Goal: Task Accomplishment & Management: Complete application form

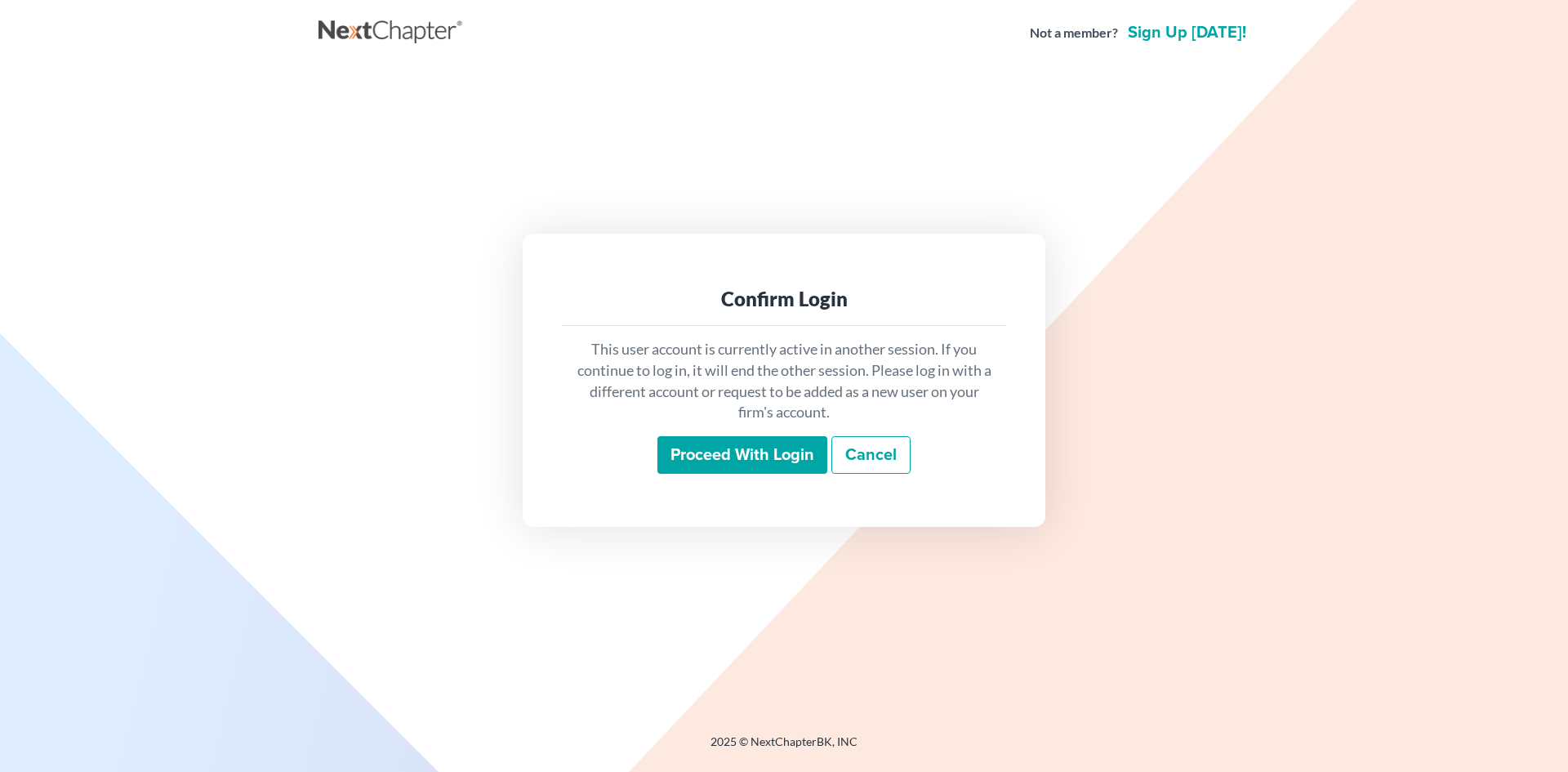
click at [690, 457] on input "Proceed with login" at bounding box center [742, 455] width 170 height 38
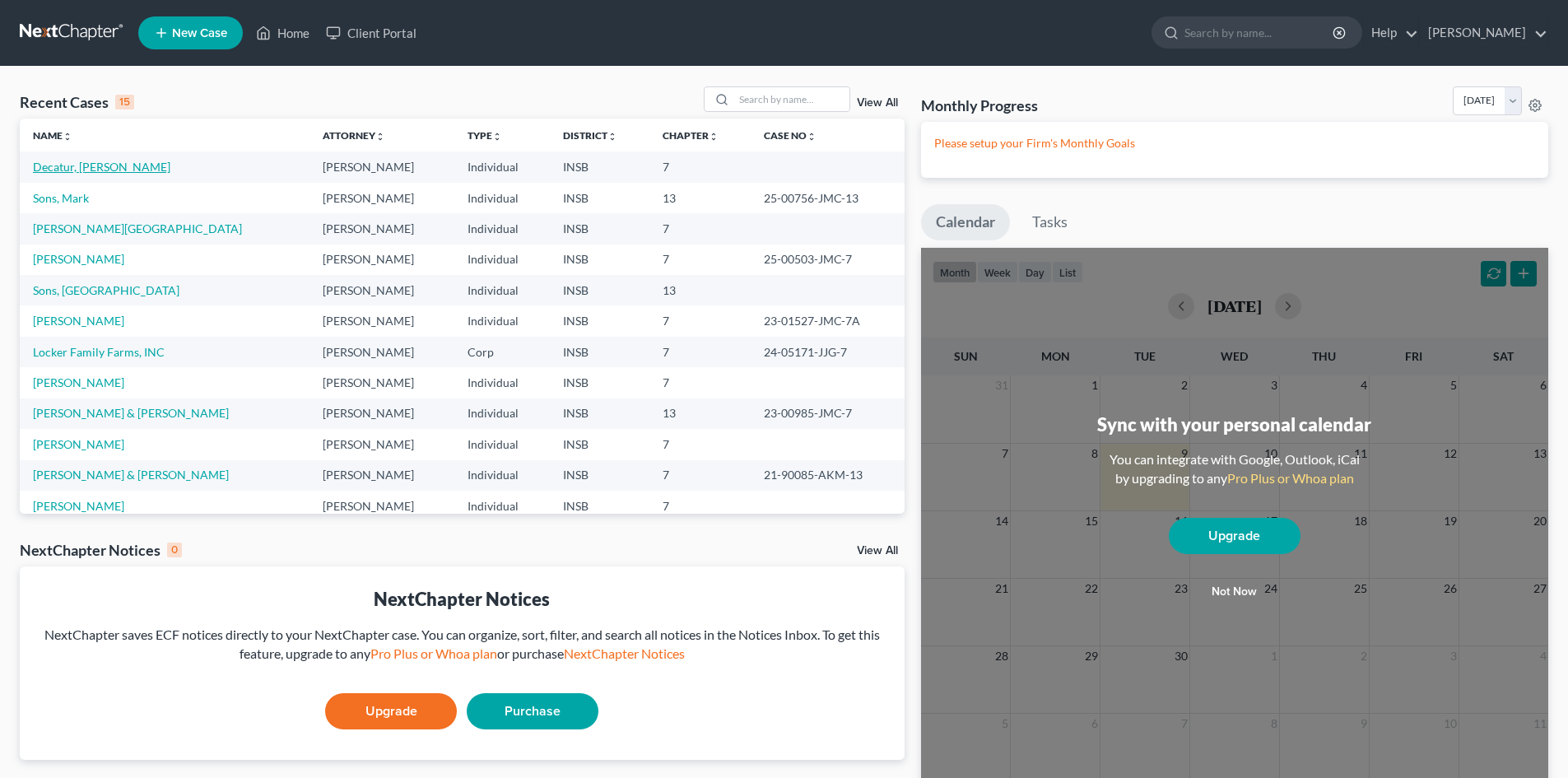
click at [90, 173] on link "Decatur, [PERSON_NAME]" at bounding box center [101, 167] width 138 height 14
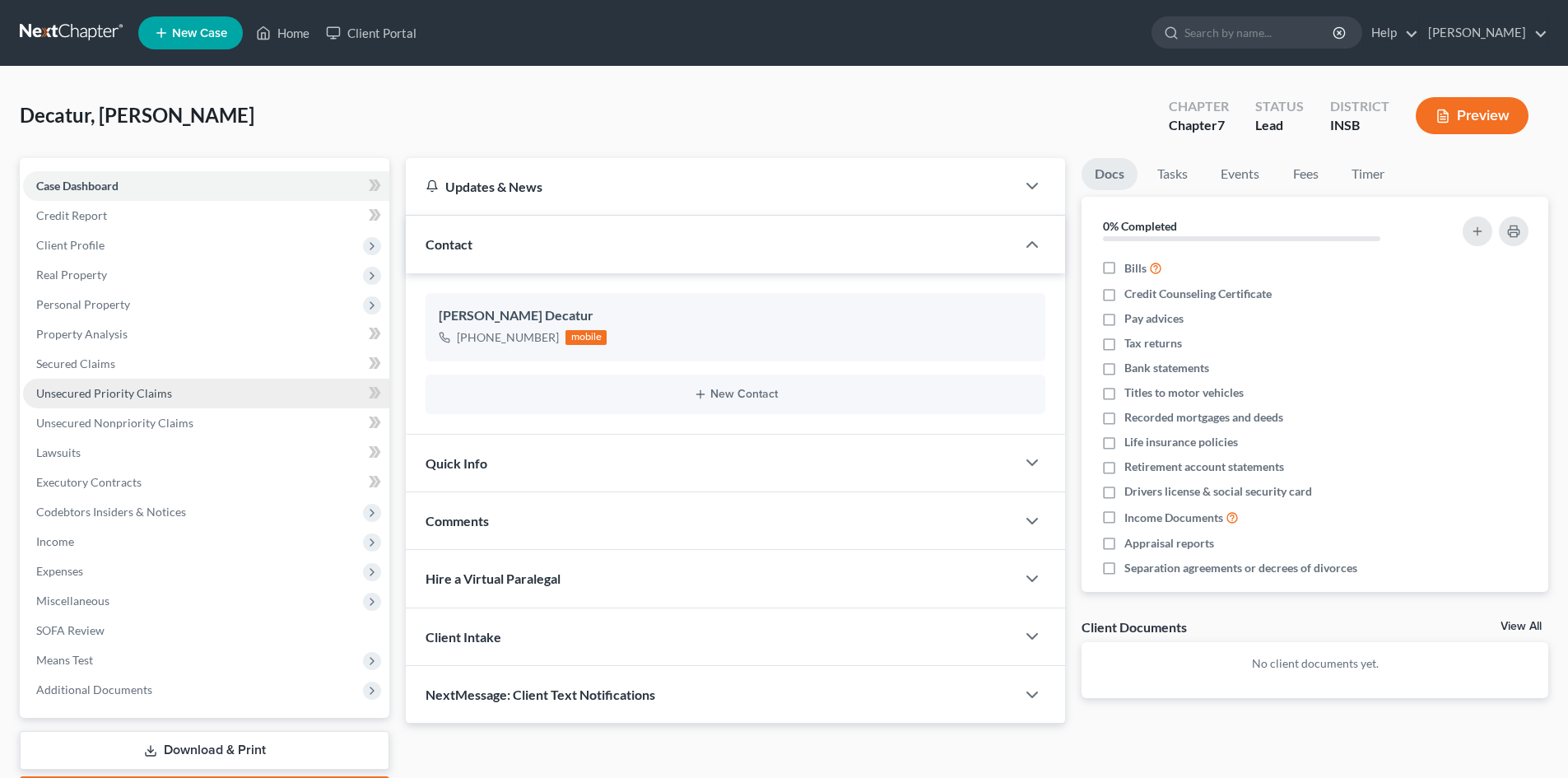
click at [178, 394] on link "Unsecured Priority Claims" at bounding box center [205, 393] width 366 height 30
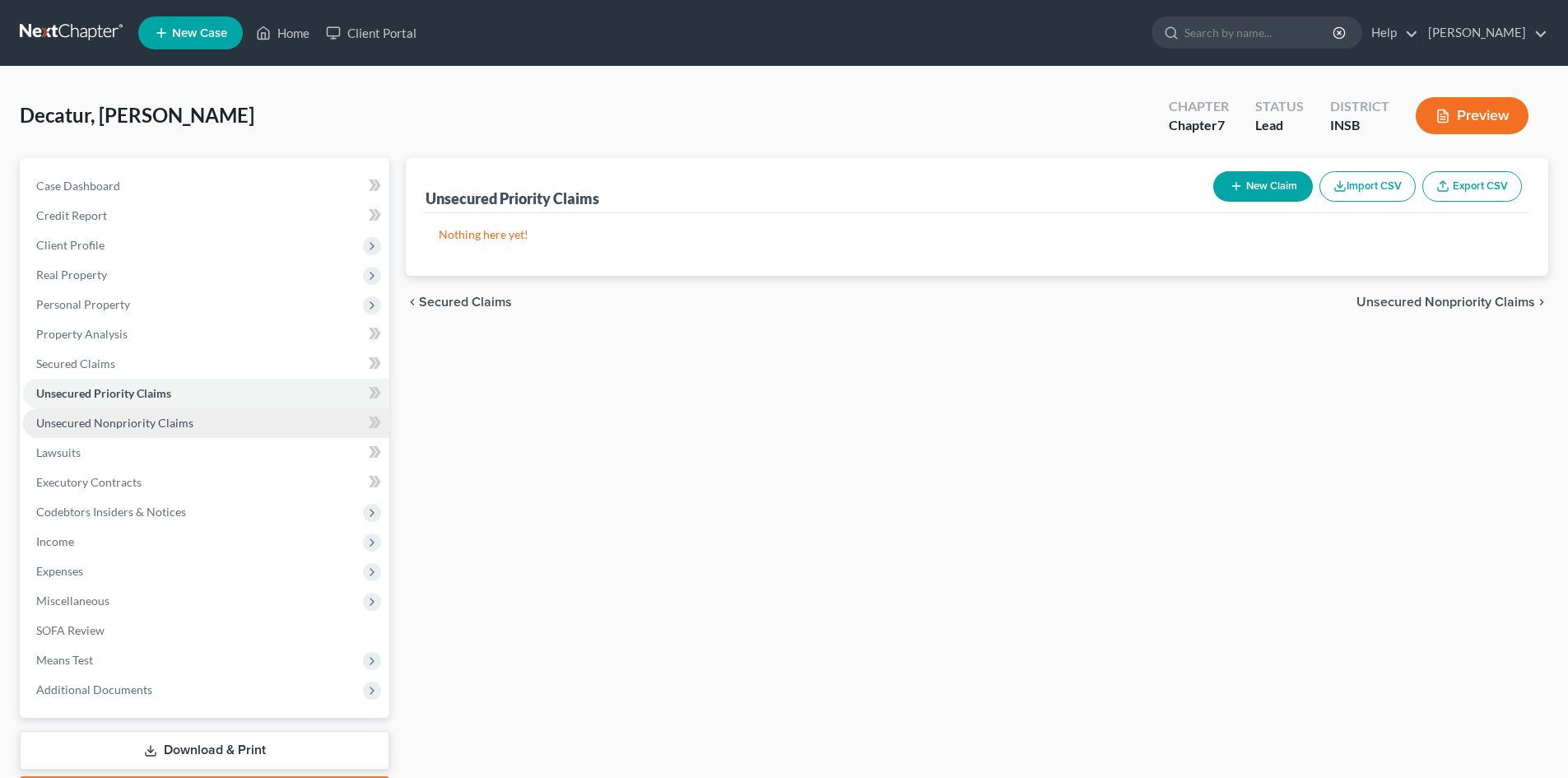
click at [188, 421] on span "Unsecured Nonpriority Claims" at bounding box center [115, 423] width 157 height 14
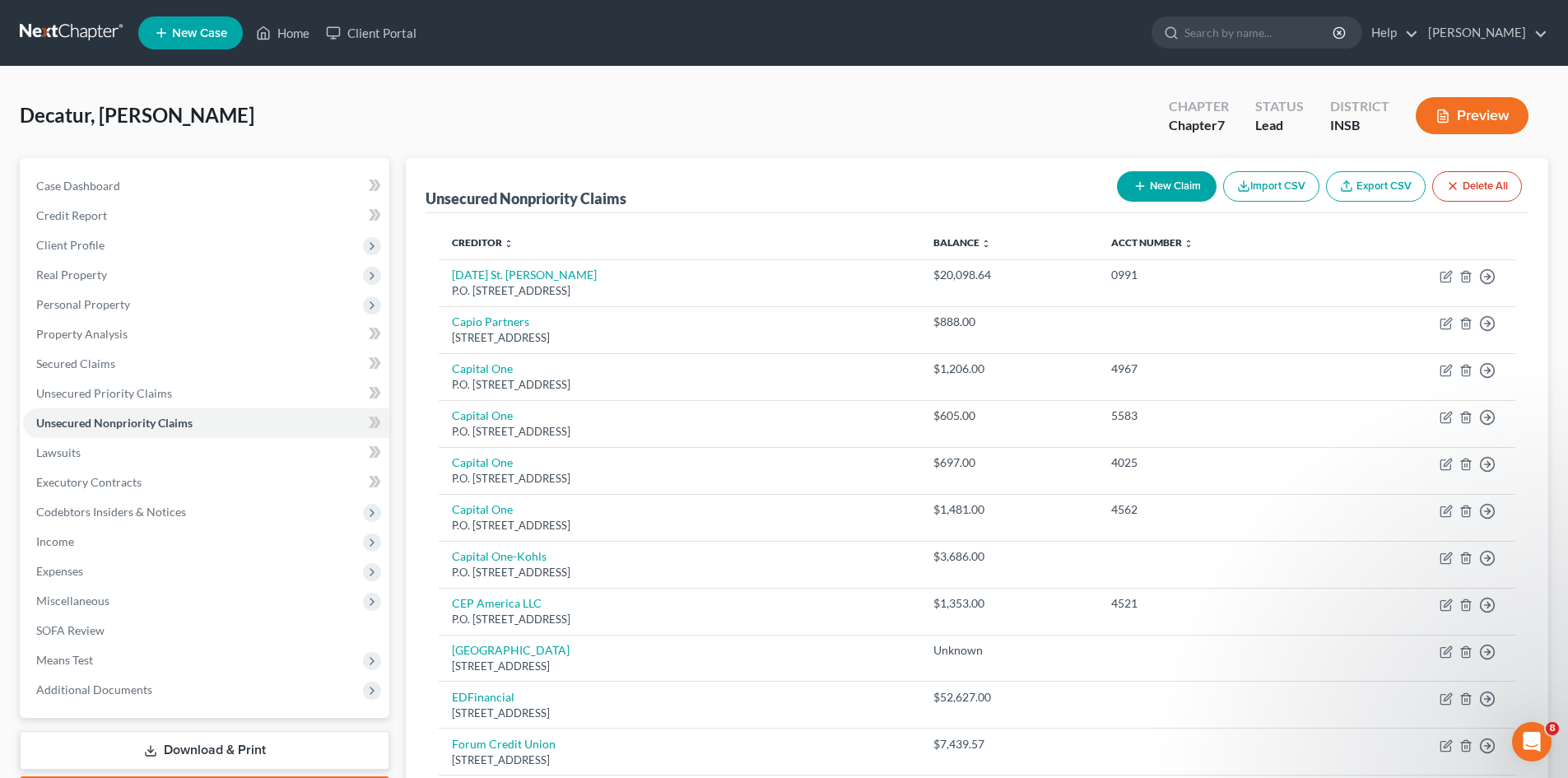
click at [79, 38] on link at bounding box center [72, 32] width 106 height 30
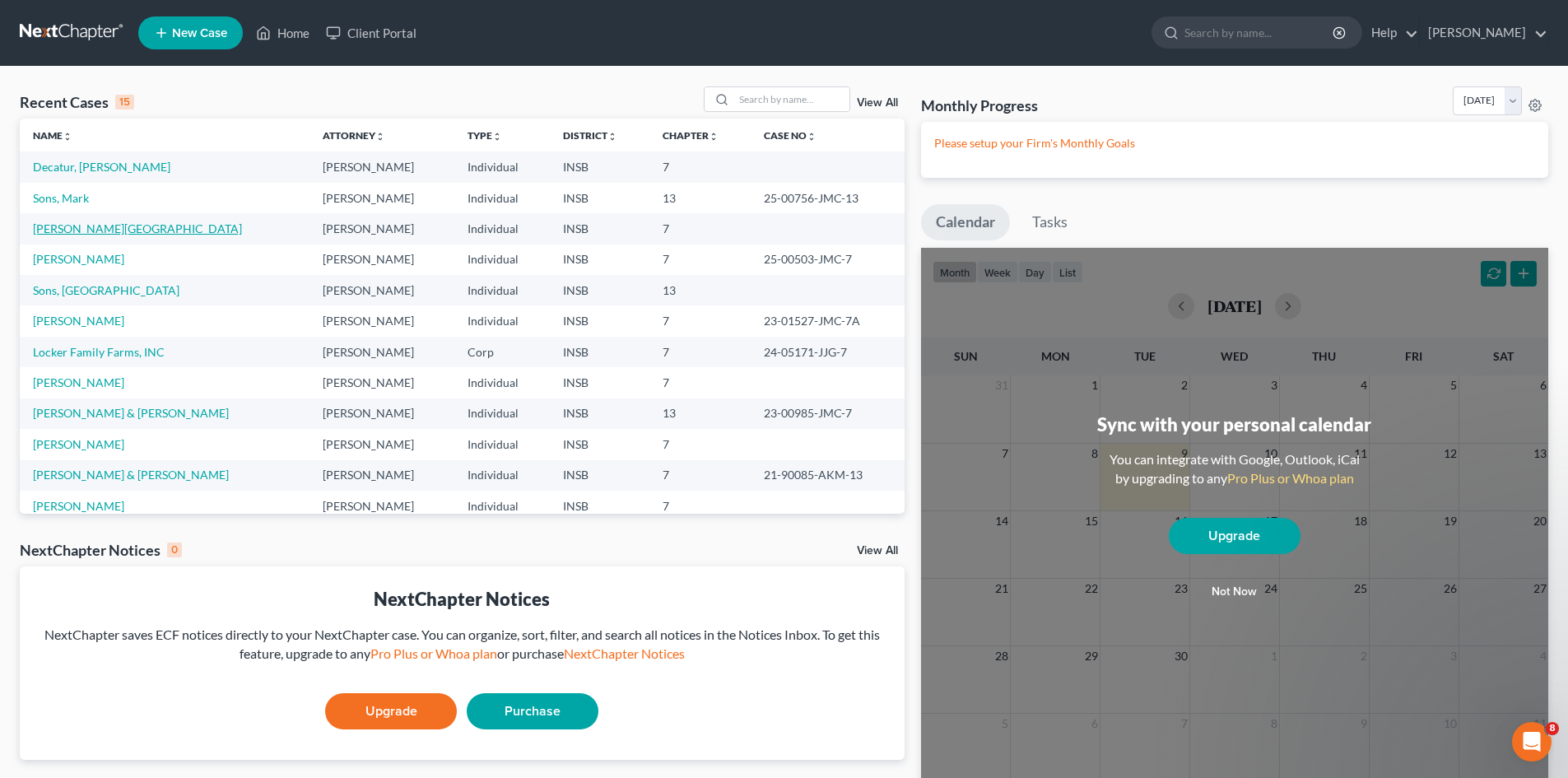
click at [98, 229] on link "[PERSON_NAME][GEOGRAPHIC_DATA]" at bounding box center [137, 228] width 209 height 14
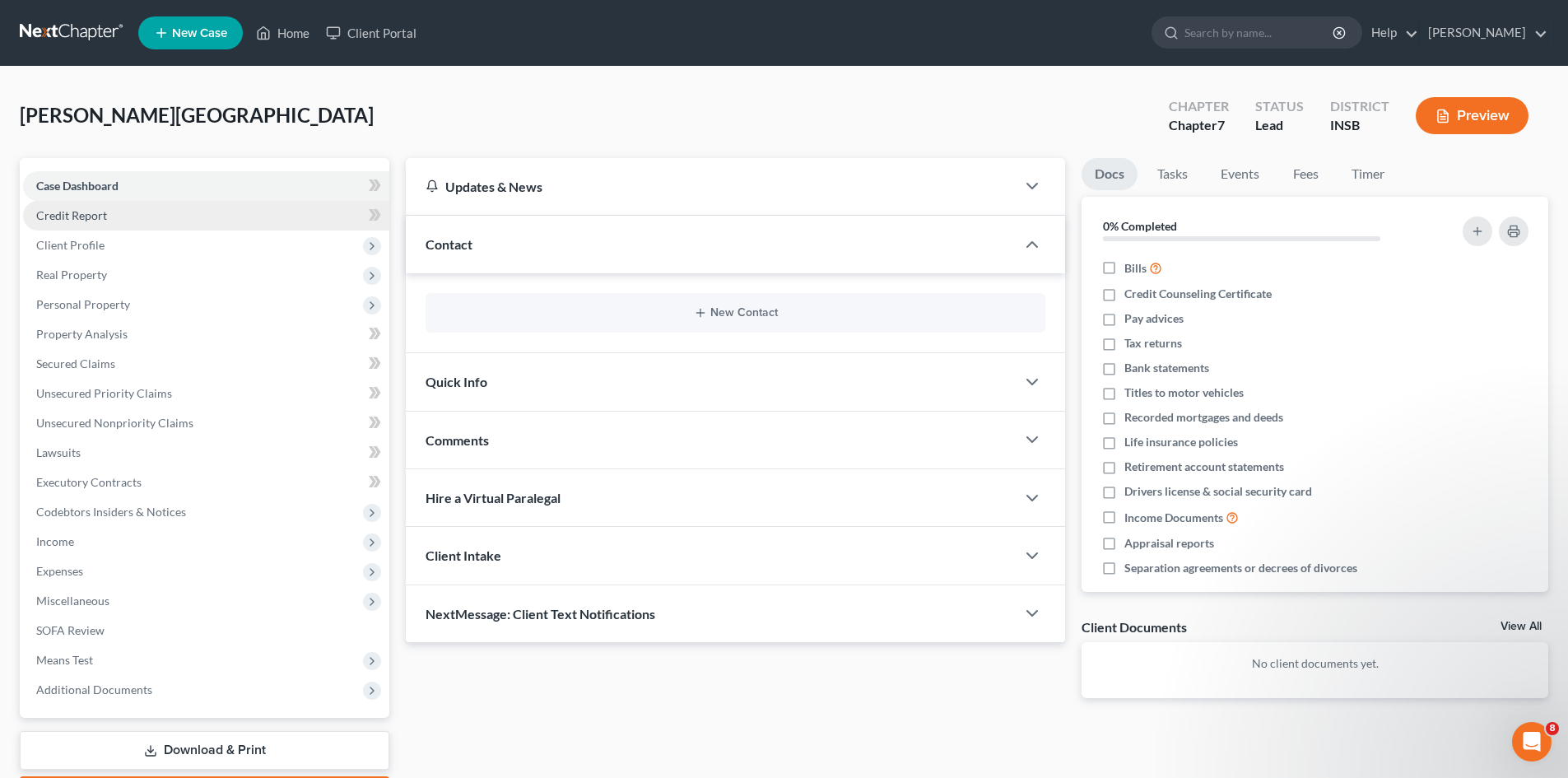
click at [247, 223] on link "Credit Report" at bounding box center [205, 216] width 366 height 30
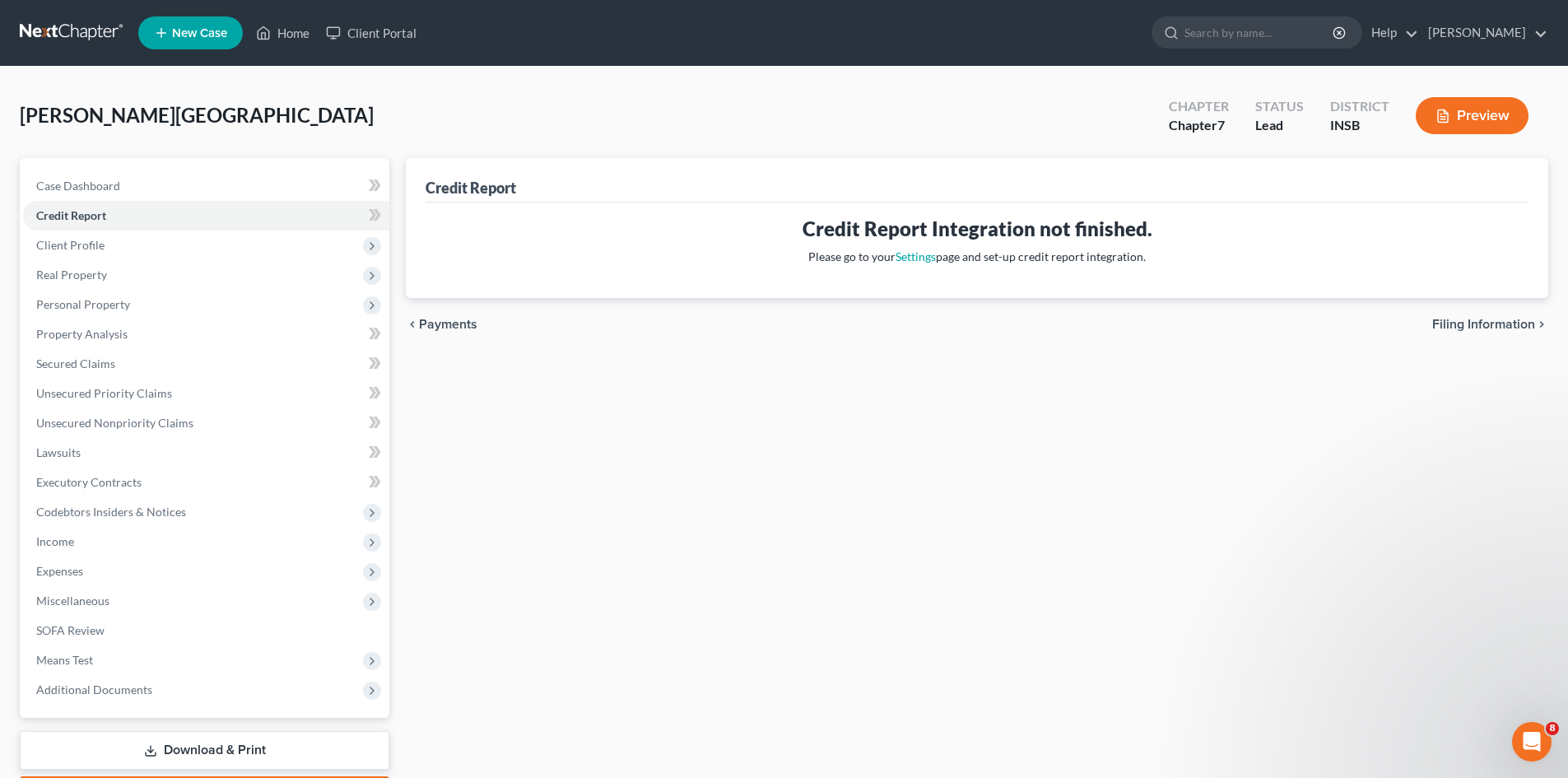
click at [1469, 325] on span "Filing Information" at bounding box center [1483, 325] width 103 height 14
select select "1"
select select "0"
select select "15"
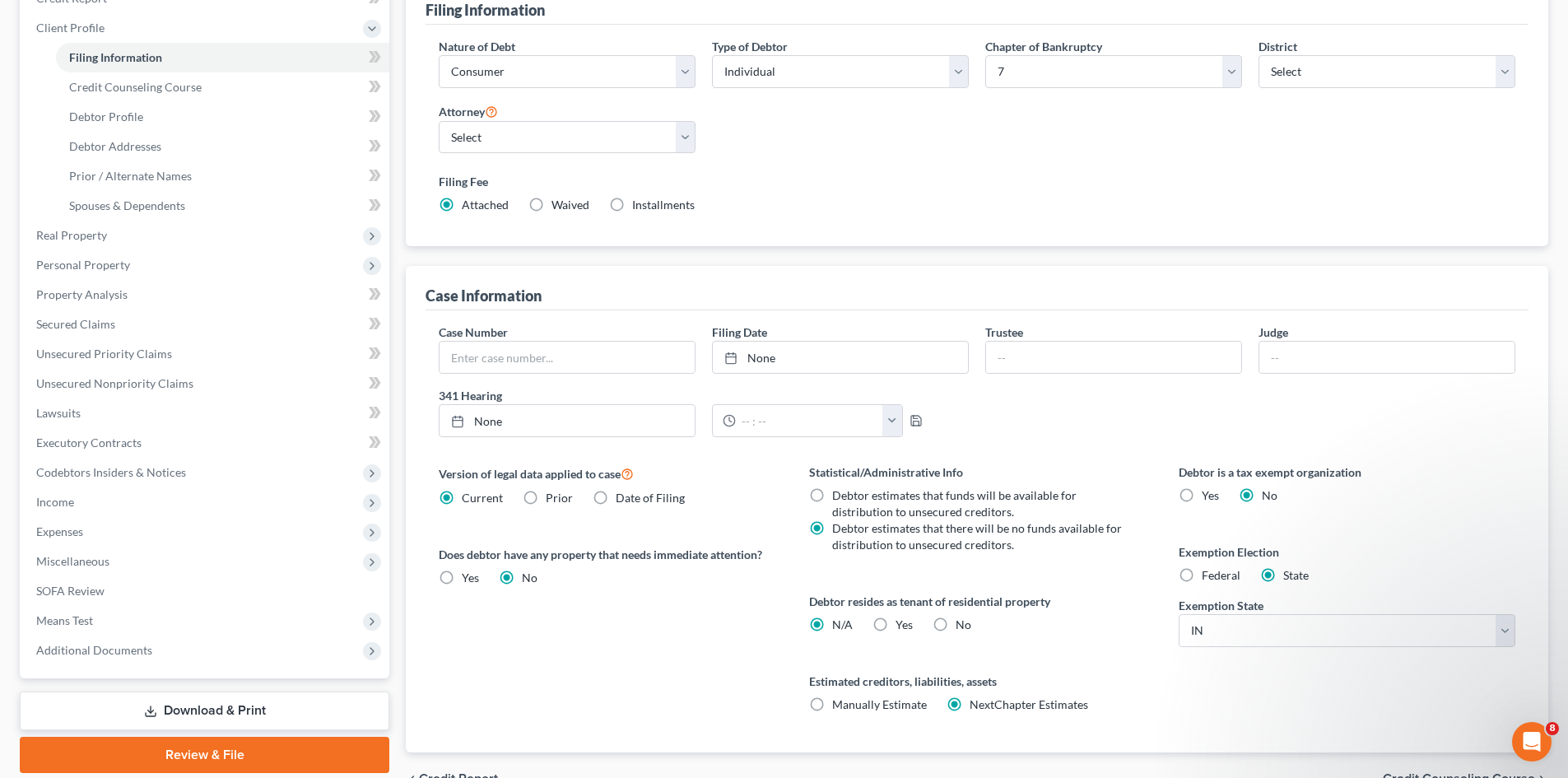
scroll to position [307, 0]
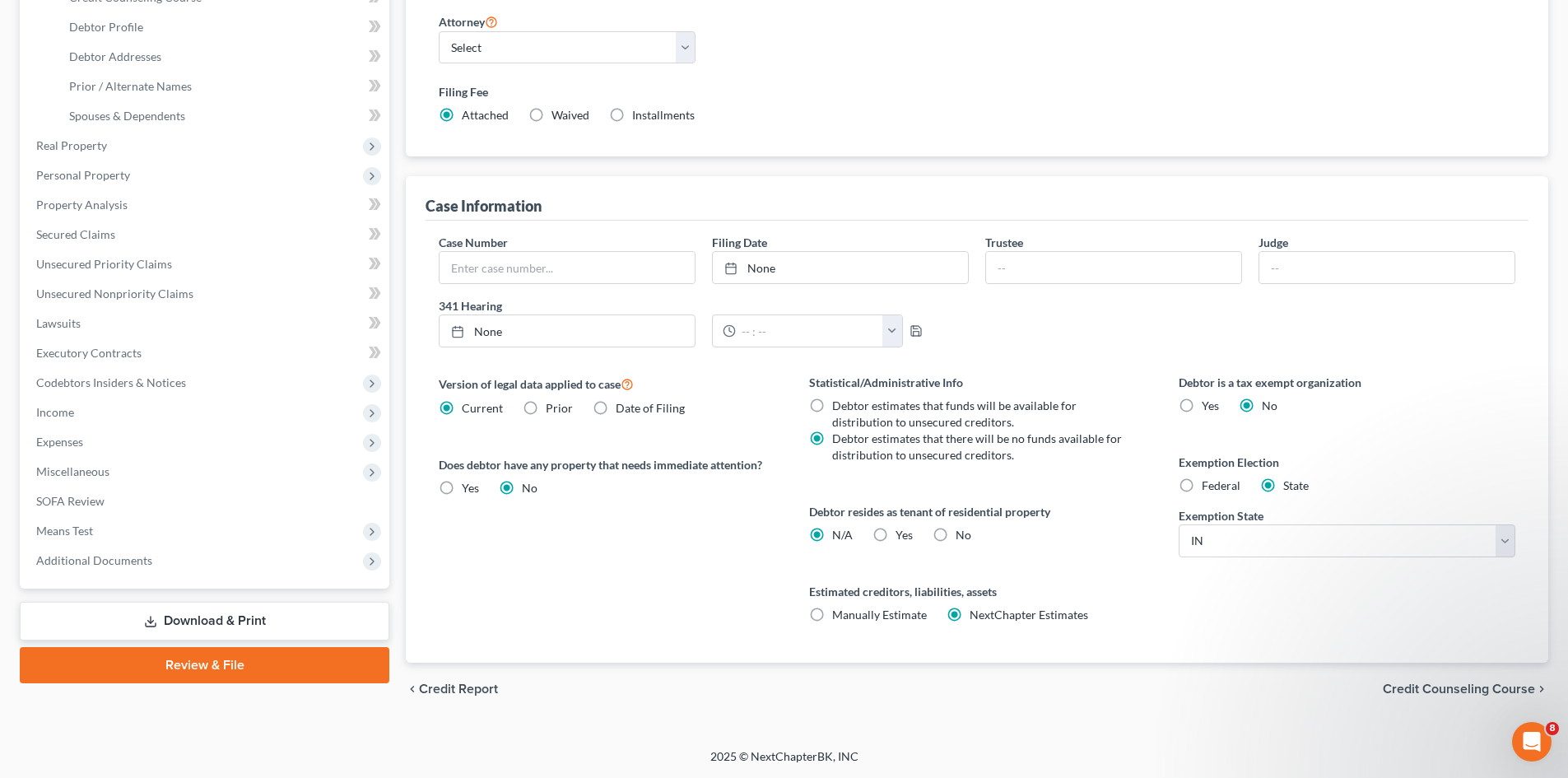
click at [1396, 693] on span "Credit Counseling Course" at bounding box center [1459, 689] width 152 height 14
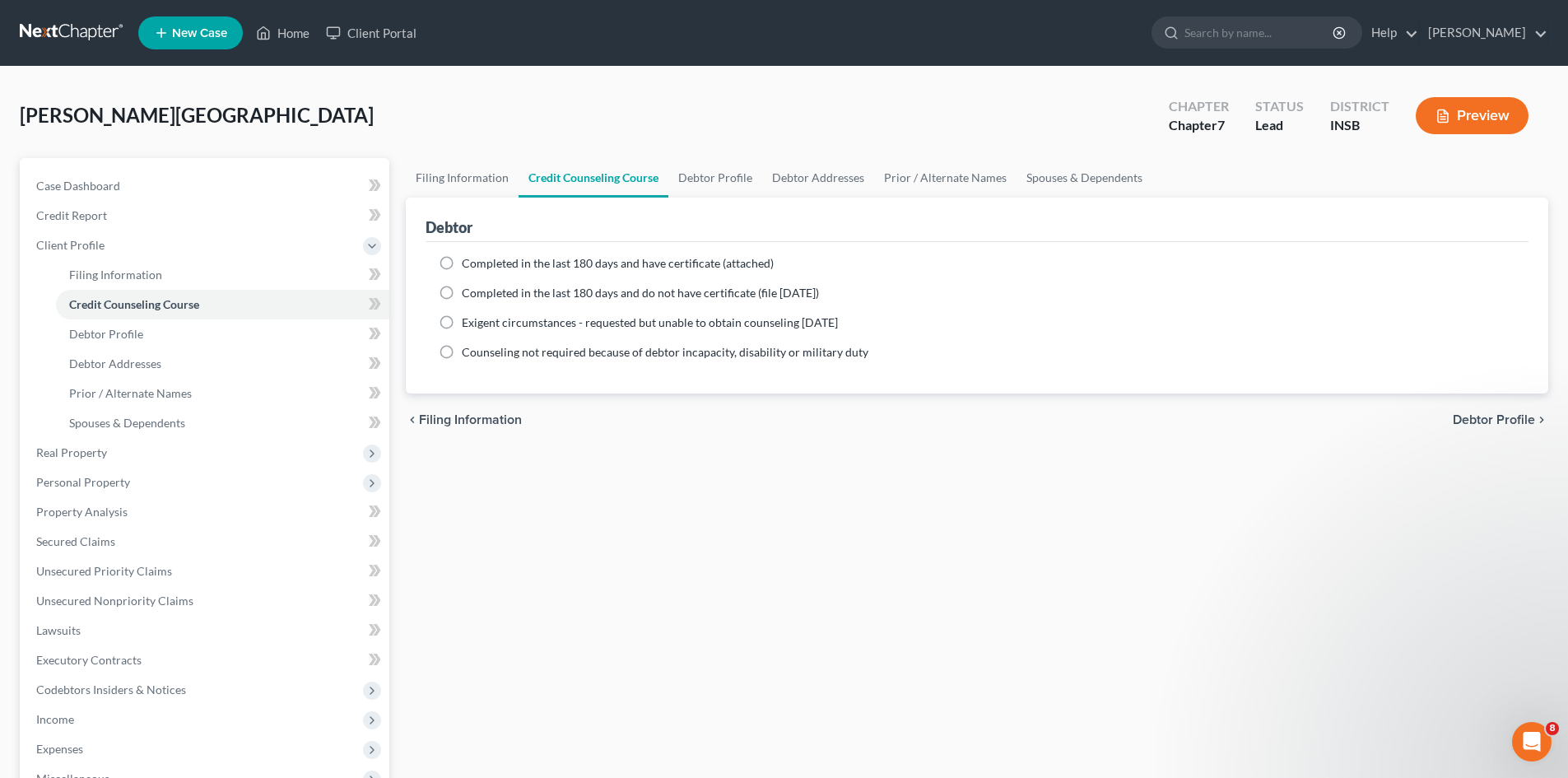
click at [583, 262] on span "Completed in the last 180 days and have certificate (attached)" at bounding box center [617, 263] width 312 height 14
click at [479, 262] on input "Completed in the last 180 days and have certificate (attached)" at bounding box center [473, 260] width 11 height 11
radio input "true"
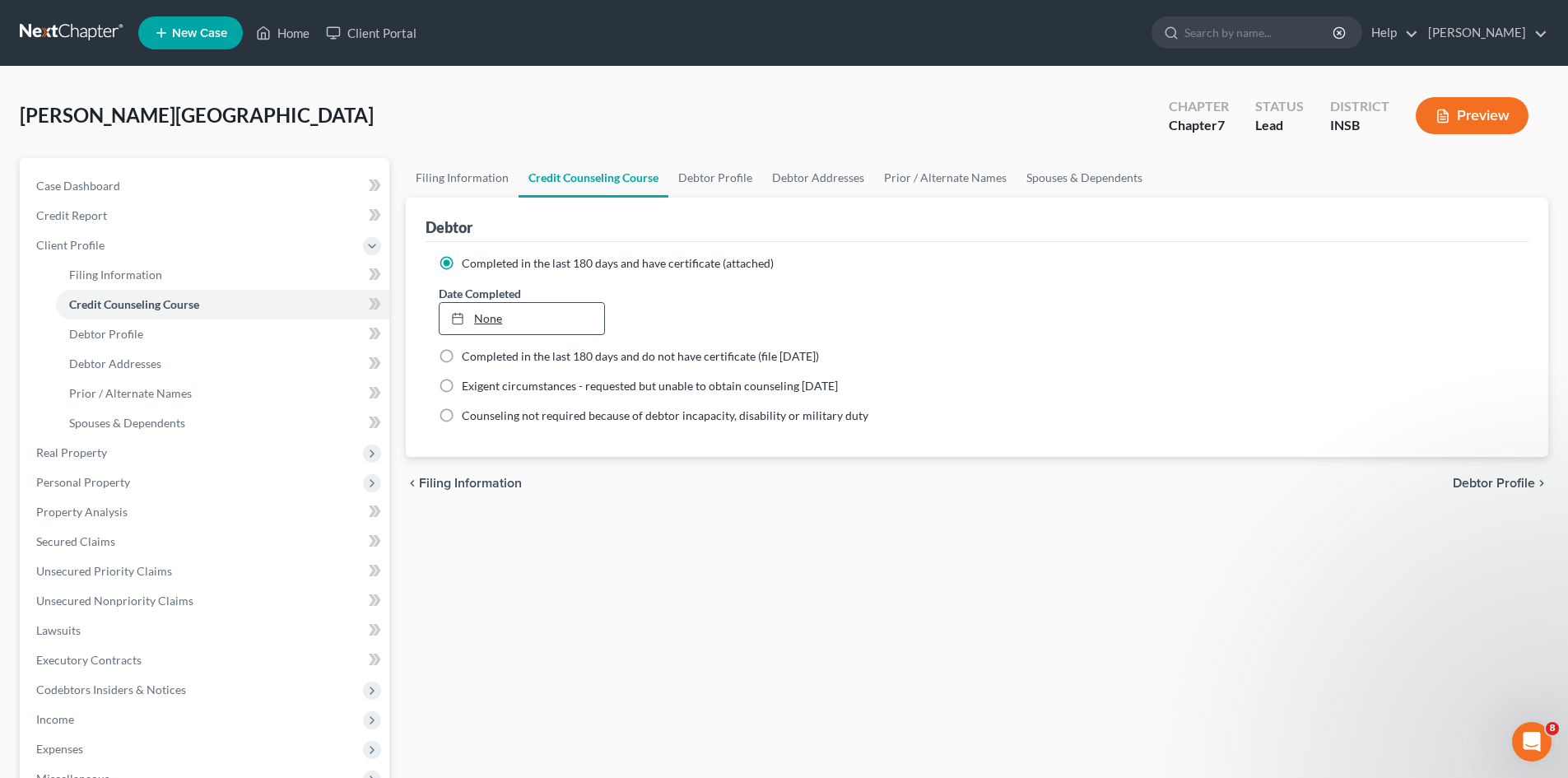
click at [516, 311] on link "None" at bounding box center [522, 318] width 164 height 31
type input "[DATE]"
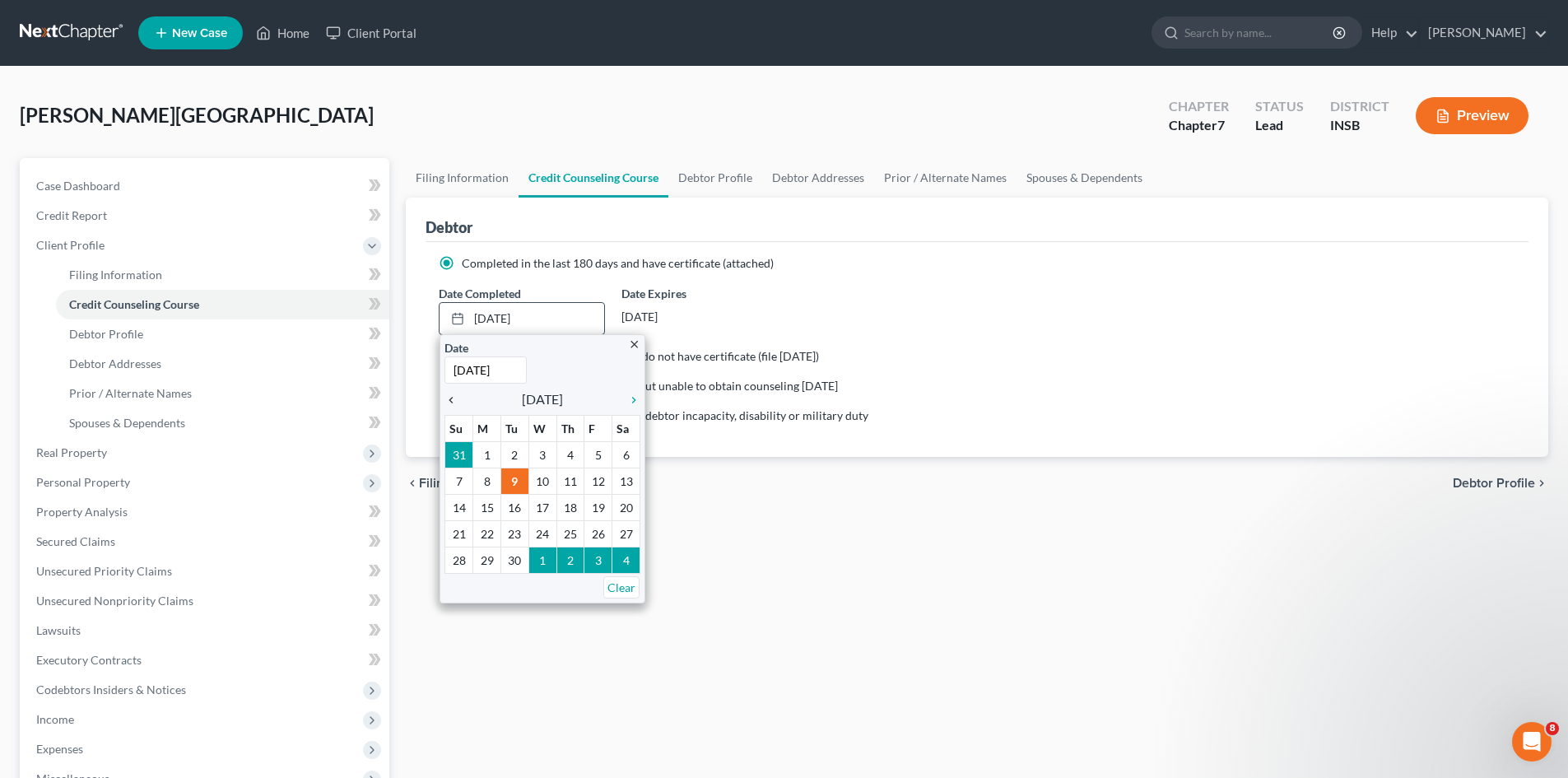
click at [449, 404] on icon "chevron_left" at bounding box center [455, 400] width 21 height 14
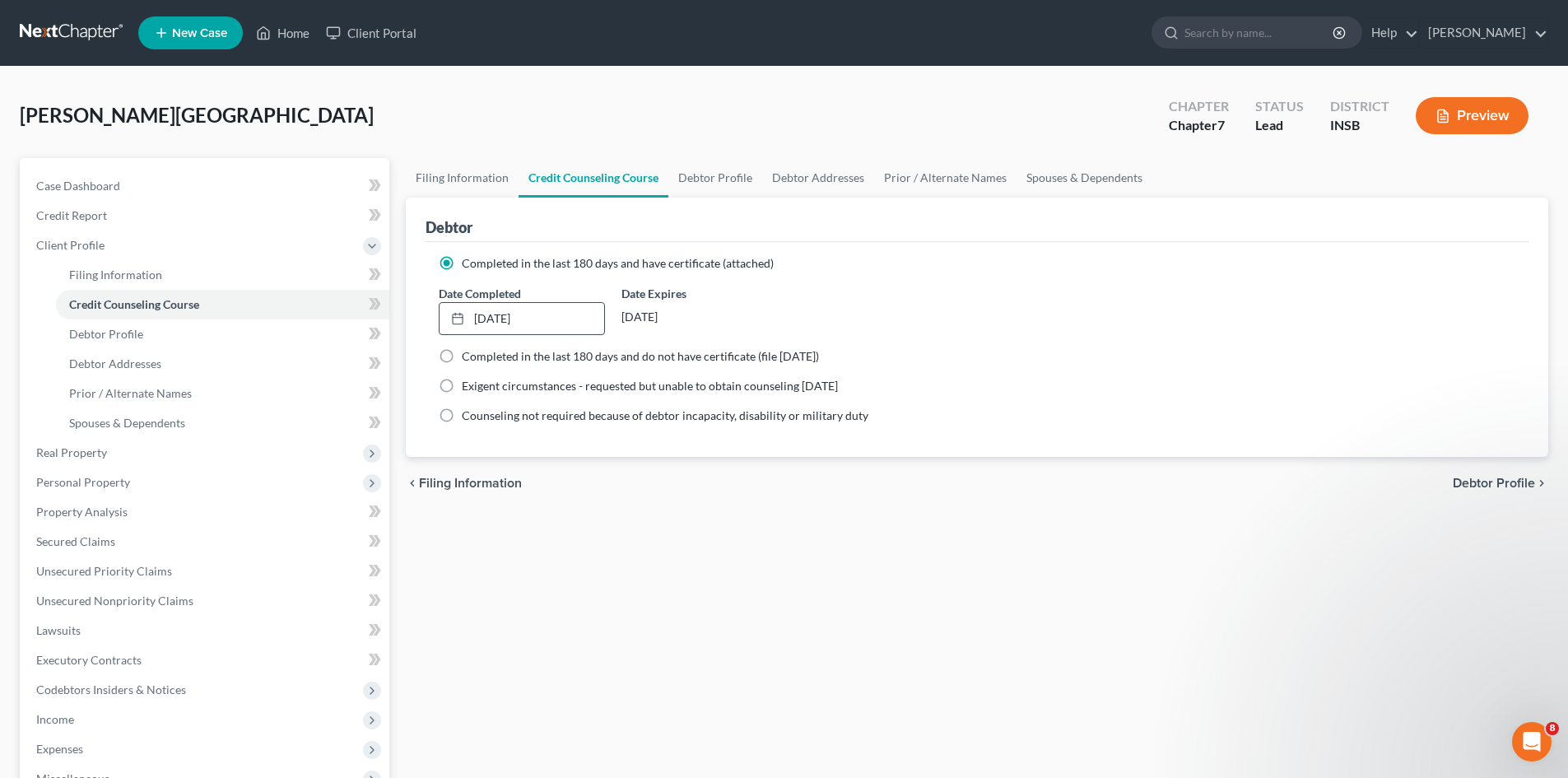
click at [1496, 490] on span "Debtor Profile" at bounding box center [1494, 484] width 82 height 14
select select "0"
select select "2"
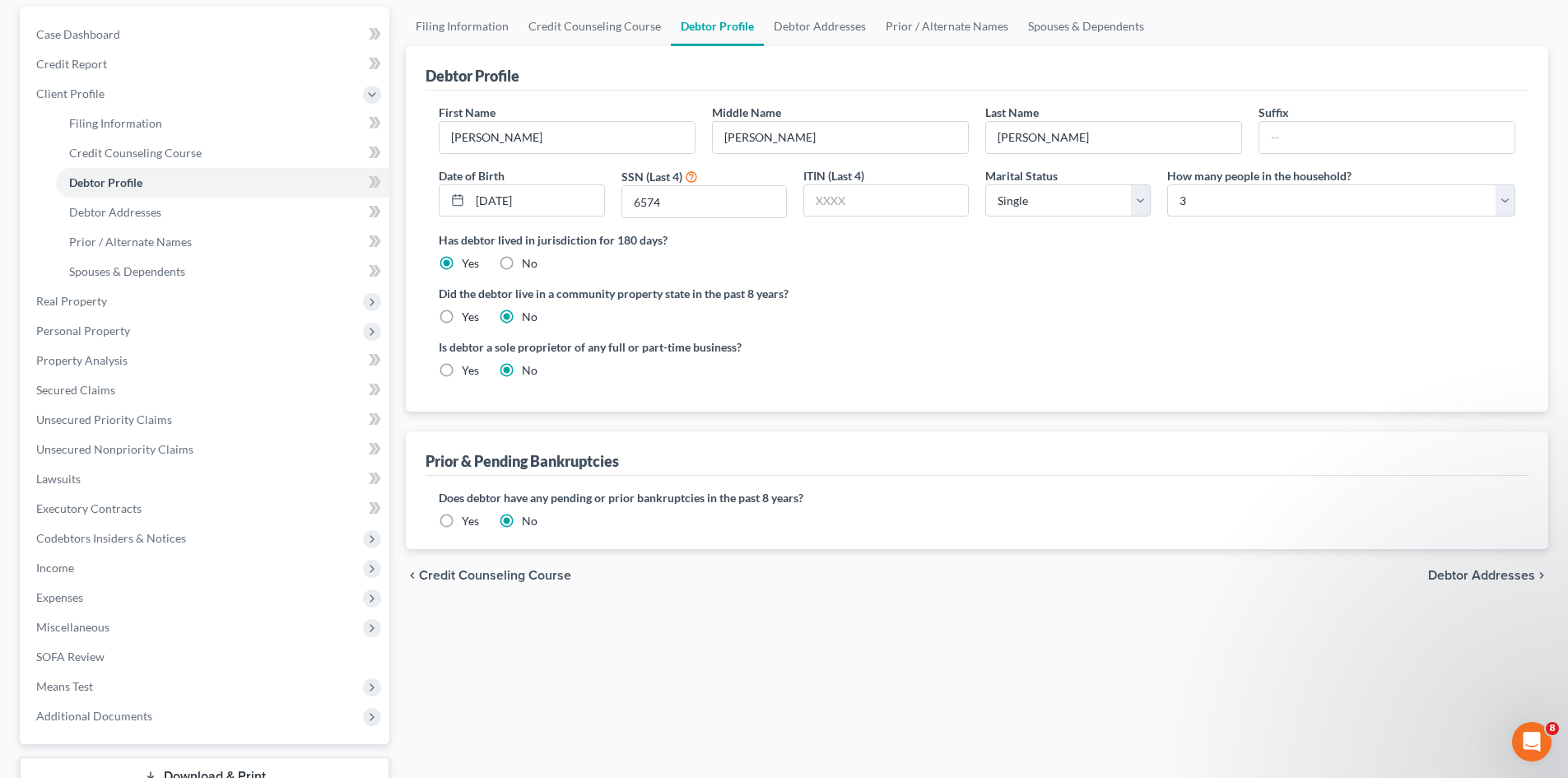
scroll to position [165, 0]
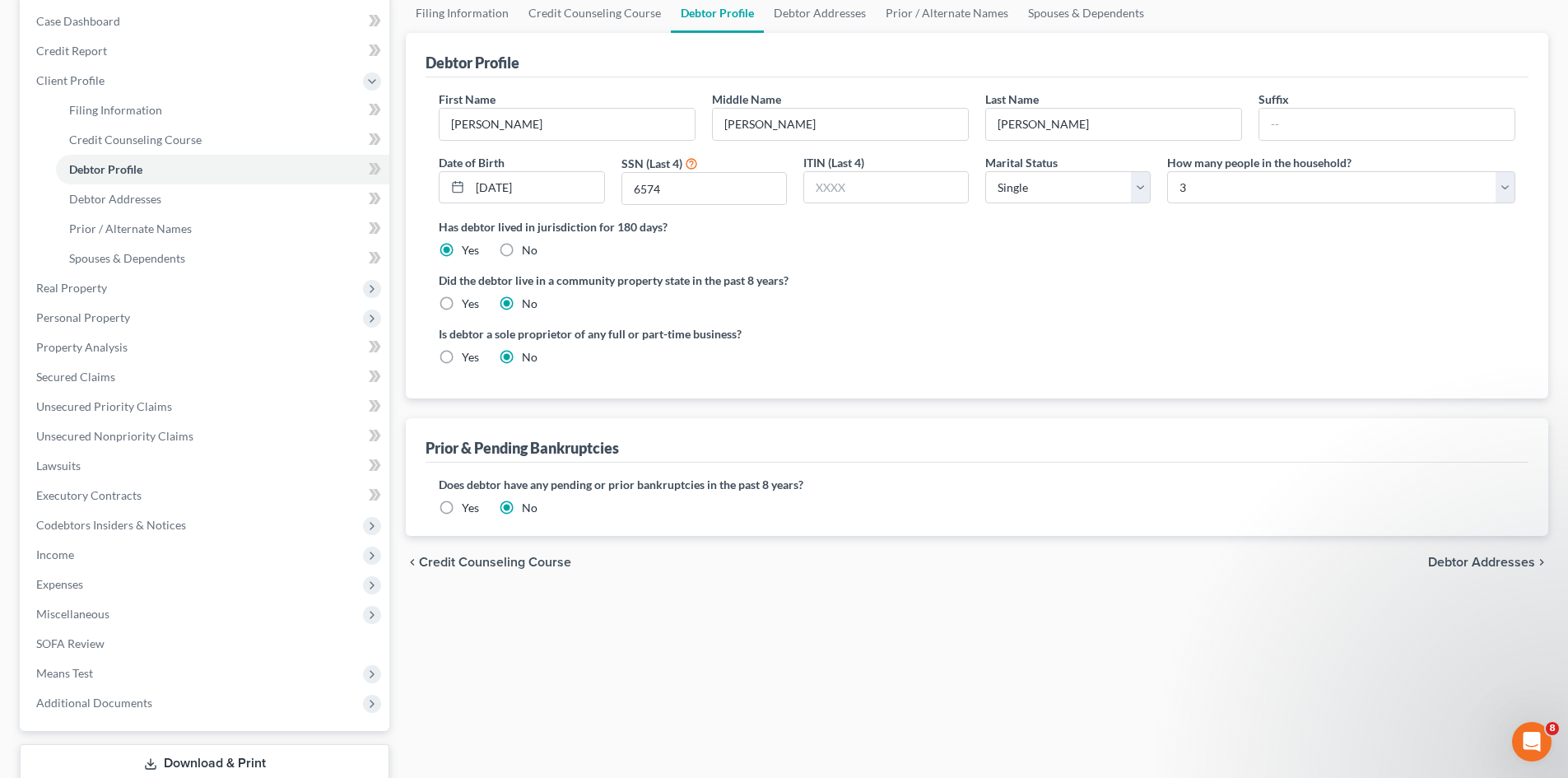
click at [1449, 569] on span "Debtor Addresses" at bounding box center [1481, 562] width 107 height 14
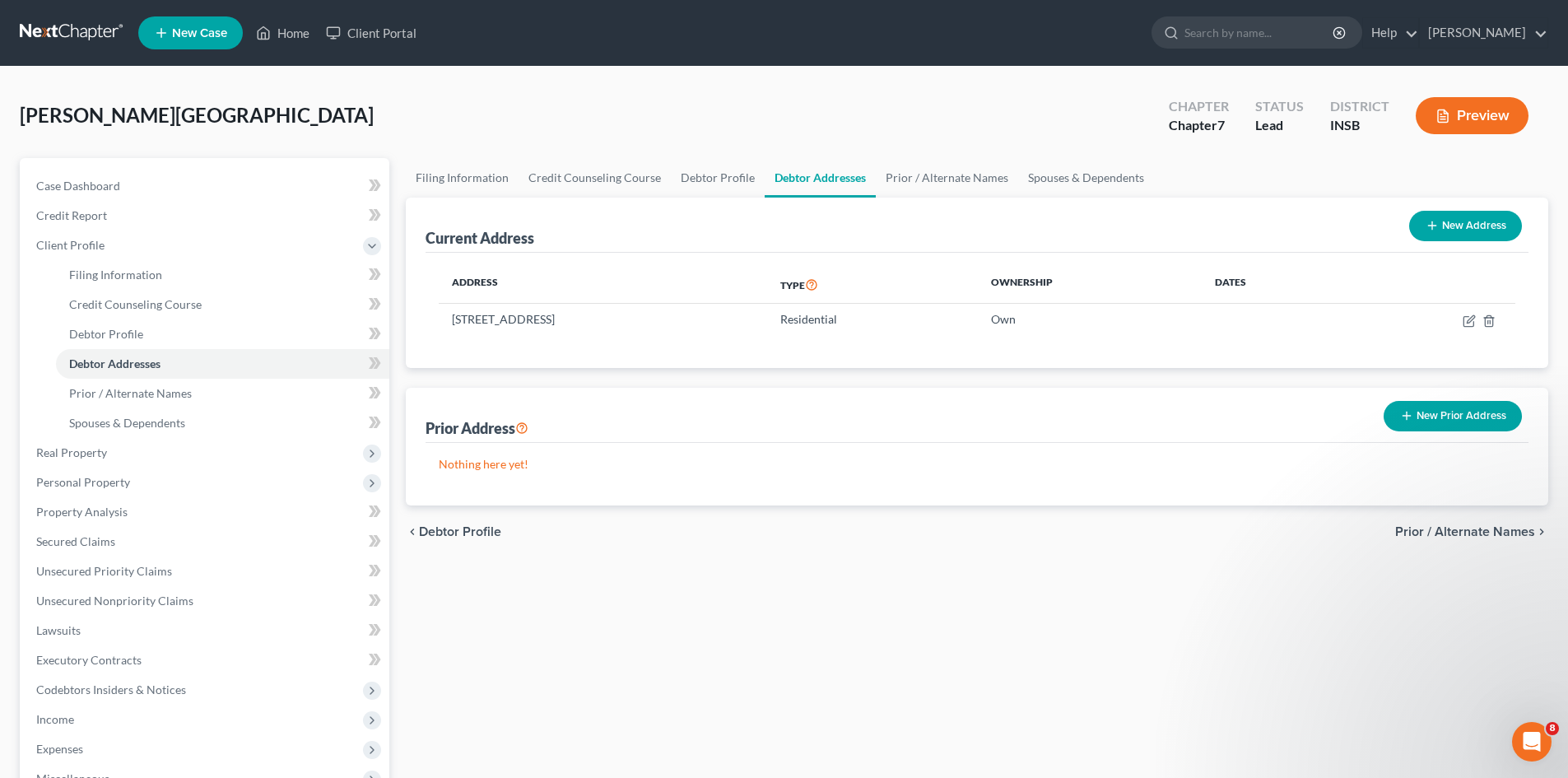
click at [1474, 415] on button "New Prior Address" at bounding box center [1453, 416] width 139 height 30
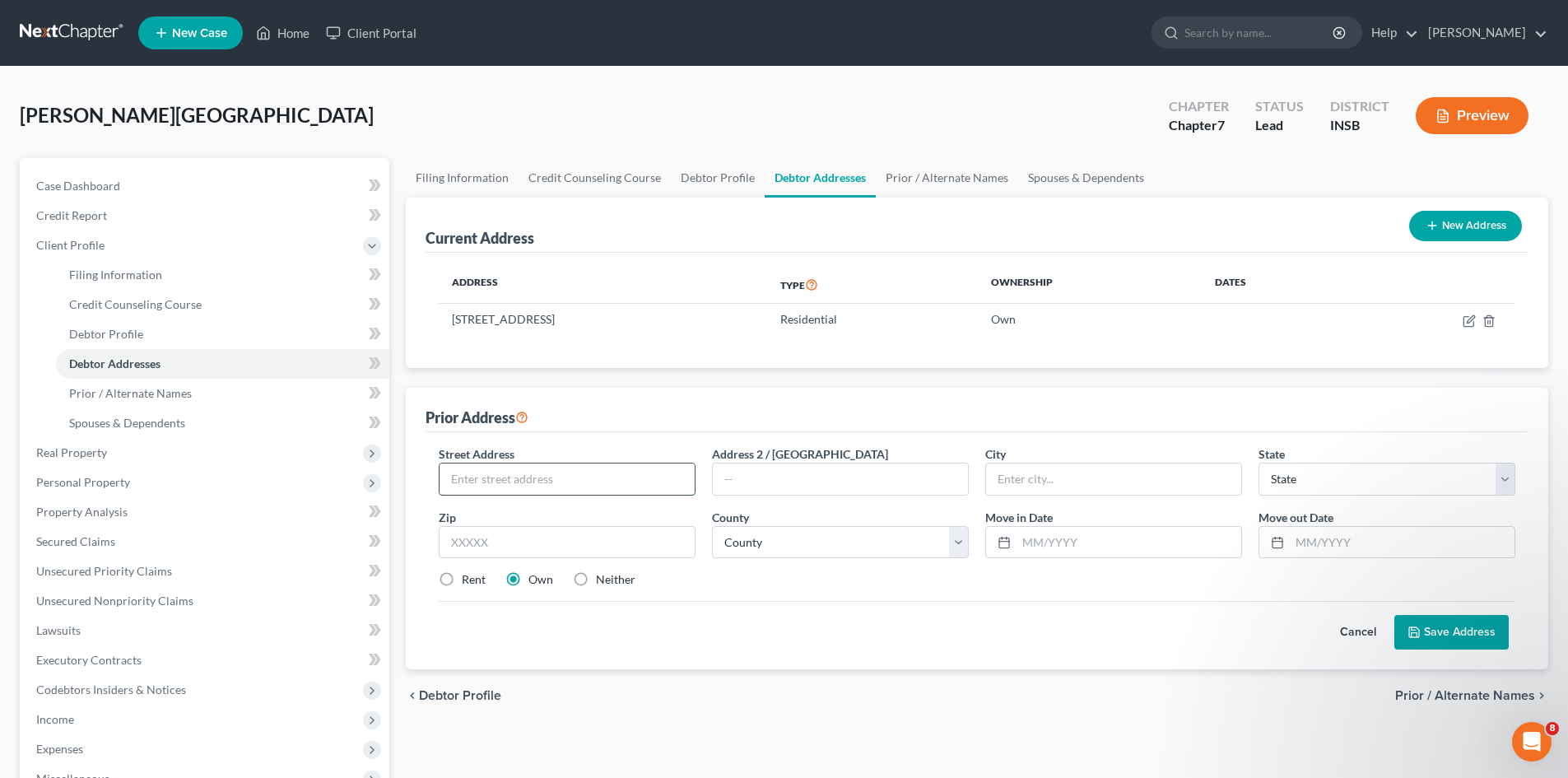
click at [669, 476] on input "text" at bounding box center [567, 479] width 255 height 31
type input "[STREET_ADDRESS]"
click at [610, 540] on input "text" at bounding box center [567, 542] width 257 height 33
type input "46173"
click at [728, 586] on div "Rent Own Neither" at bounding box center [976, 579] width 1093 height 16
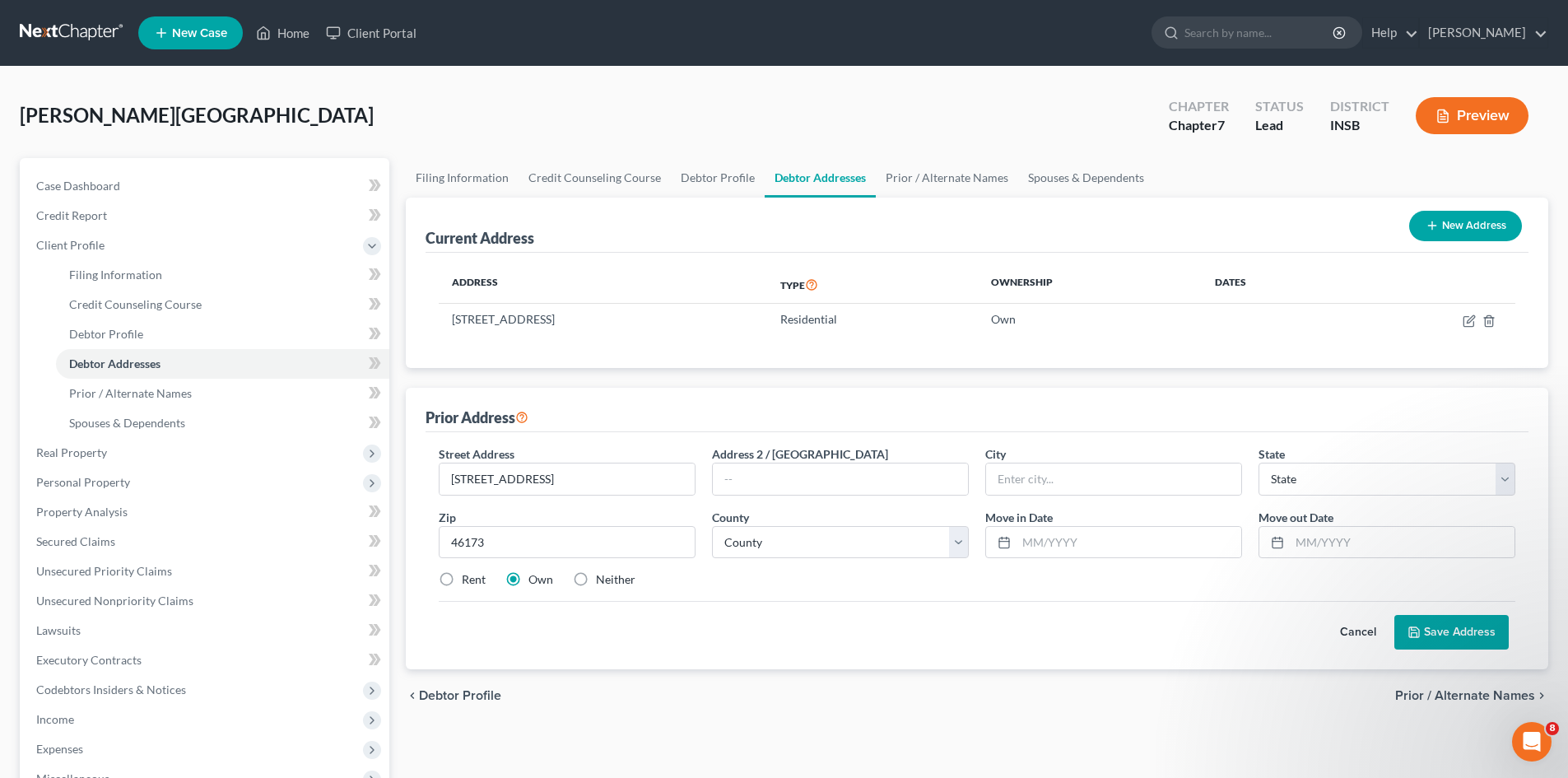
type input "[GEOGRAPHIC_DATA]"
select select "15"
click at [596, 578] on label "Neither" at bounding box center [615, 579] width 40 height 16
click at [603, 578] on input "Neither" at bounding box center [608, 577] width 11 height 11
radio input "true"
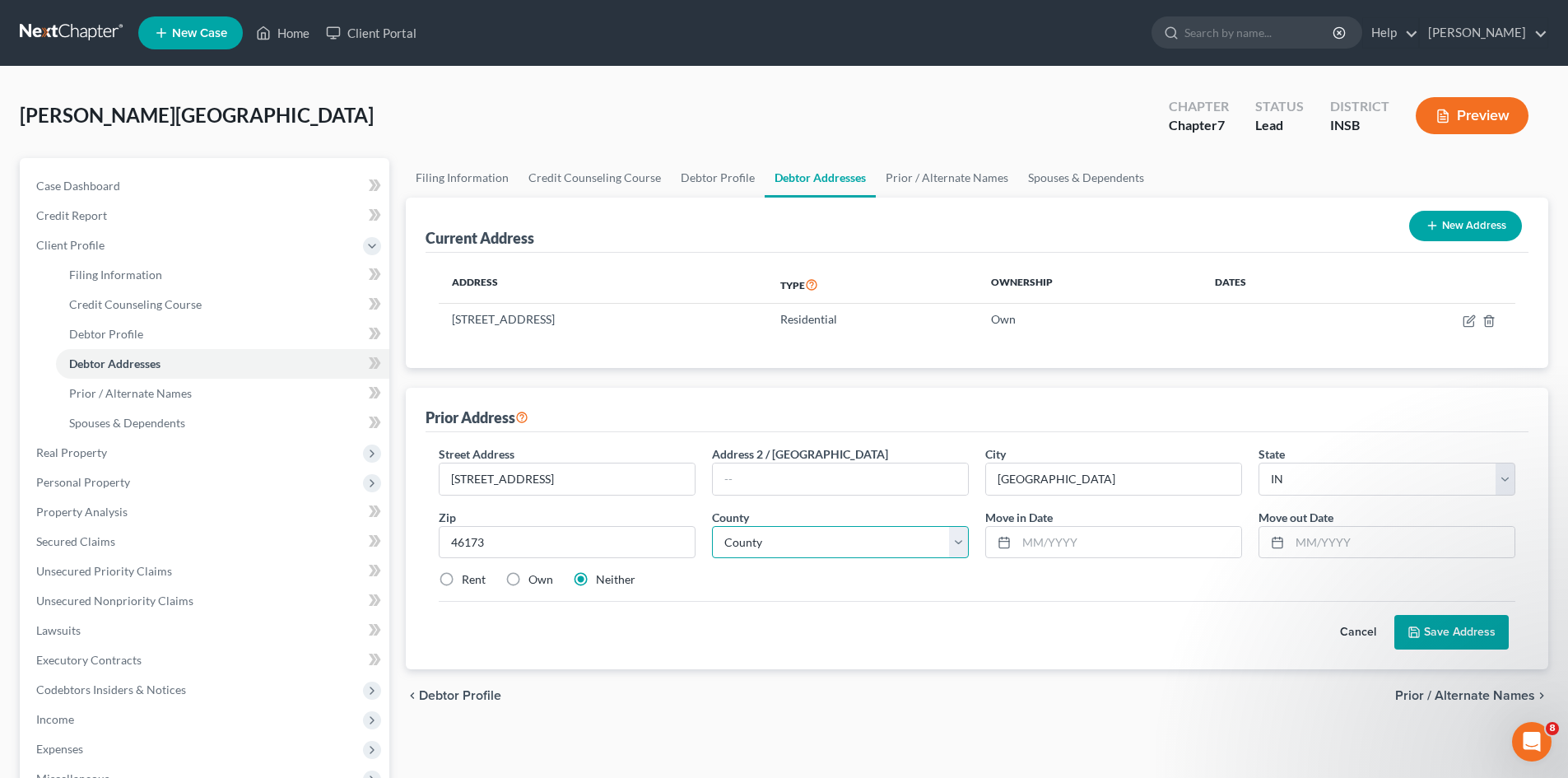
click at [884, 540] on select "County [GEOGRAPHIC_DATA] [GEOGRAPHIC_DATA] [GEOGRAPHIC_DATA] [GEOGRAPHIC_DATA] …" at bounding box center [840, 542] width 257 height 33
select select "69"
click at [712, 526] on select "County [GEOGRAPHIC_DATA] [GEOGRAPHIC_DATA] [GEOGRAPHIC_DATA] [GEOGRAPHIC_DATA] …" at bounding box center [840, 542] width 257 height 33
click at [1296, 543] on input "text" at bounding box center [1402, 542] width 225 height 31
click at [1276, 543] on icon at bounding box center [1277, 543] width 14 height 14
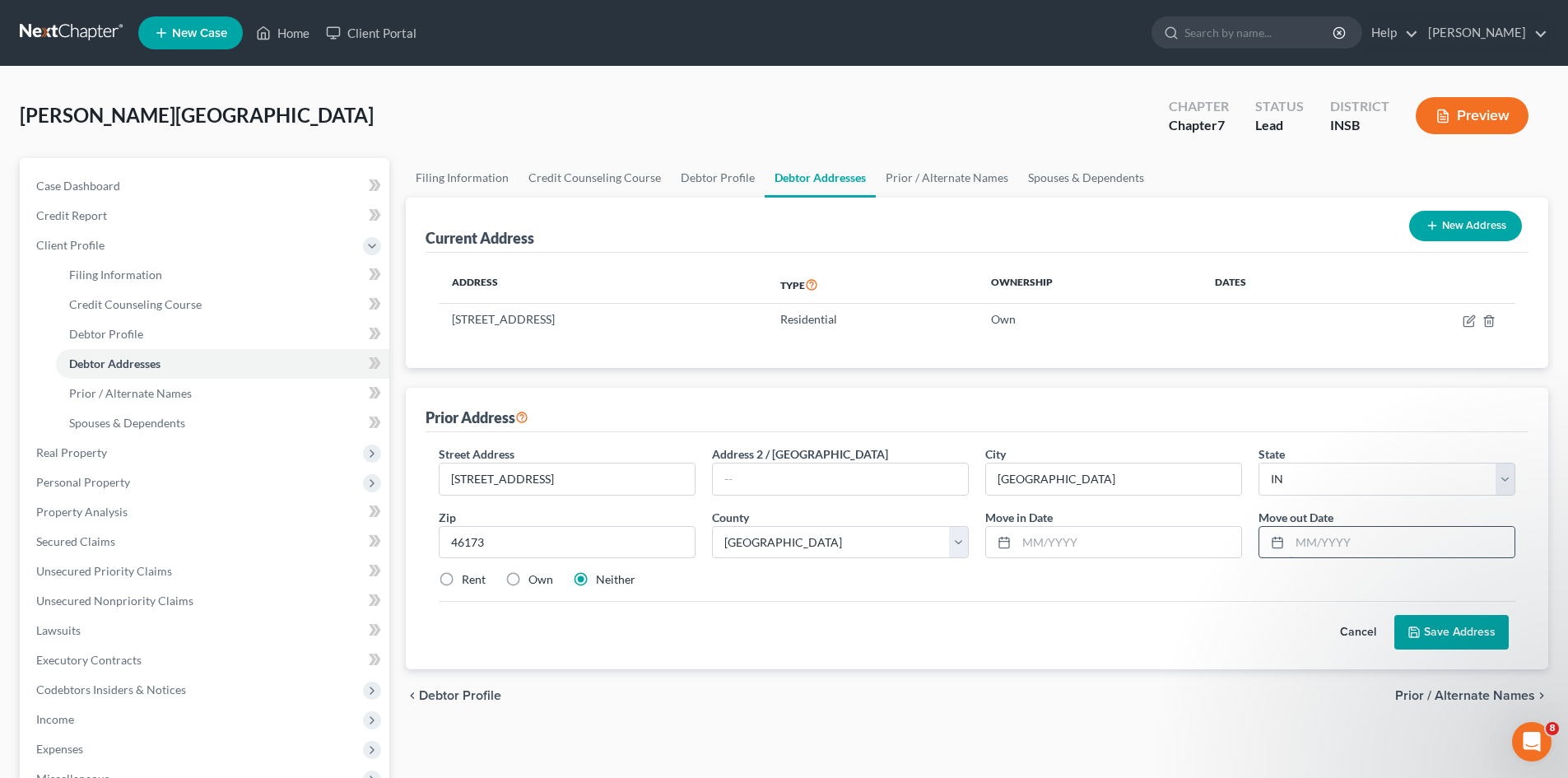
click at [1318, 547] on input "text" at bounding box center [1402, 542] width 225 height 31
type input "[DATE]"
click at [1454, 636] on button "Save Address" at bounding box center [1451, 632] width 114 height 35
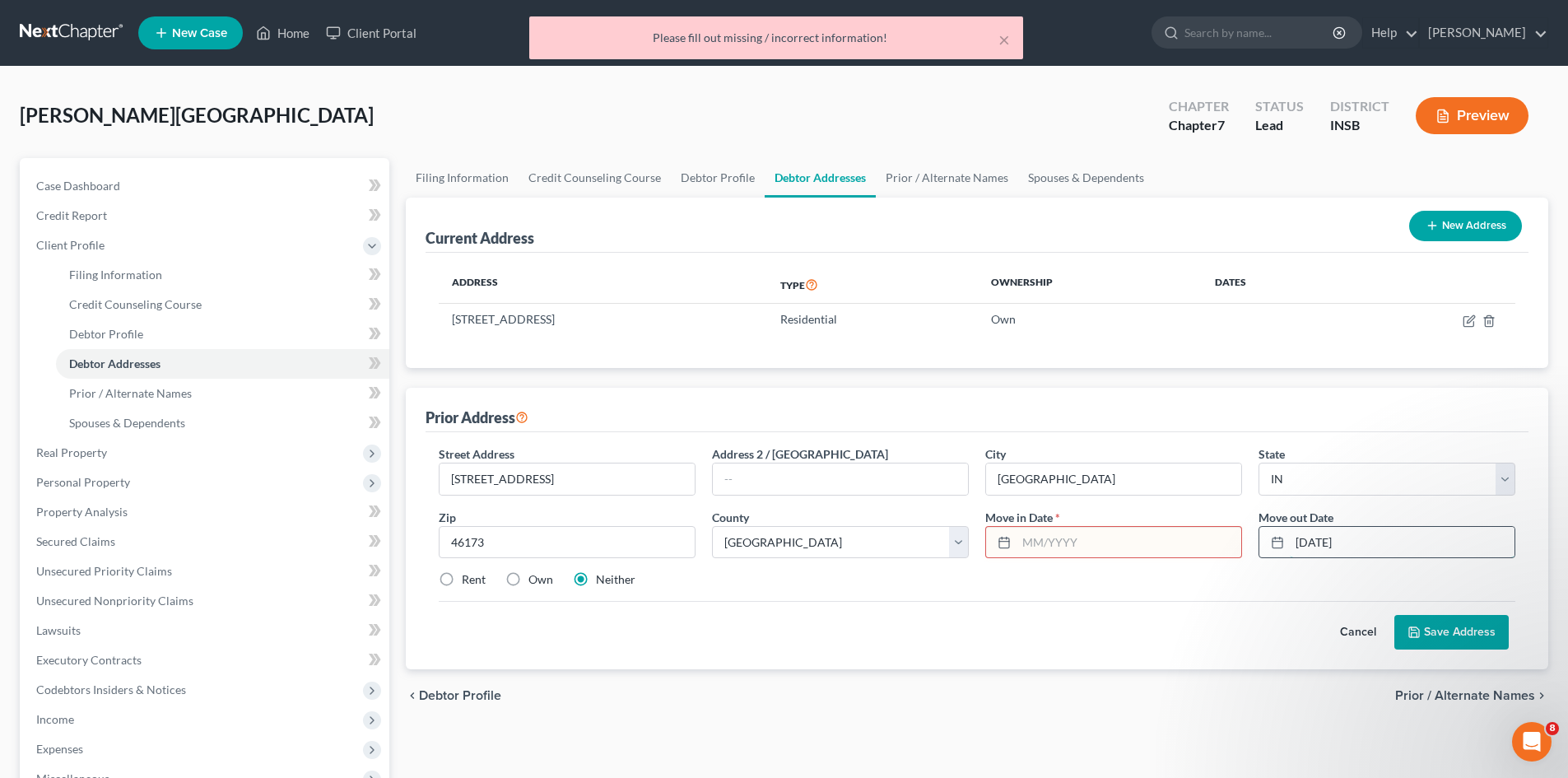
click at [1354, 545] on input "[DATE]" at bounding box center [1402, 542] width 225 height 31
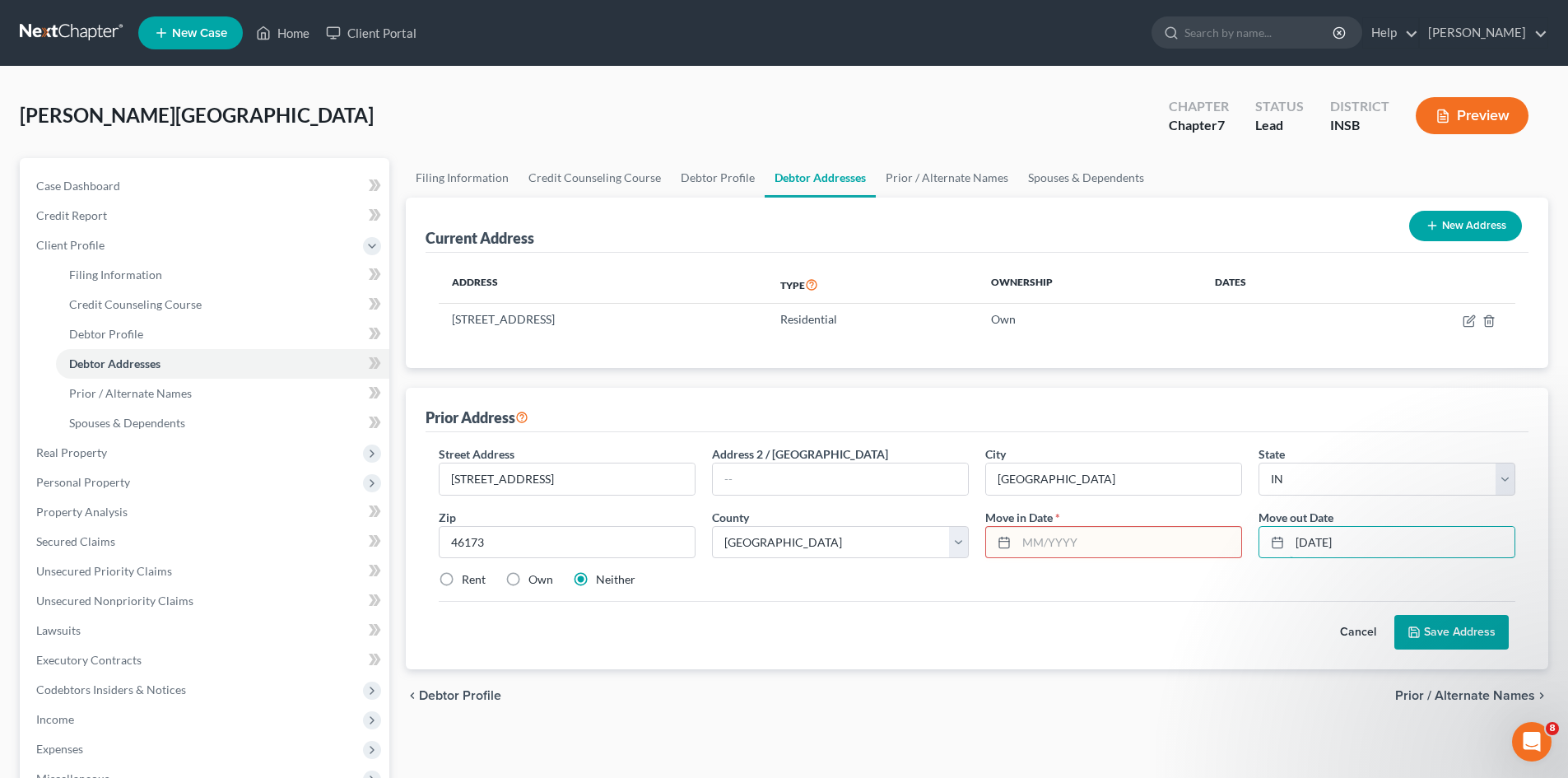
drag, startPoint x: 1363, startPoint y: 538, endPoint x: 1241, endPoint y: 529, distance: 122.3
click at [1241, 529] on div "Street Address * [STREET_ADDRESS] Address 2 / [GEOGRAPHIC_DATA] * [GEOGRAPHIC_D…" at bounding box center [976, 523] width 1093 height 156
click at [1291, 598] on div "Street Address * [STREET_ADDRESS] Address 2 / [GEOGRAPHIC_DATA] * [GEOGRAPHIC_D…" at bounding box center [976, 523] width 1093 height 156
click at [1293, 578] on div "Rent Own Neither" at bounding box center [976, 579] width 1093 height 16
click at [1079, 546] on input "text" at bounding box center [1129, 542] width 225 height 31
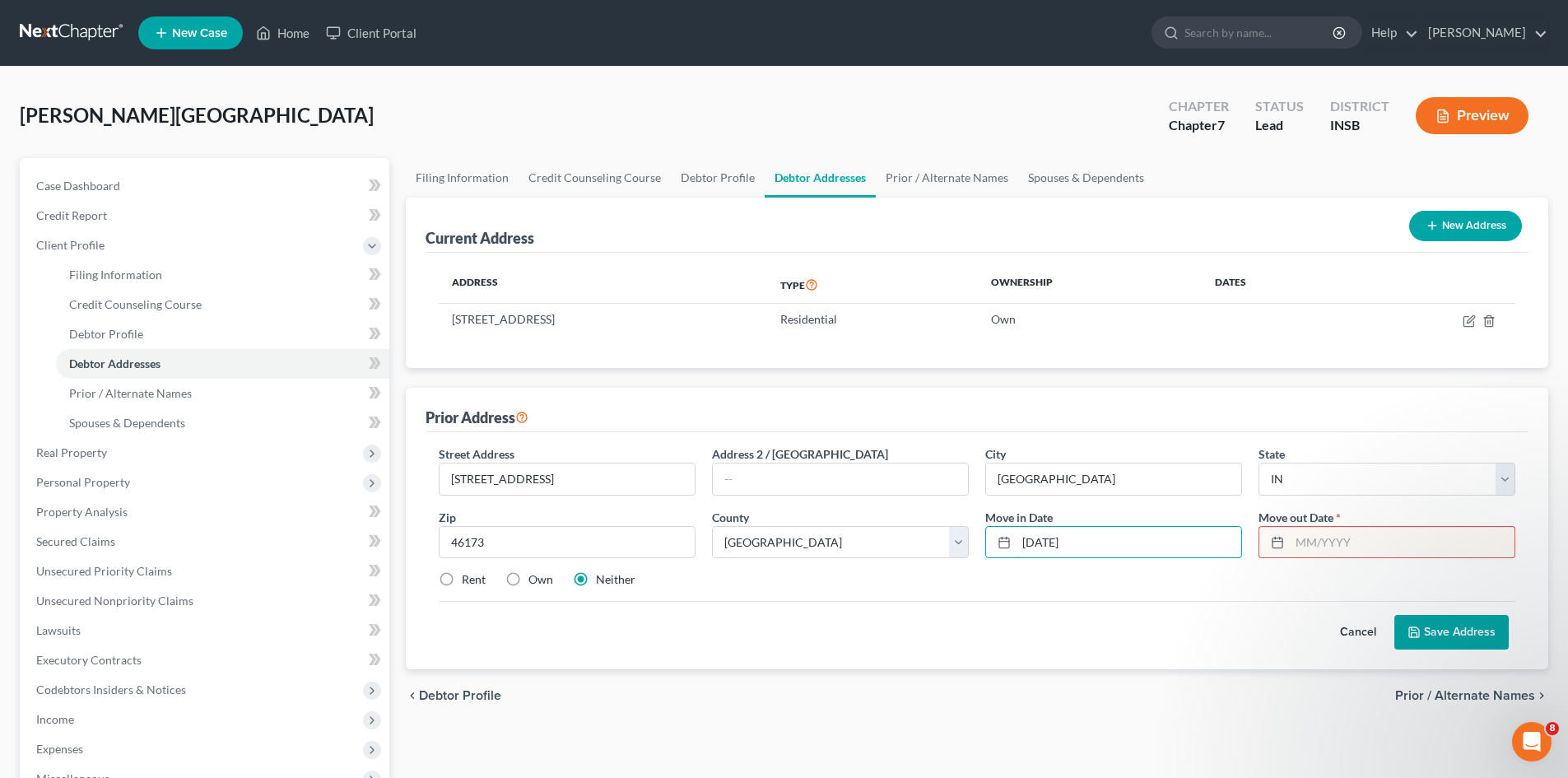
type input "[DATE]"
click at [1308, 544] on input "text" at bounding box center [1402, 542] width 225 height 31
type input "[DATE]"
click at [1434, 640] on button "Save Address" at bounding box center [1451, 632] width 114 height 35
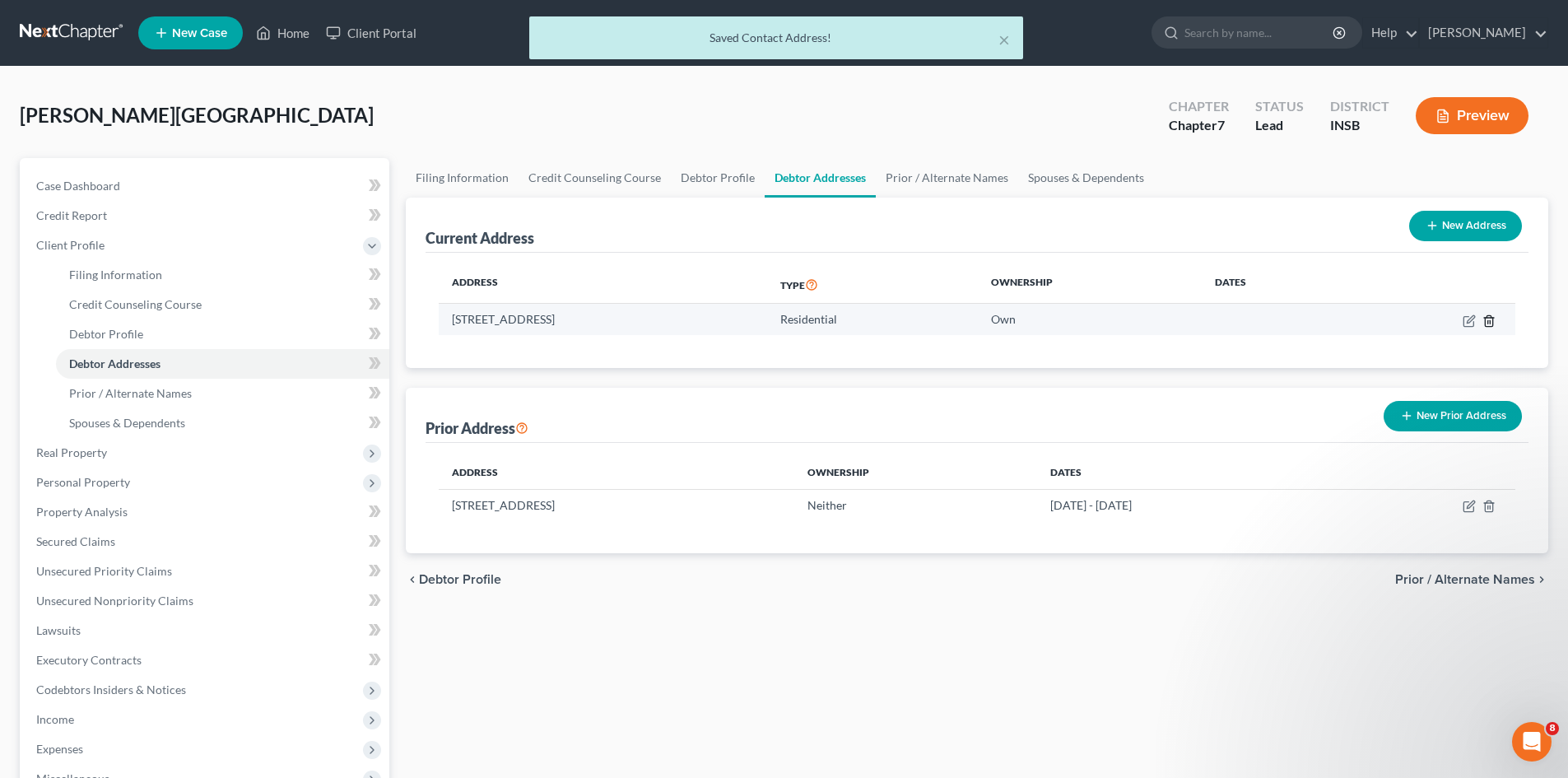
click at [1488, 323] on line "button" at bounding box center [1488, 322] width 0 height 3
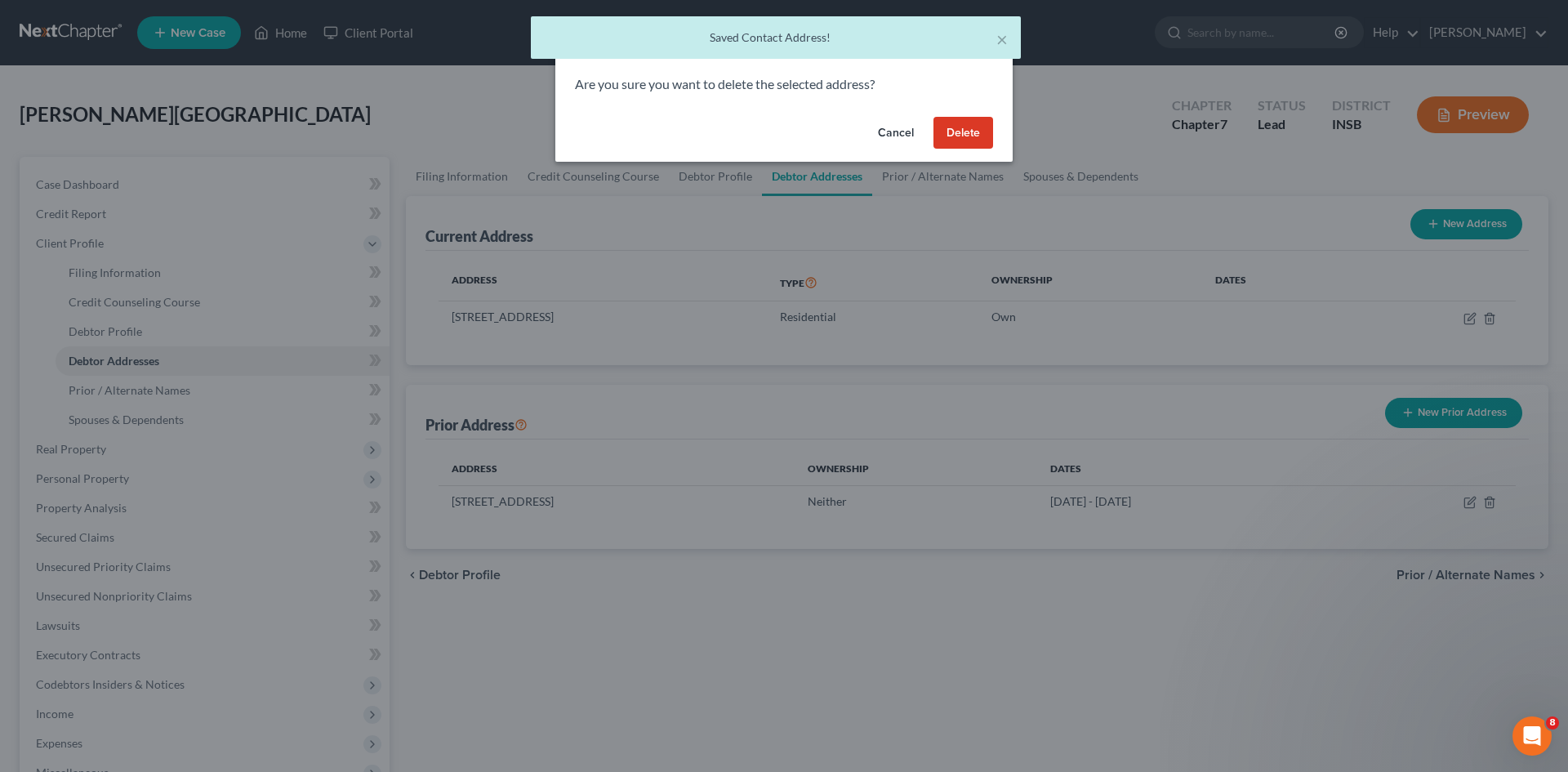
click at [961, 130] on button "Delete" at bounding box center [963, 133] width 60 height 33
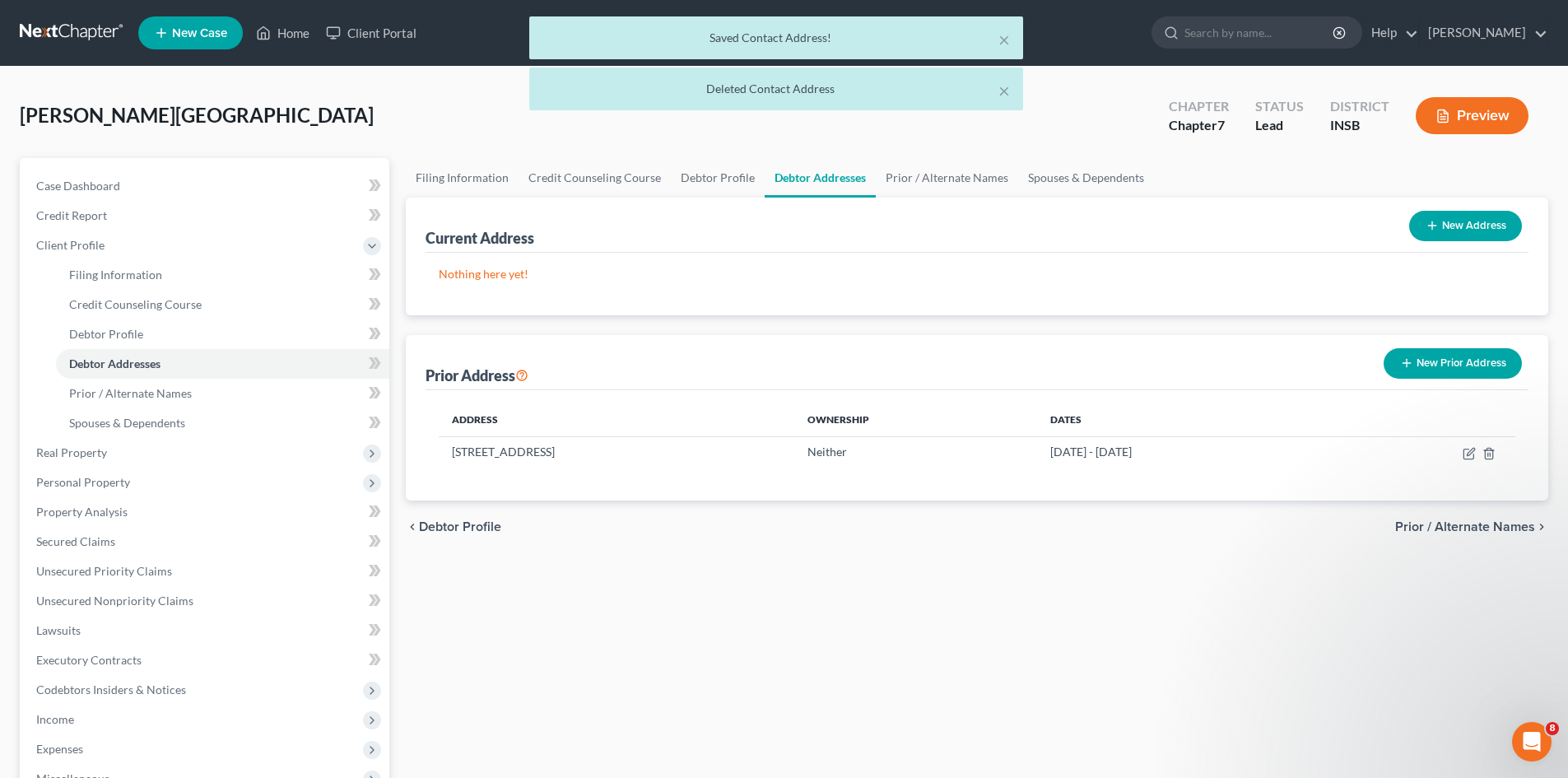
click at [1474, 230] on button "New Address" at bounding box center [1465, 226] width 112 height 30
select select "0"
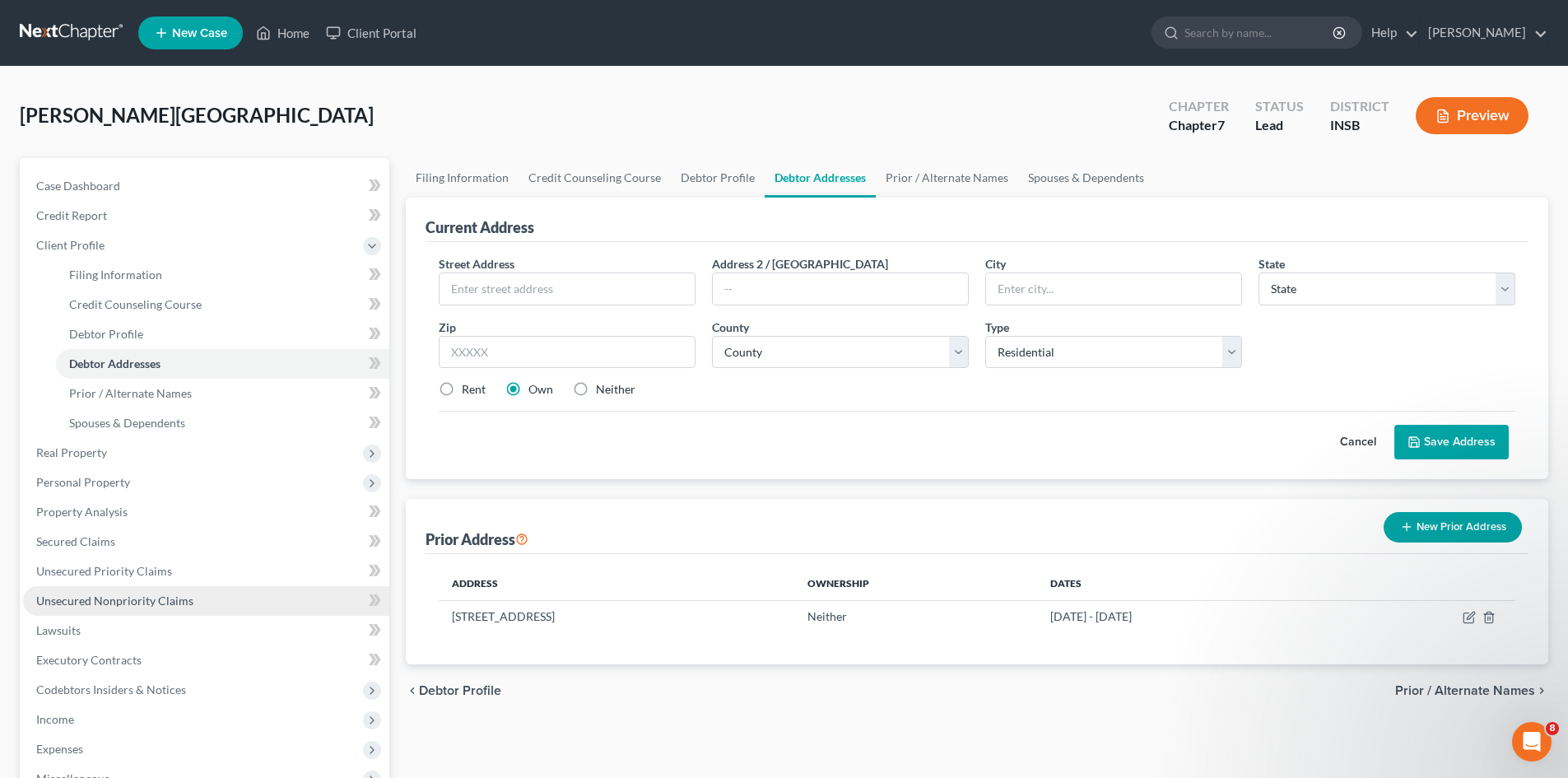
click at [209, 595] on link "Unsecured Nonpriority Claims" at bounding box center [205, 600] width 366 height 30
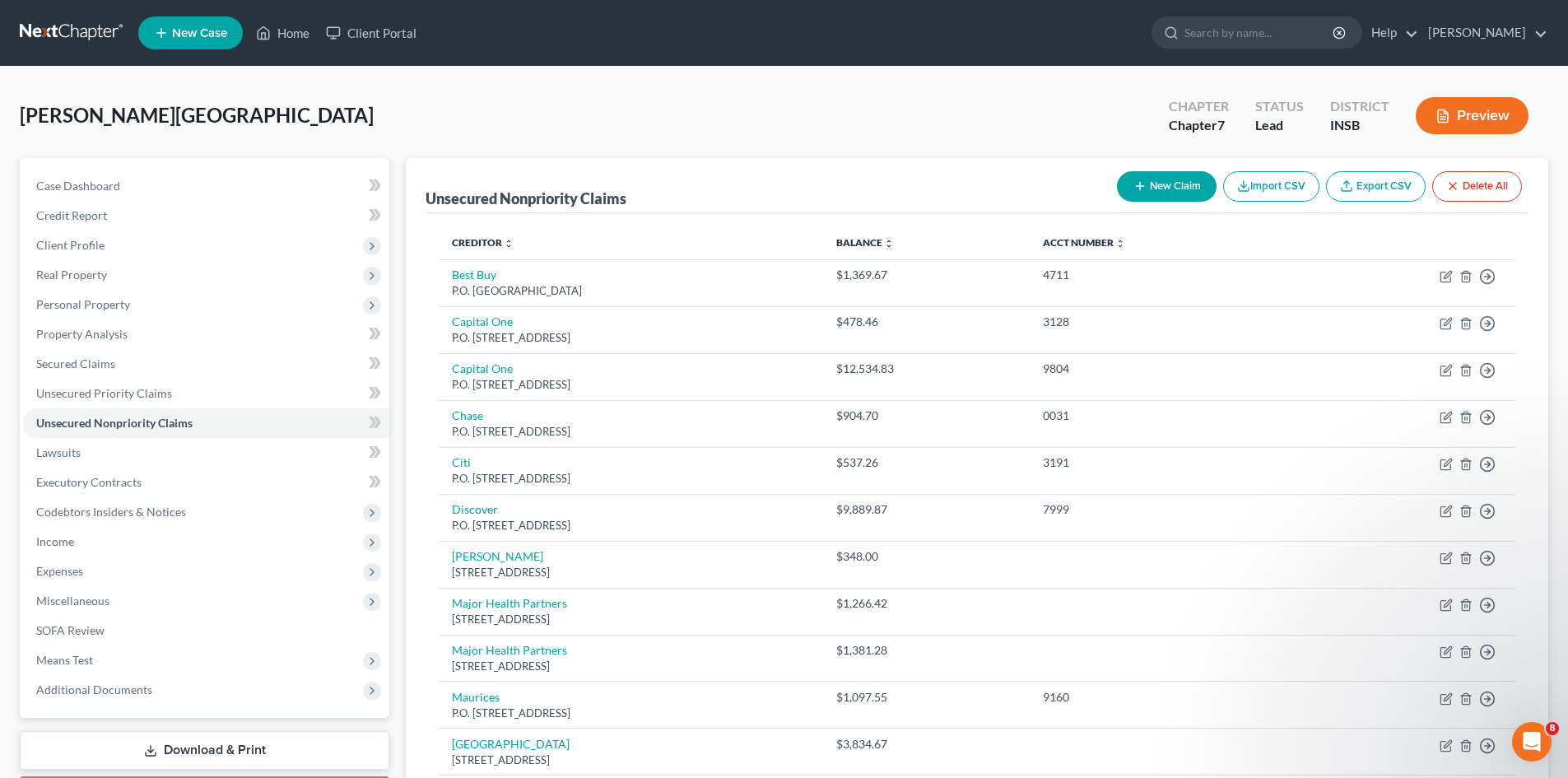
click at [1158, 190] on button "New Claim" at bounding box center [1166, 187] width 100 height 30
select select "0"
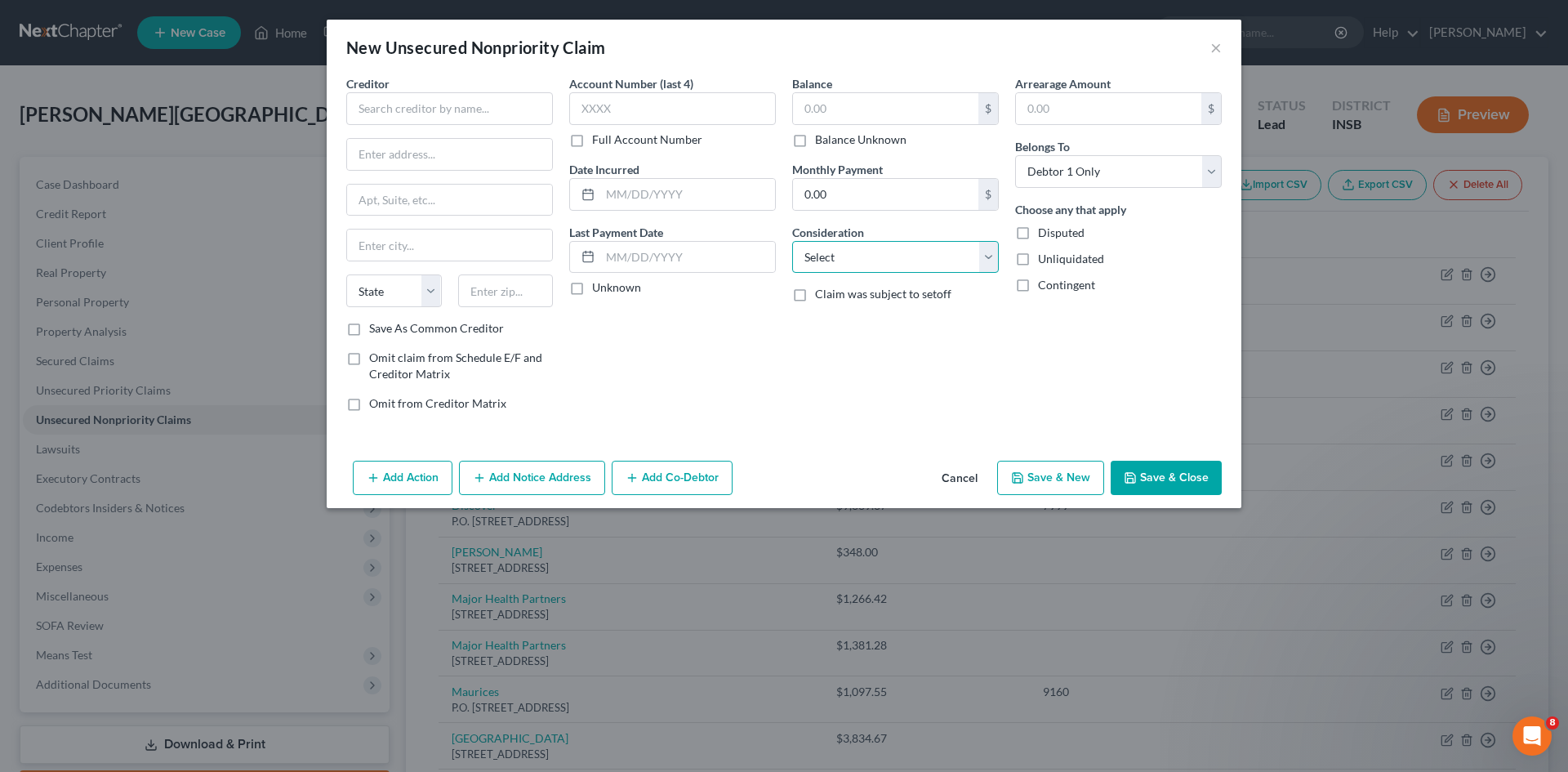
click at [940, 261] on select "Select Cable / Satellite Services Collection Agency Credit Card Debt Debt Couns…" at bounding box center [895, 257] width 206 height 33
select select "2"
click at [792, 241] on select "Select Cable / Satellite Services Collection Agency Credit Card Debt Debt Couns…" at bounding box center [895, 257] width 206 height 33
click at [393, 100] on input "text" at bounding box center [450, 108] width 206 height 33
type input "CBNA"
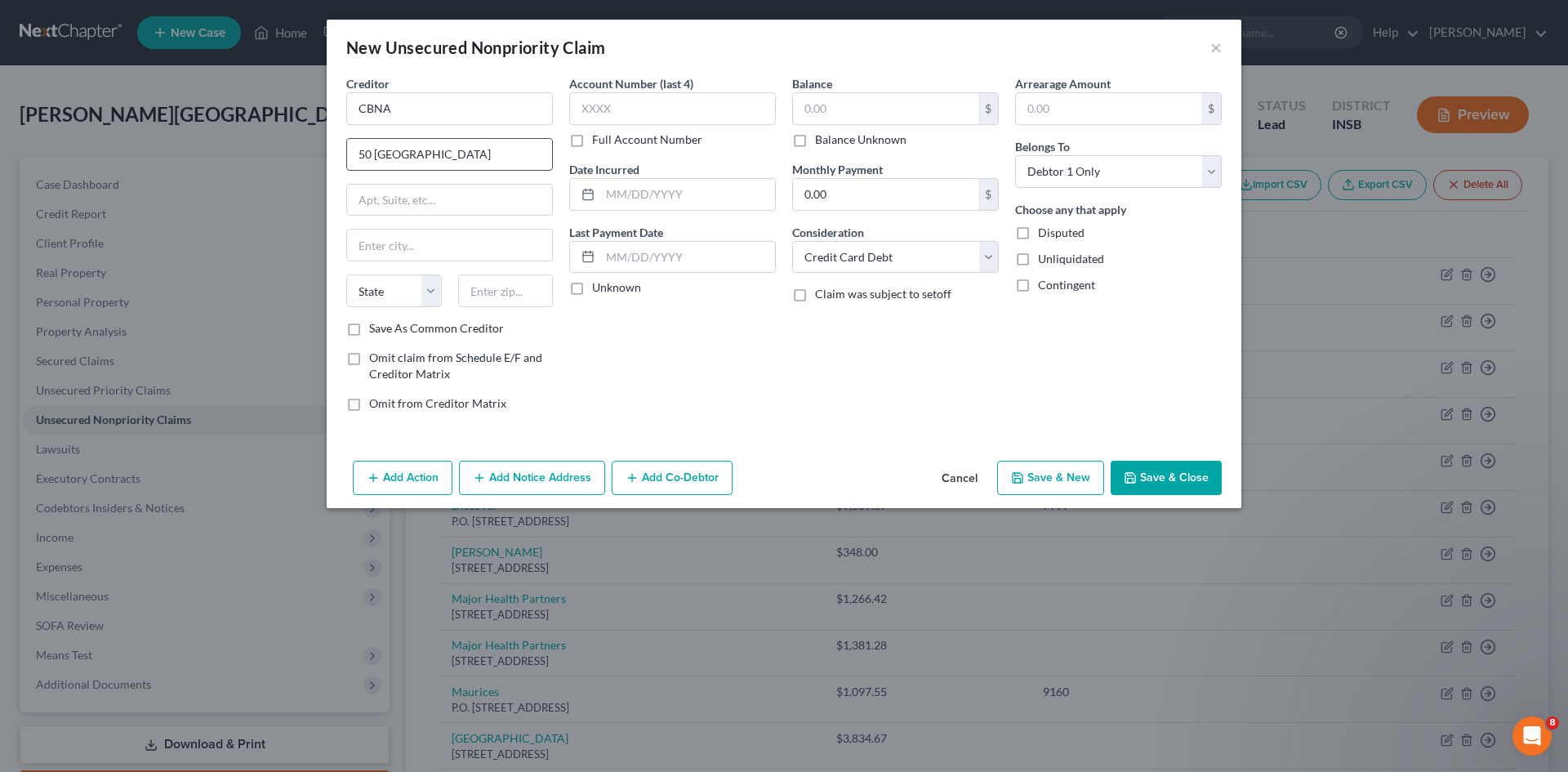
click at [488, 154] on input "50 [GEOGRAPHIC_DATA]" at bounding box center [450, 154] width 205 height 31
type input "[STREET_ADDRESS]"
click at [468, 248] on input "text" at bounding box center [450, 245] width 205 height 31
type input "[GEOGRAPHIC_DATA]"
select select "14"
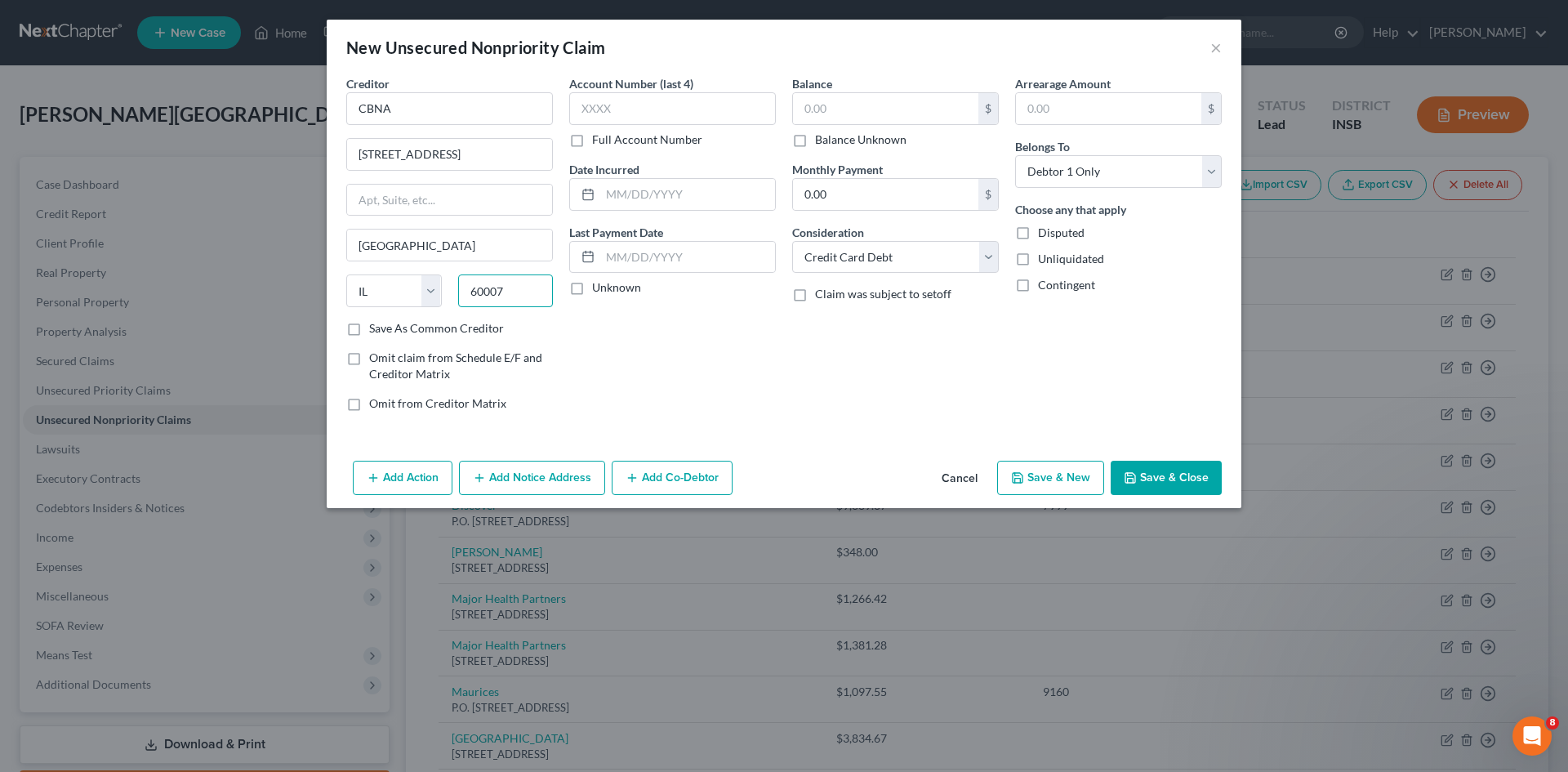
type input "60007"
click at [774, 336] on div "Account Number (last 4) Full Account Number Date Incurred Last Payment Date Unk…" at bounding box center [673, 250] width 223 height 350
type input "[GEOGRAPHIC_DATA]"
click at [659, 253] on input "text" at bounding box center [688, 257] width 175 height 31
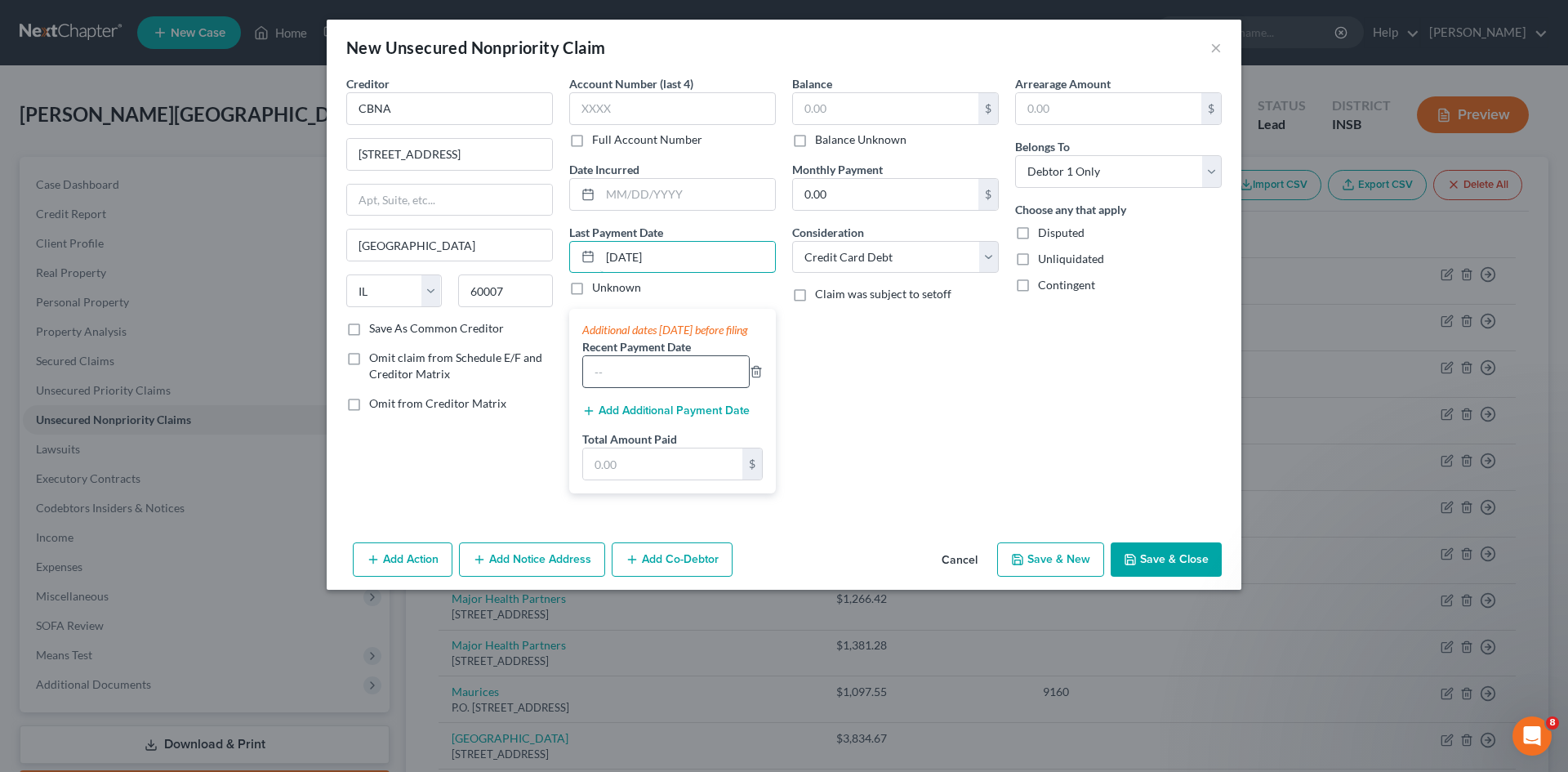
type input "[DATE]"
click at [667, 384] on input "text" at bounding box center [666, 372] width 166 height 31
type input "[DATE]"
click at [654, 480] on input "text" at bounding box center [663, 464] width 159 height 31
type input "38"
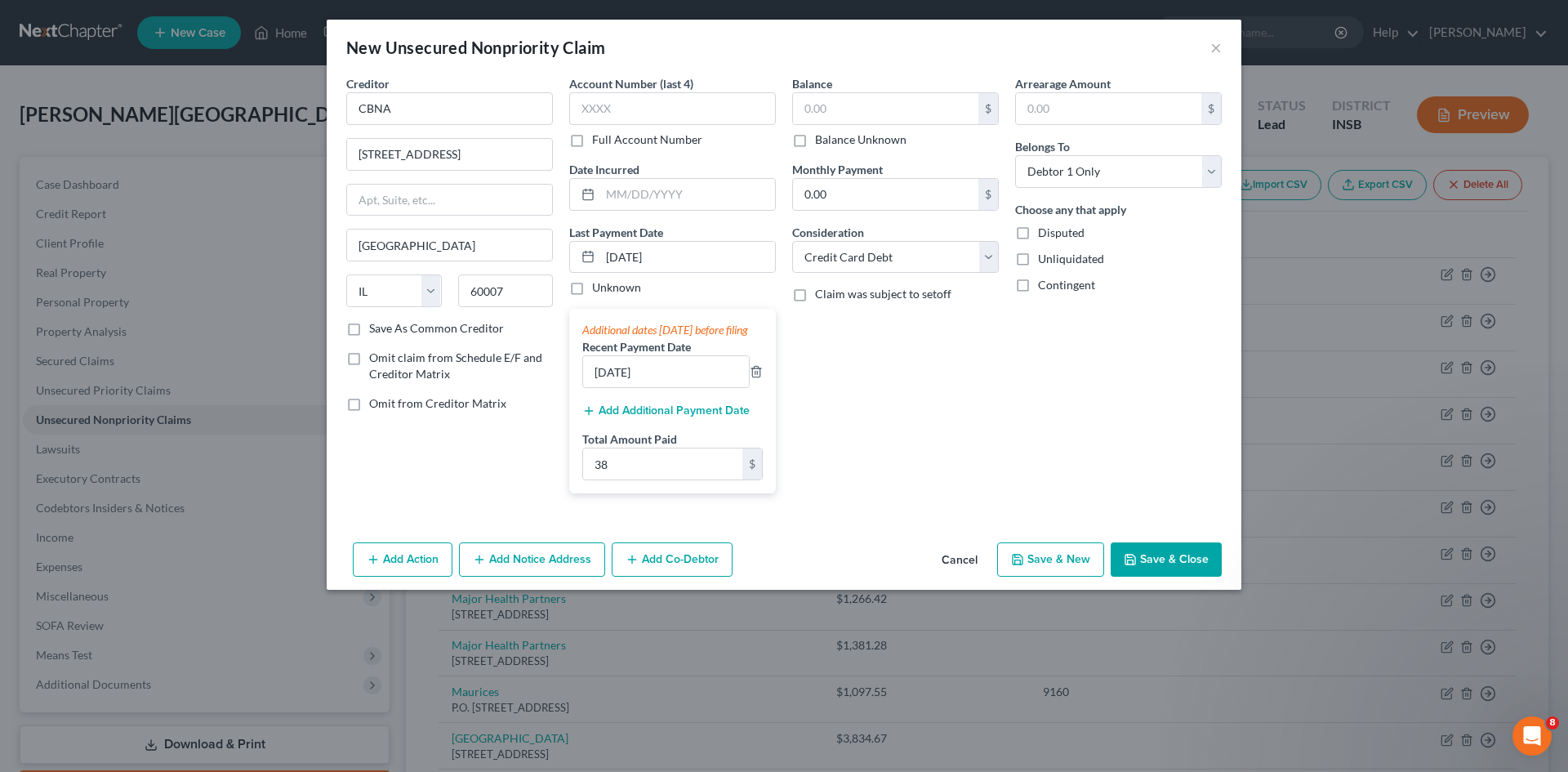
click at [910, 420] on div "Balance $ Balance Unknown Balance Undetermined $ Balance Unknown Monthly Paymen…" at bounding box center [896, 291] width 223 height 431
click at [841, 109] on input "text" at bounding box center [885, 108] width 185 height 31
type input "1,010"
click at [1163, 568] on button "Save & Close" at bounding box center [1166, 560] width 111 height 34
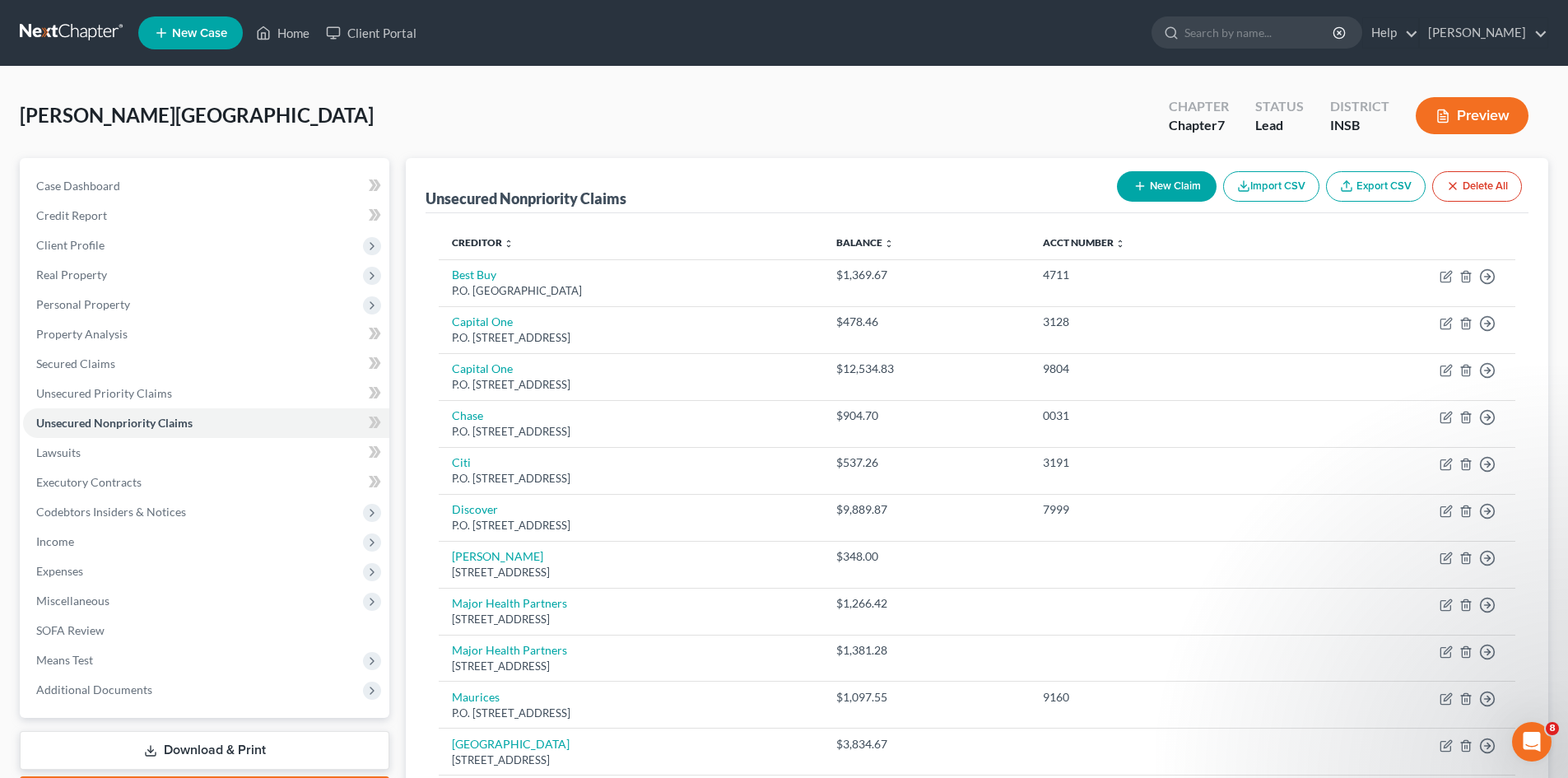
click at [1178, 186] on button "New Claim" at bounding box center [1166, 187] width 100 height 30
select select "0"
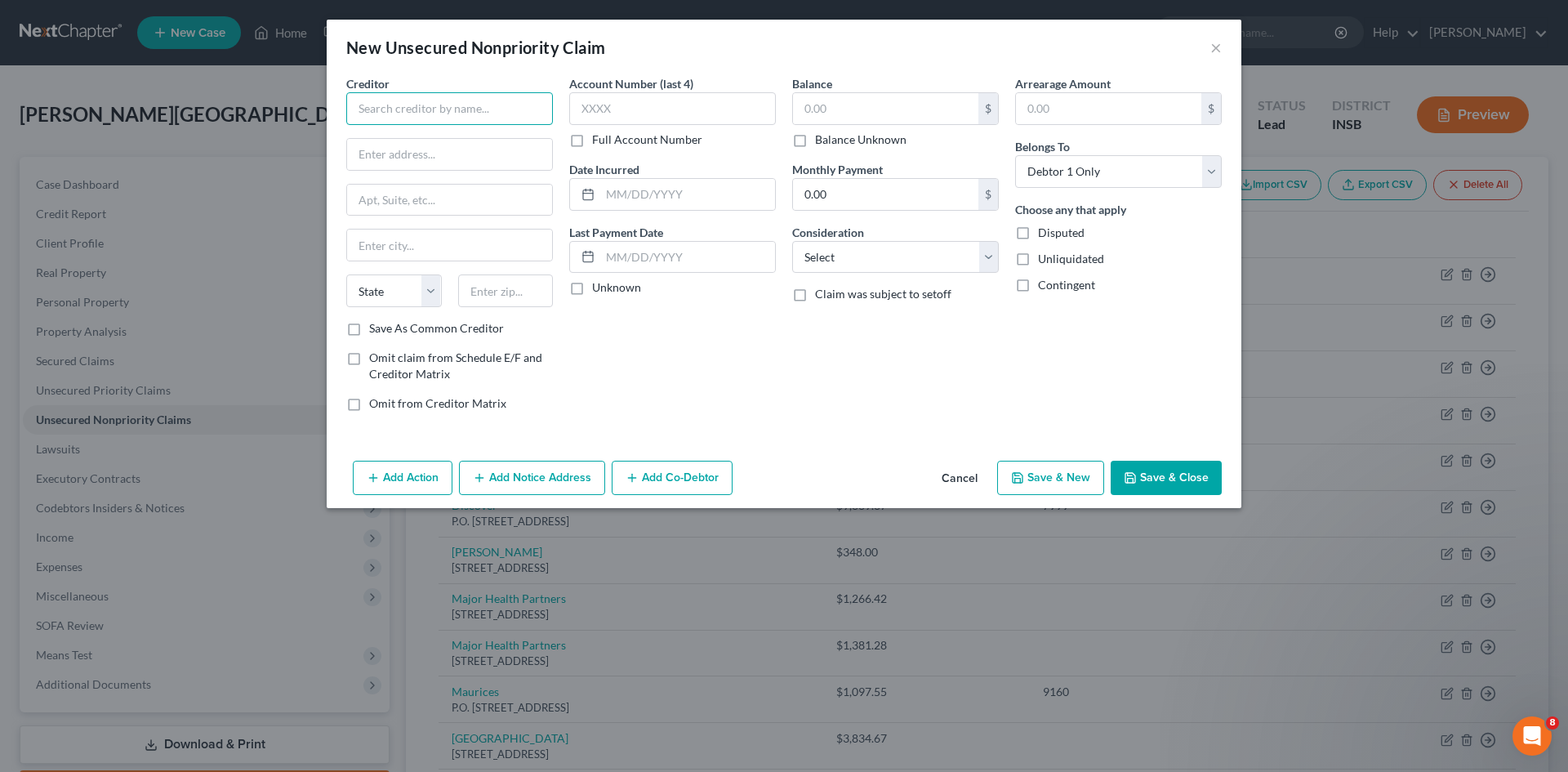
drag, startPoint x: 451, startPoint y: 101, endPoint x: 461, endPoint y: 102, distance: 10.0
click at [452, 101] on input "text" at bounding box center [450, 108] width 206 height 33
click at [459, 154] on input "text" at bounding box center [450, 154] width 205 height 31
click at [466, 109] on input "[PERSON_NAME] Bank" at bounding box center [450, 108] width 206 height 33
type input "[PERSON_NAME] Bank/Old Navy"
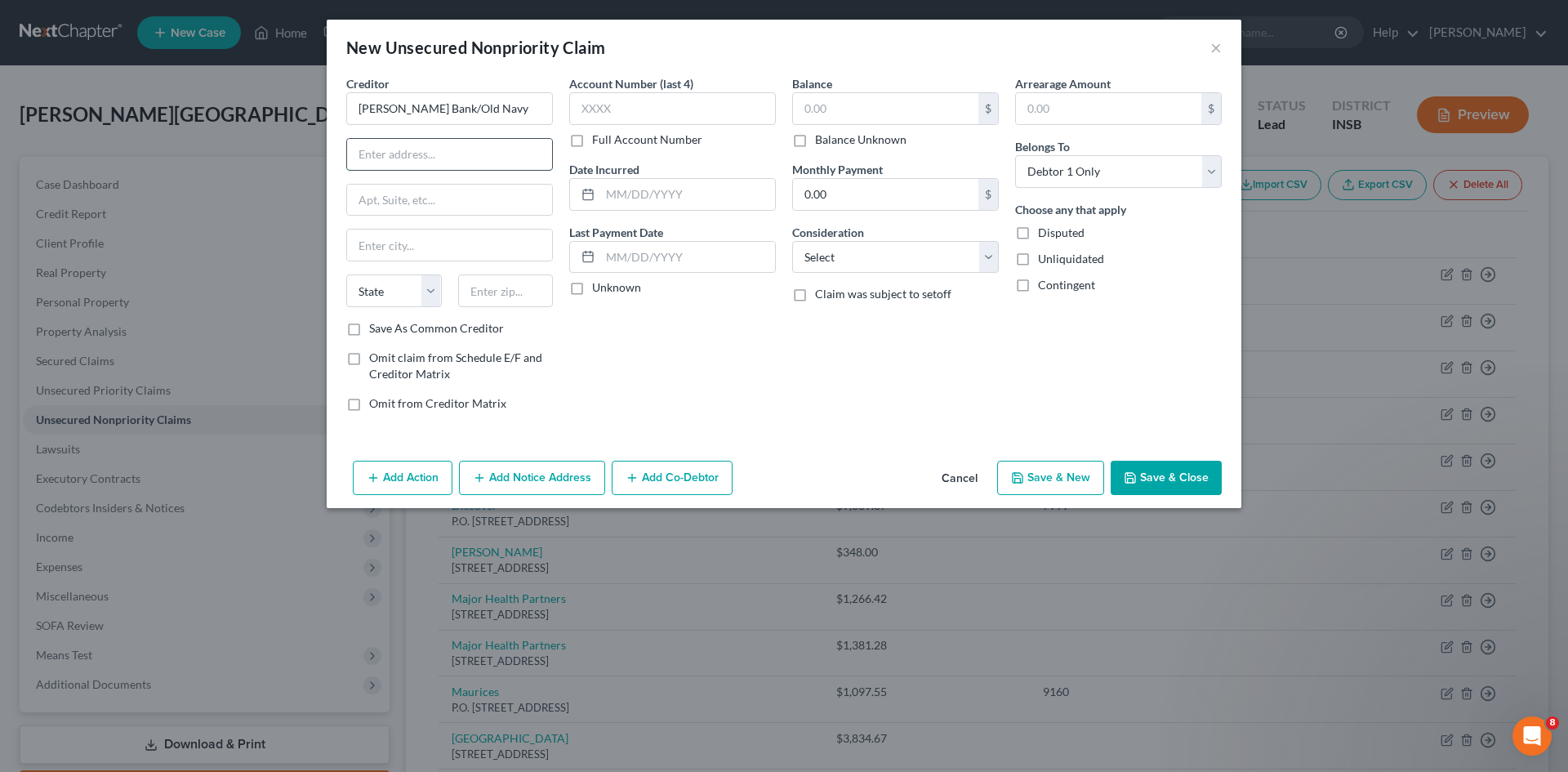
click at [452, 149] on input "text" at bounding box center [450, 154] width 205 height 31
type input "[STREET_ADDRESS][PERSON_NAME]"
type input "Wilmington"
select select "7"
click at [502, 295] on input "text" at bounding box center [506, 290] width 96 height 33
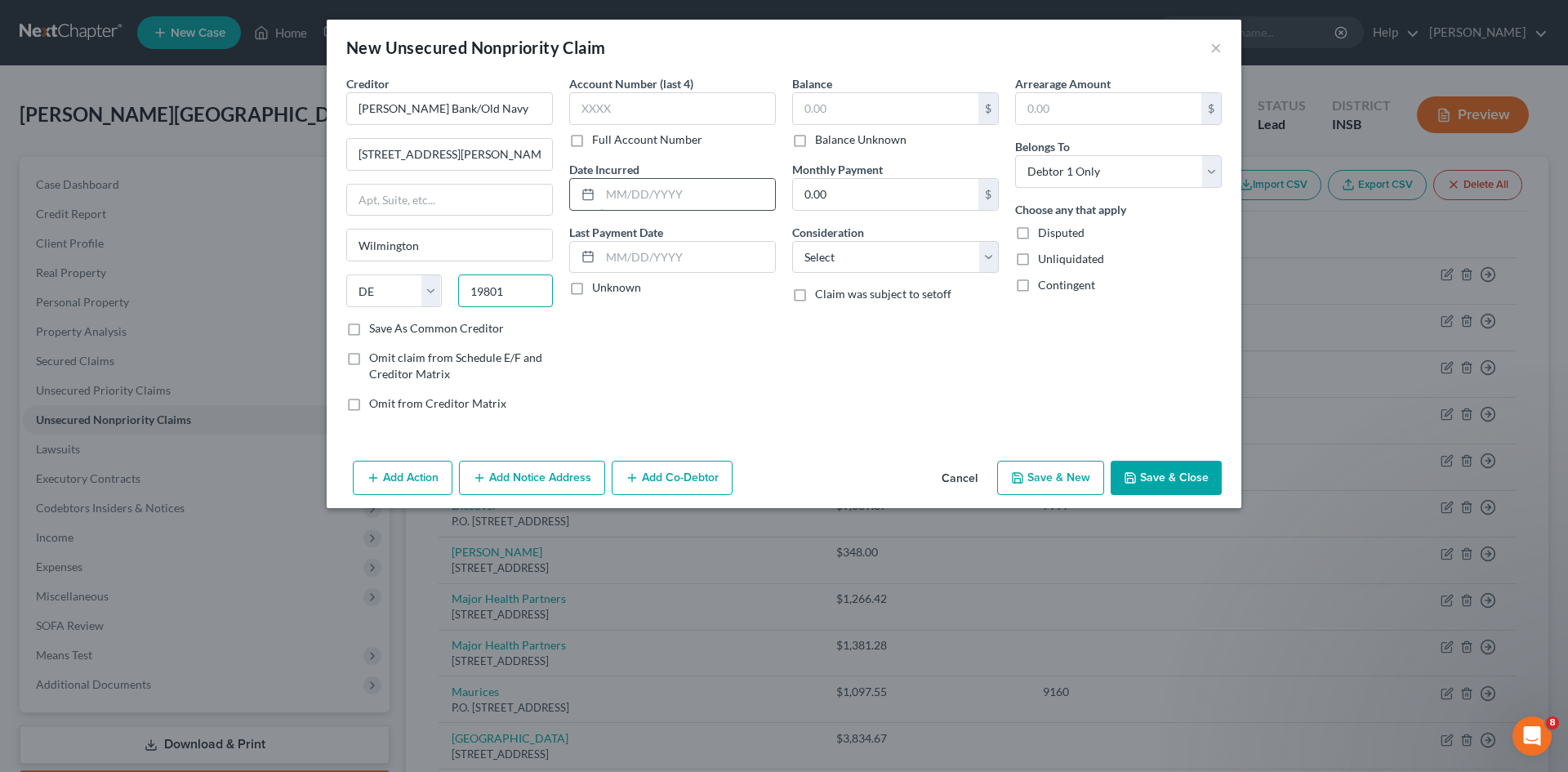
type input "19801"
click at [696, 194] on input "text" at bounding box center [688, 194] width 175 height 31
type input "[DATE]"
click at [592, 287] on label "Unknown" at bounding box center [617, 287] width 49 height 16
click at [599, 287] on input "Unknown" at bounding box center [604, 284] width 11 height 11
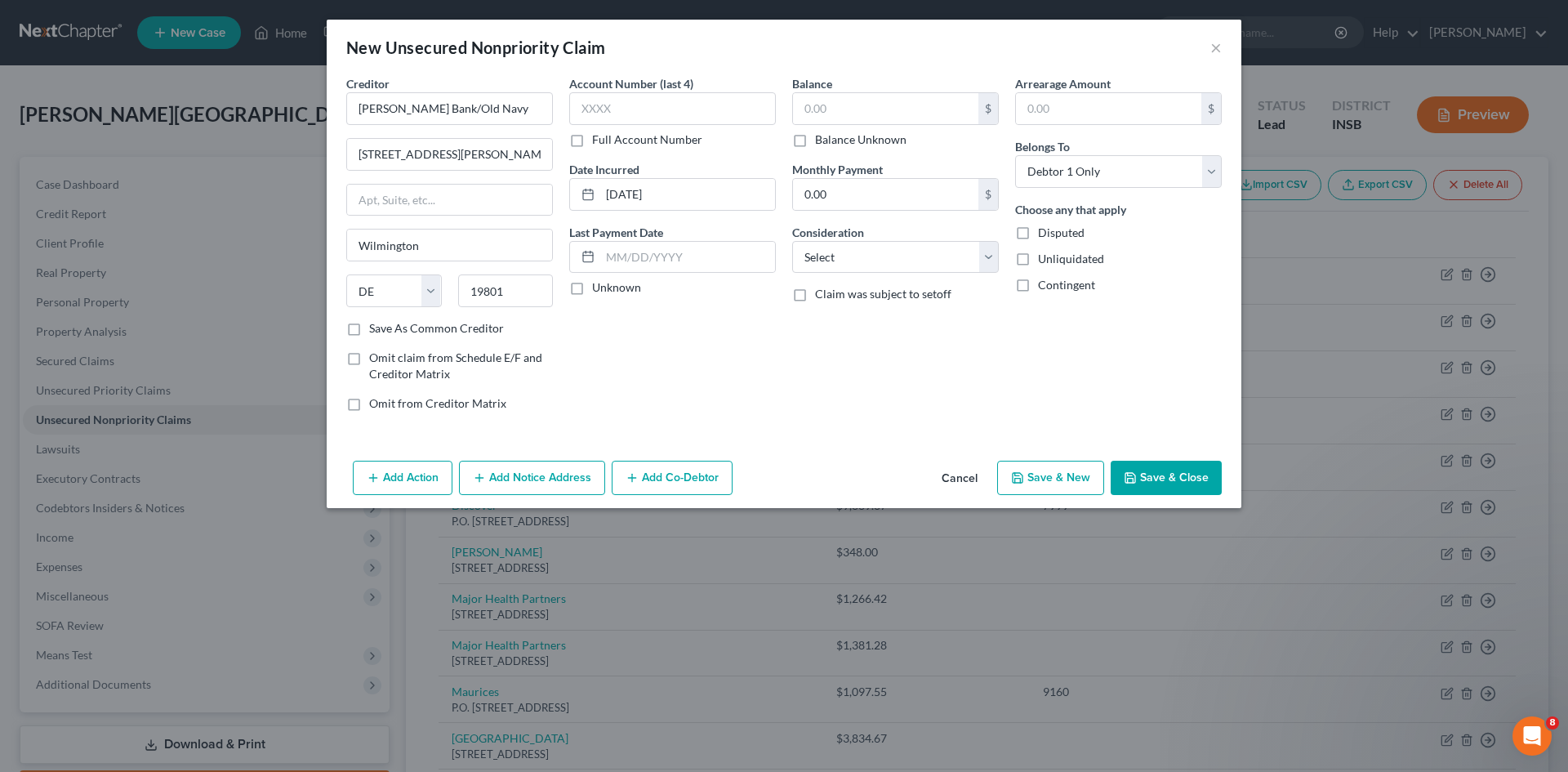
checkbox input "true"
click at [852, 113] on input "text" at bounding box center [885, 108] width 185 height 31
type input "692.00"
click at [873, 260] on select "Select Cable / Satellite Services Collection Agency Credit Card Debt Debt Couns…" at bounding box center [895, 257] width 206 height 33
select select "2"
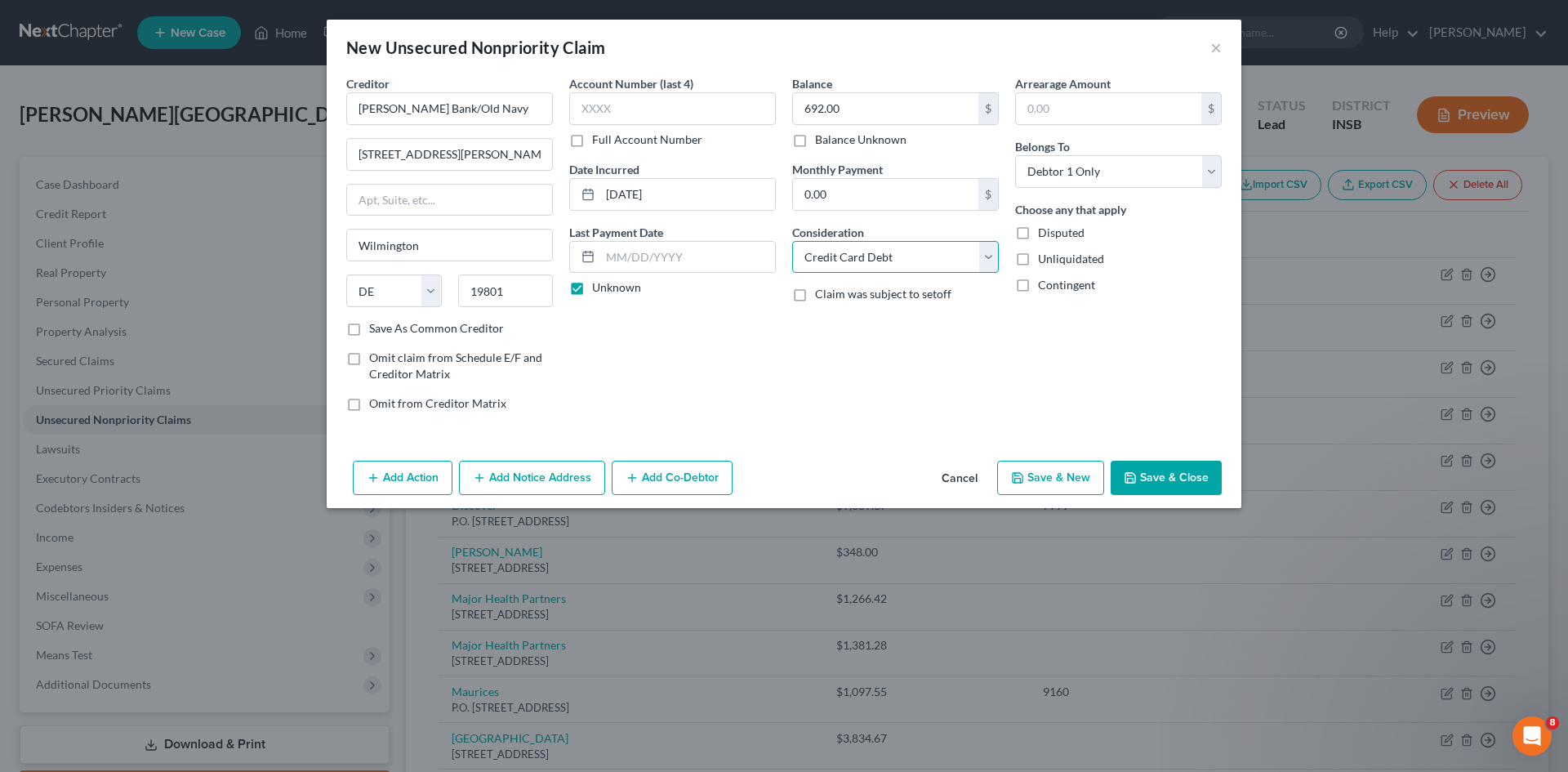
click at [792, 241] on select "Select Cable / Satellite Services Collection Agency Credit Card Debt Debt Couns…" at bounding box center [895, 257] width 206 height 33
click at [1196, 477] on button "Save & Close" at bounding box center [1166, 477] width 111 height 34
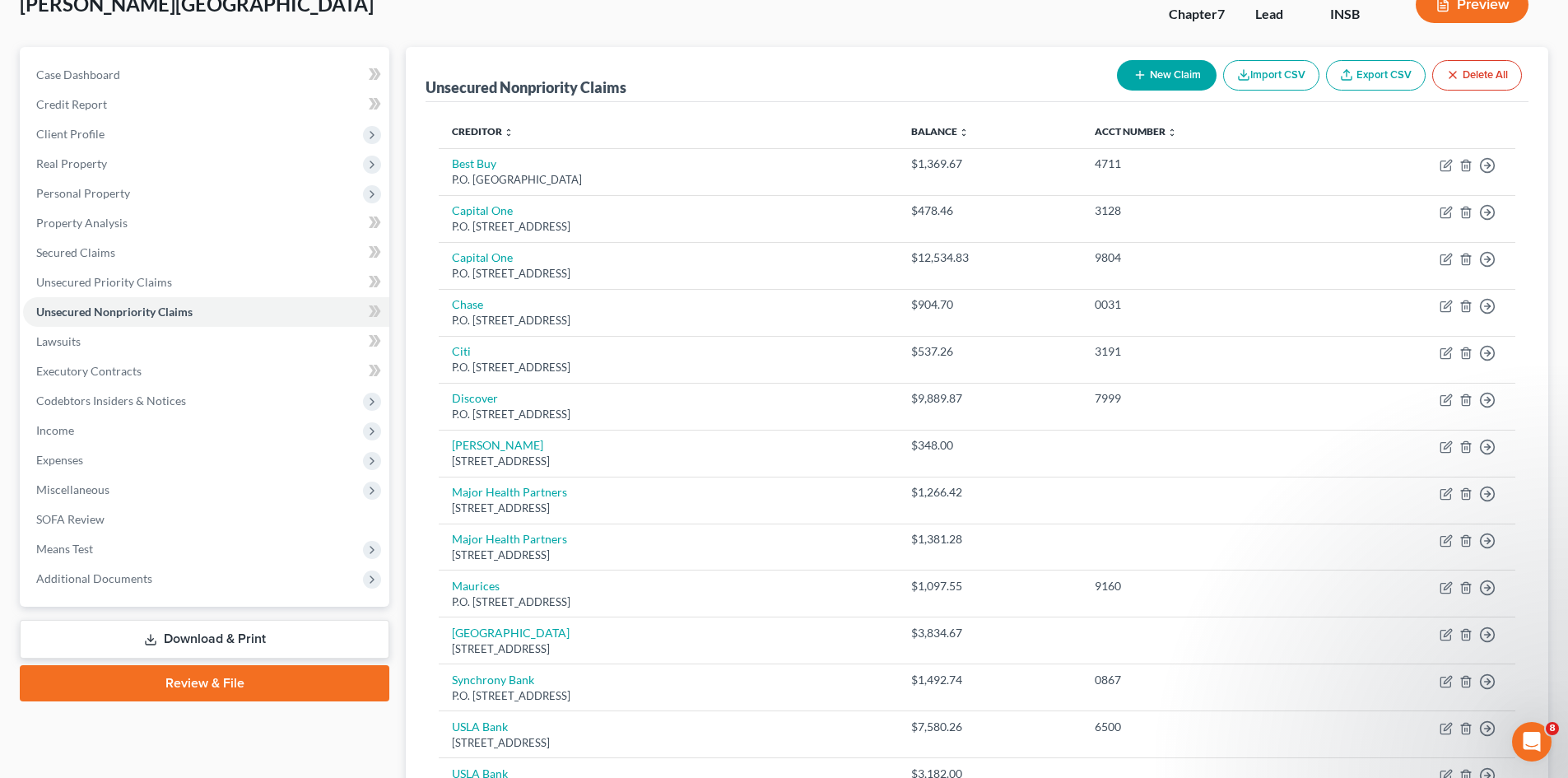
scroll to position [82, 0]
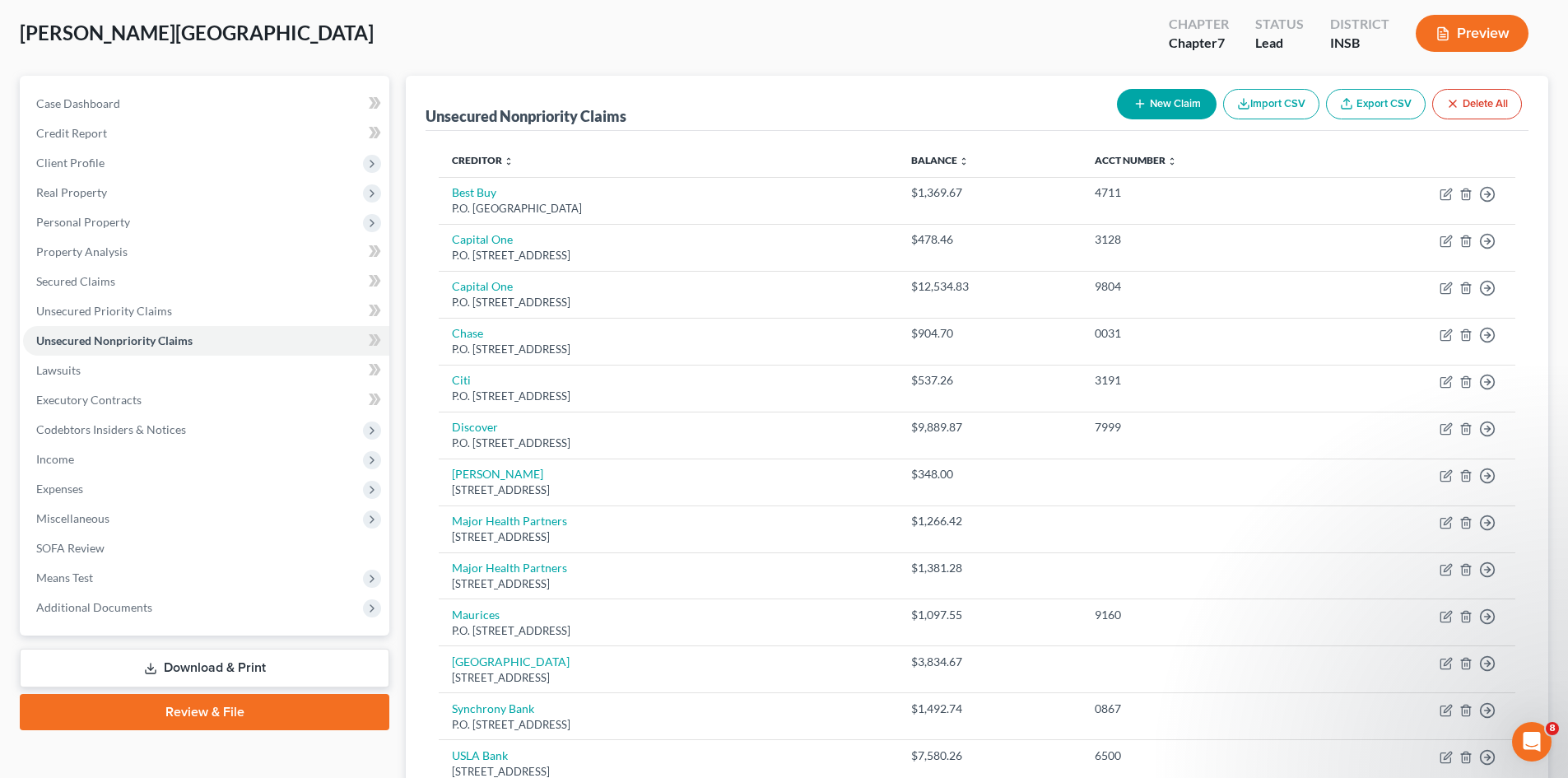
click at [1139, 109] on icon "button" at bounding box center [1140, 104] width 14 height 14
select select "0"
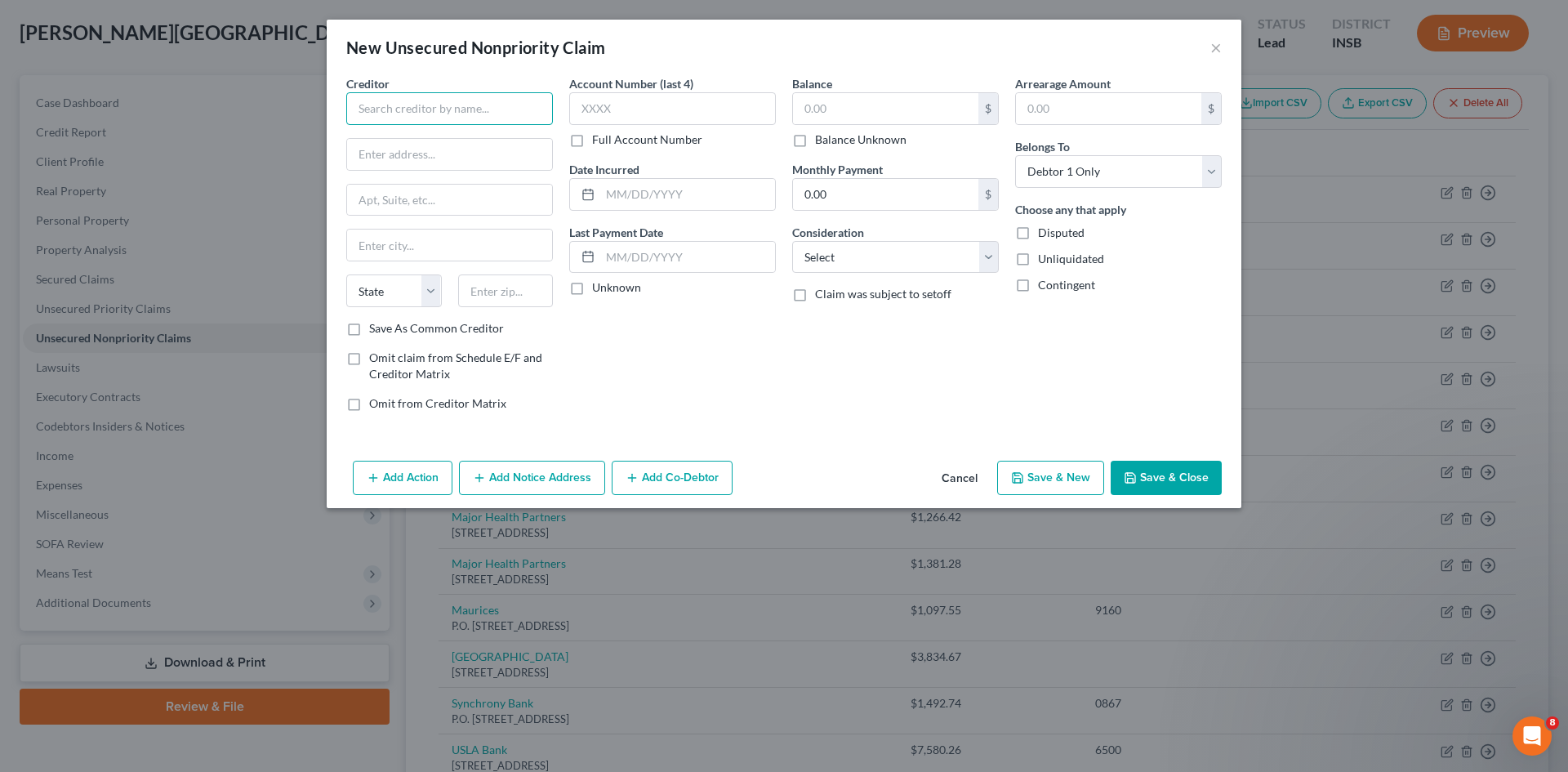
click at [440, 110] on input "text" at bounding box center [450, 108] width 206 height 33
type input "SYNCB/Score Rewards DC"
type input "P.O. Box 71746"
click at [451, 250] on input "text" at bounding box center [450, 245] width 205 height 31
type input "[GEOGRAPHIC_DATA]"
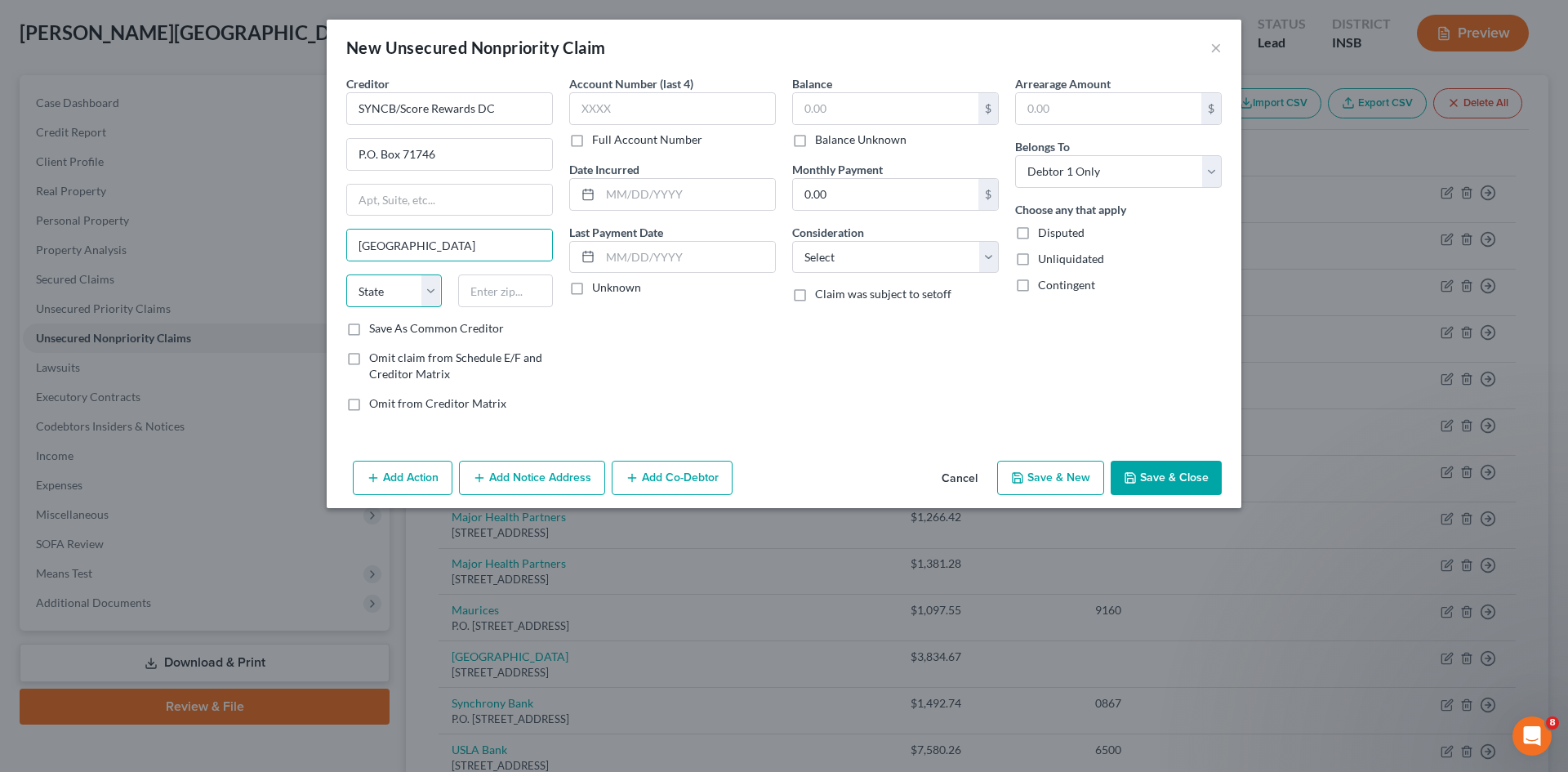
click at [394, 298] on select "State [US_STATE] AK AR AZ CA CO CT DE DC [GEOGRAPHIC_DATA] [GEOGRAPHIC_DATA] GU…" at bounding box center [394, 290] width 96 height 33
select select "39"
click at [346, 274] on select "State [US_STATE] AK AR AZ CA CO CT DE DC [GEOGRAPHIC_DATA] [GEOGRAPHIC_DATA] GU…" at bounding box center [394, 290] width 96 height 33
click at [506, 291] on input "text" at bounding box center [506, 290] width 96 height 33
type input "19176"
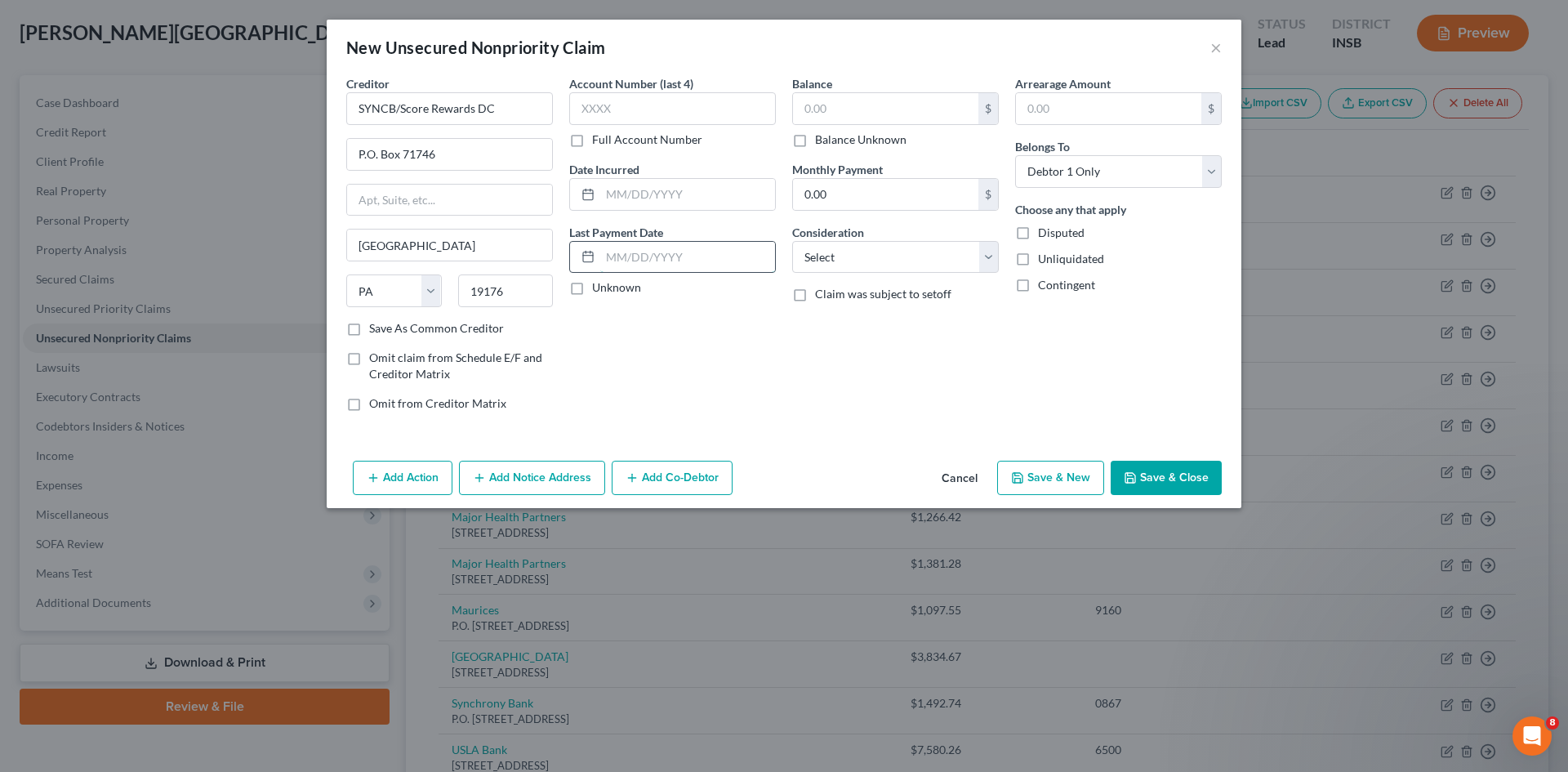
click at [627, 262] on input "text" at bounding box center [688, 257] width 175 height 31
type input "[DATE]"
click at [651, 196] on input "text" at bounding box center [688, 194] width 175 height 31
type input "[DATE]"
click at [847, 110] on input "text" at bounding box center [885, 108] width 185 height 31
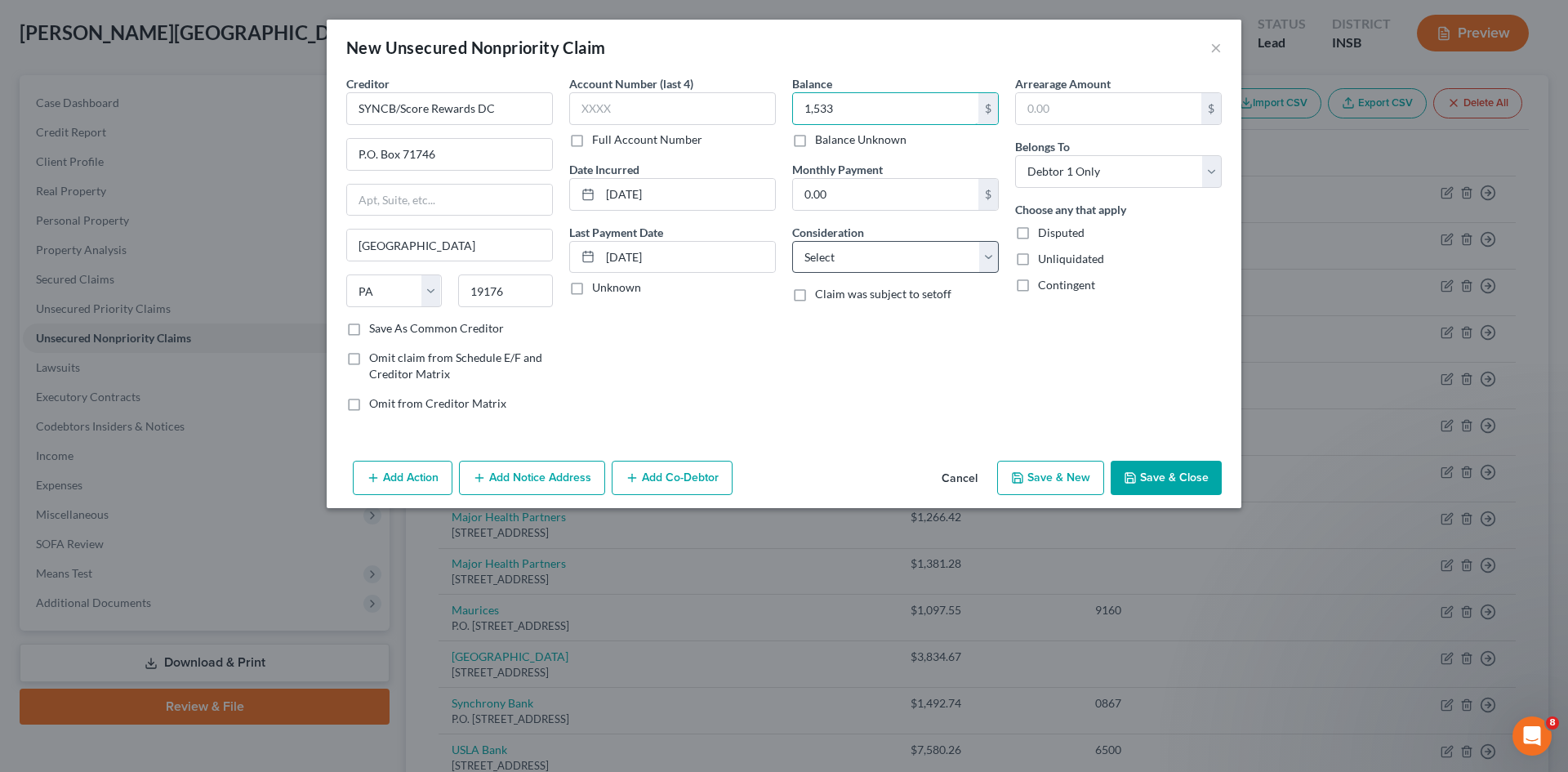
type input "1,533"
click at [906, 254] on select "Select Cable / Satellite Services Collection Agency Credit Card Debt Debt Couns…" at bounding box center [895, 257] width 206 height 33
select select "2"
click at [792, 241] on select "Select Cable / Satellite Services Collection Agency Credit Card Debt Debt Couns…" at bounding box center [895, 257] width 206 height 33
click at [1140, 479] on button "Save & Close" at bounding box center [1166, 477] width 111 height 34
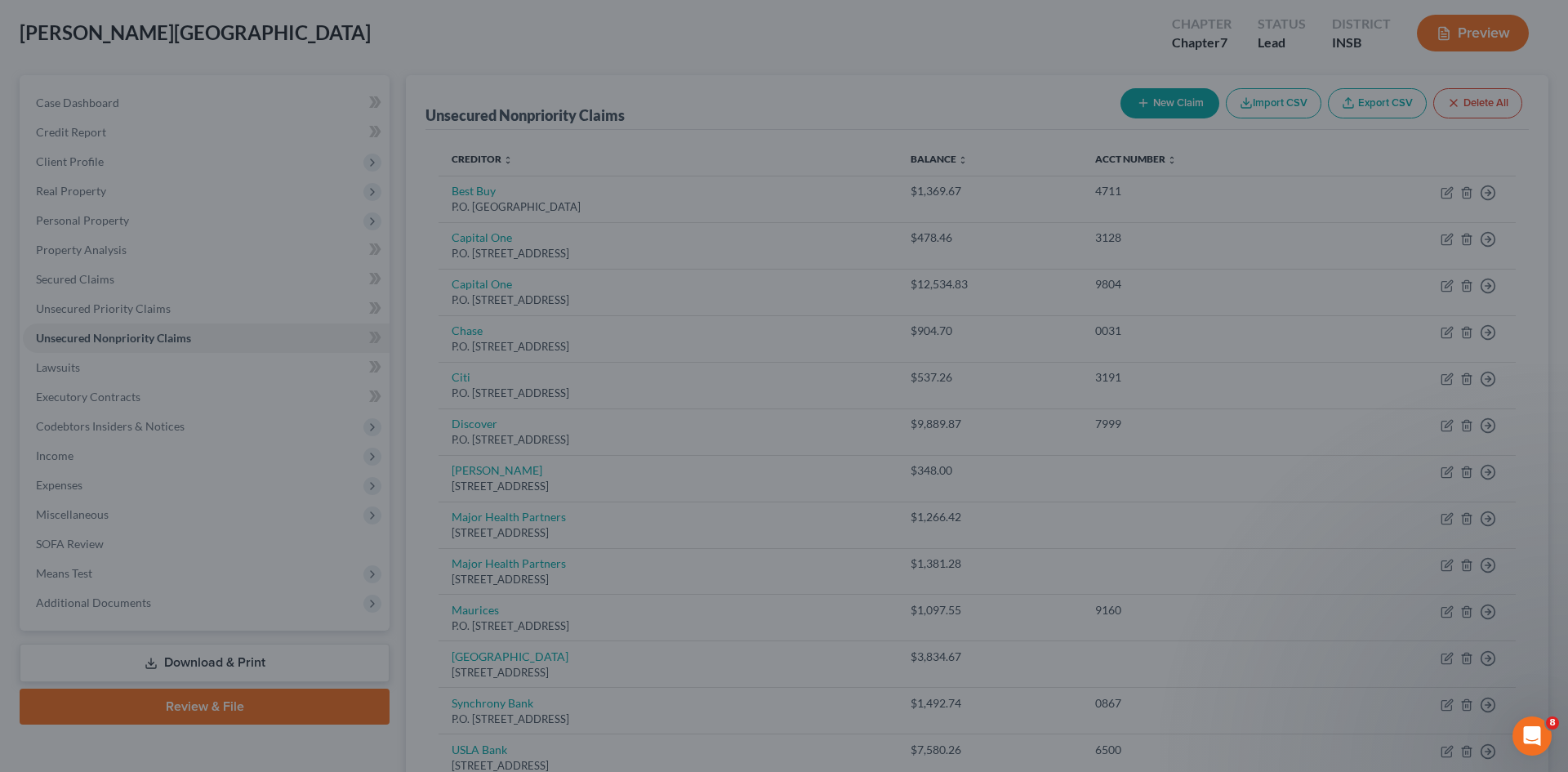
type input "1,533.00"
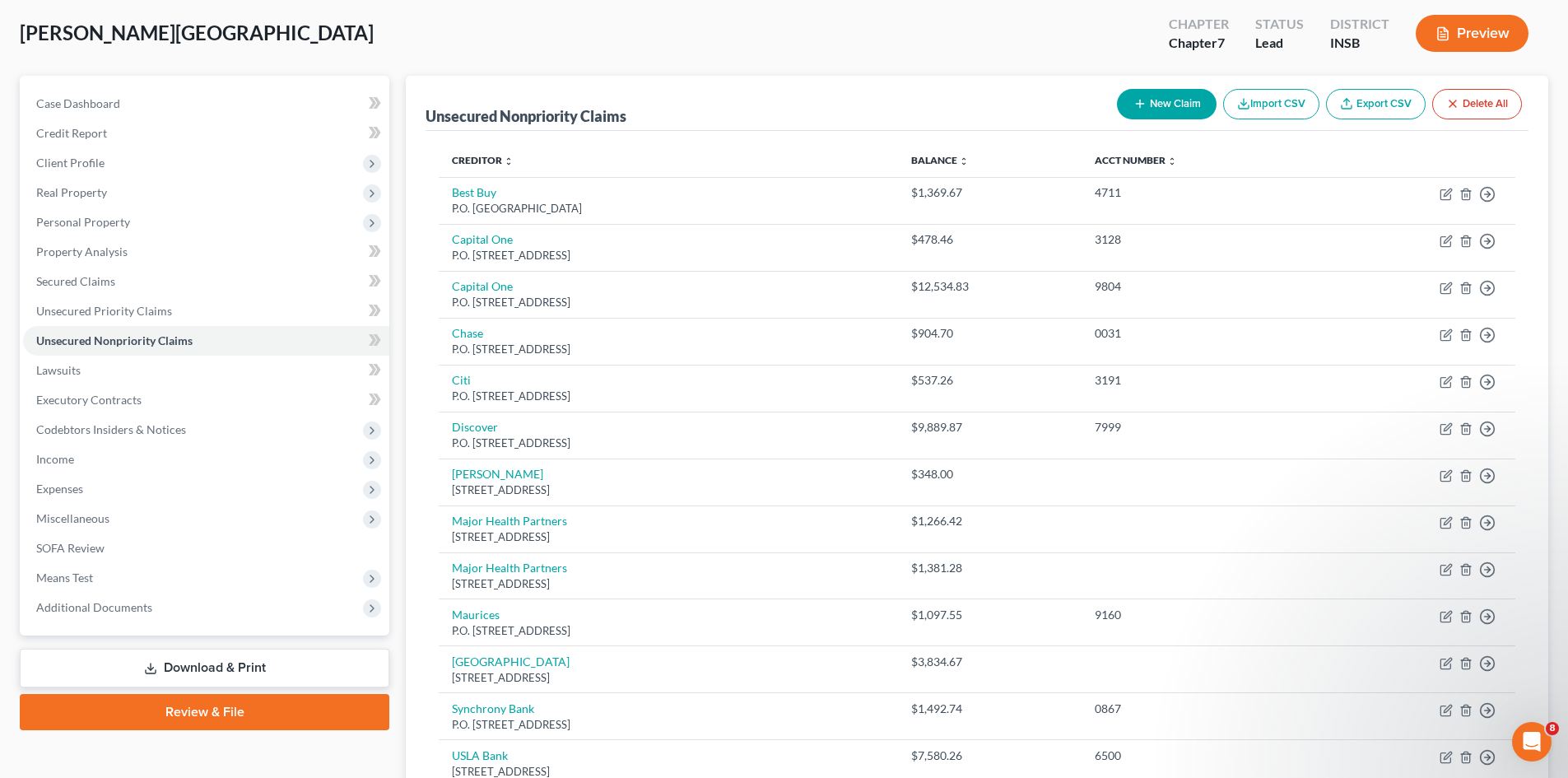
click at [1159, 110] on button "New Claim" at bounding box center [1166, 104] width 100 height 30
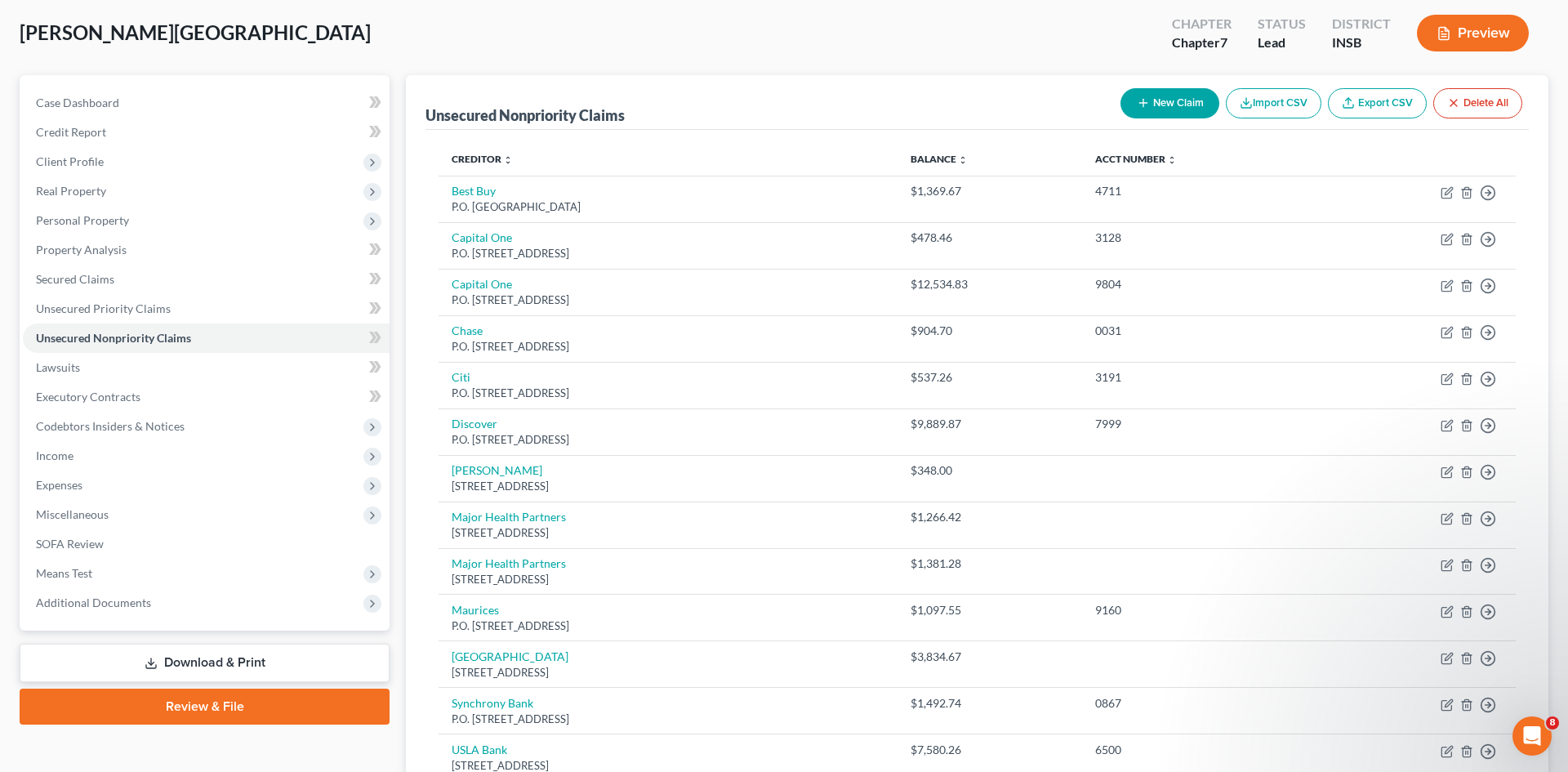
select select "0"
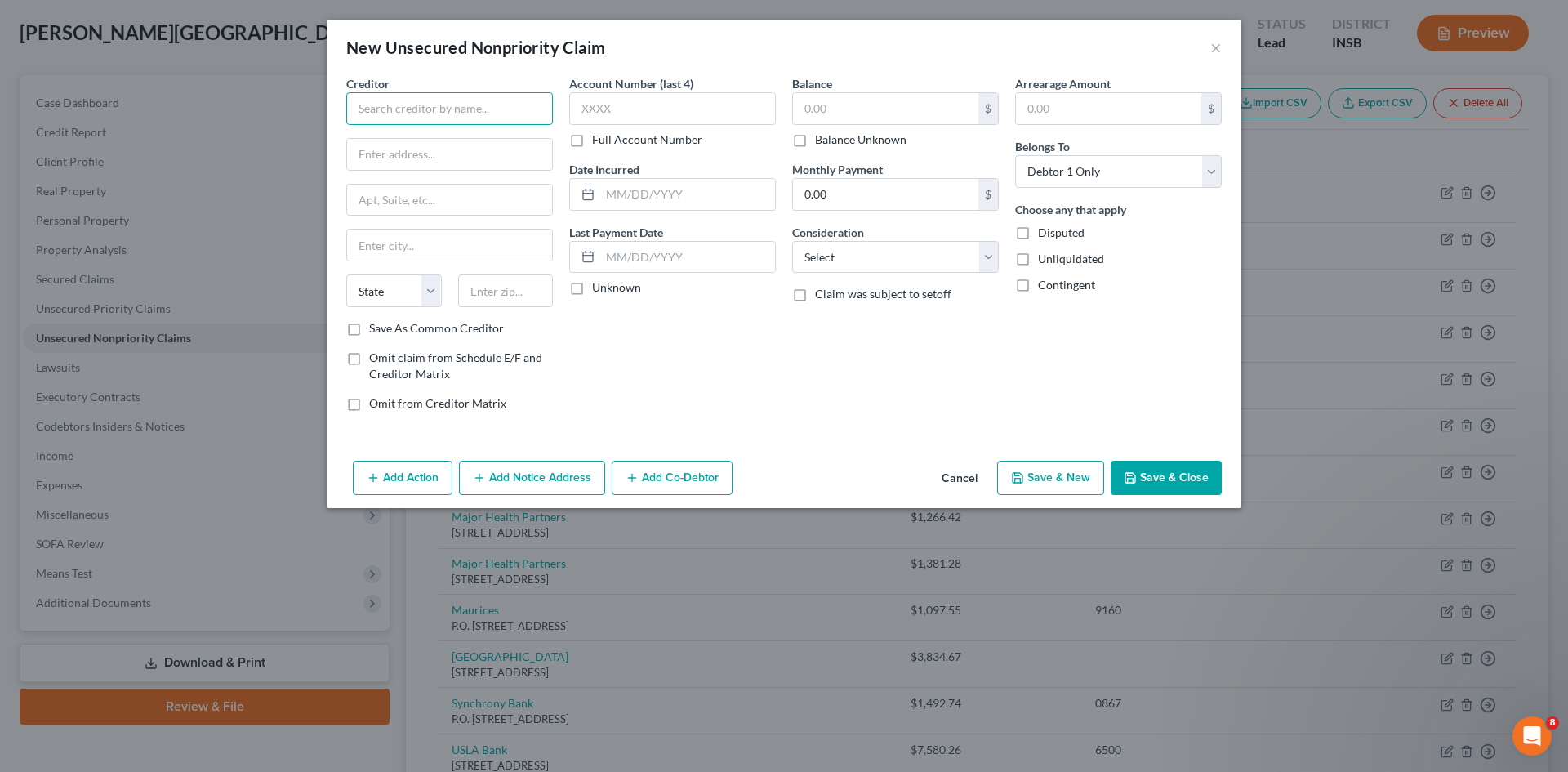
click at [441, 111] on input "text" at bounding box center [450, 108] width 206 height 33
type input "WFBNA Card"
type input "P.O. Box 393"
type input "[GEOGRAPHIC_DATA]"
select select "24"
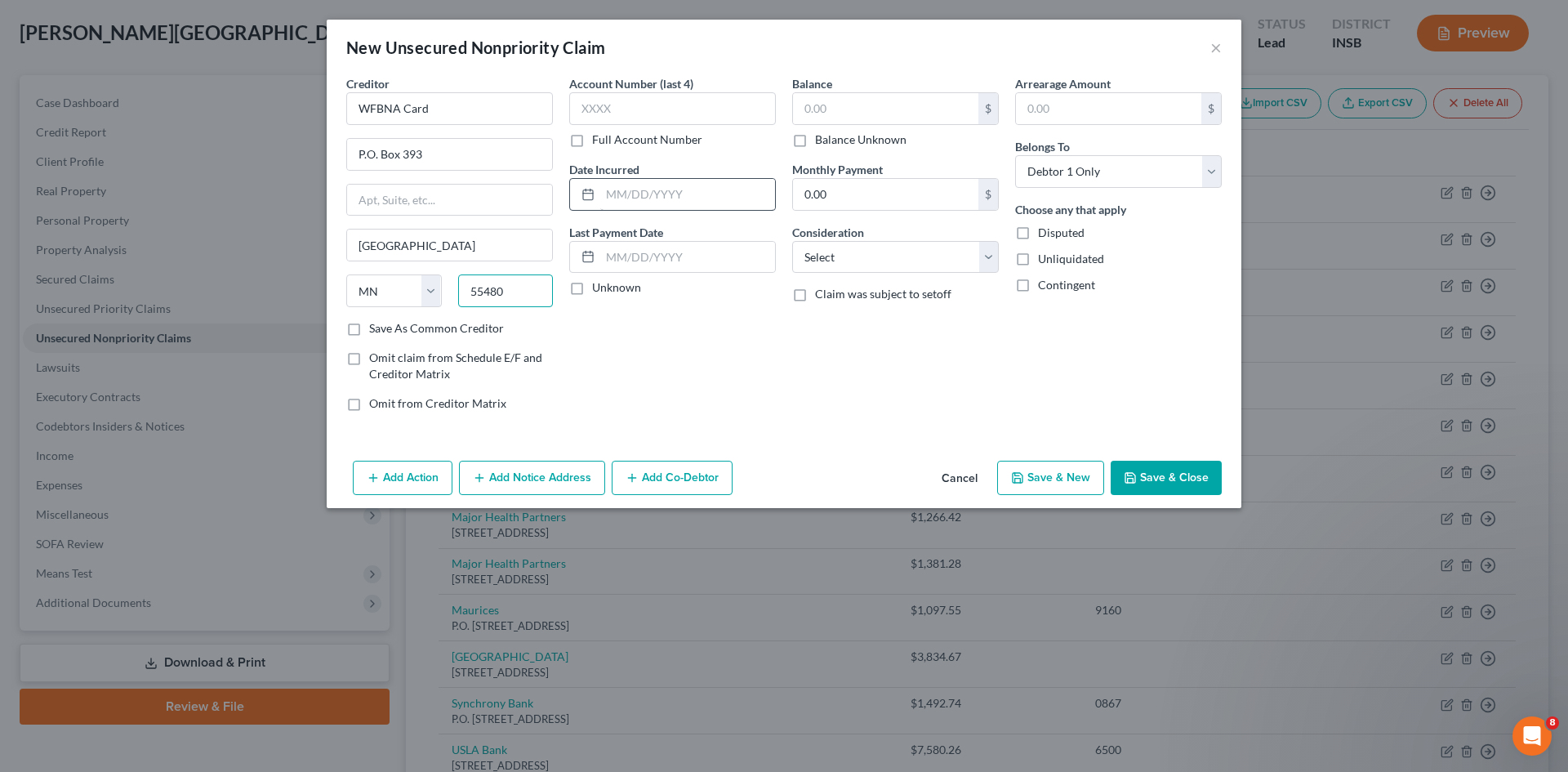
type input "55480"
click at [654, 201] on input "text" at bounding box center [688, 194] width 175 height 31
type input "[DATE]"
click at [622, 260] on input "text" at bounding box center [688, 257] width 175 height 31
type input "[DATE]"
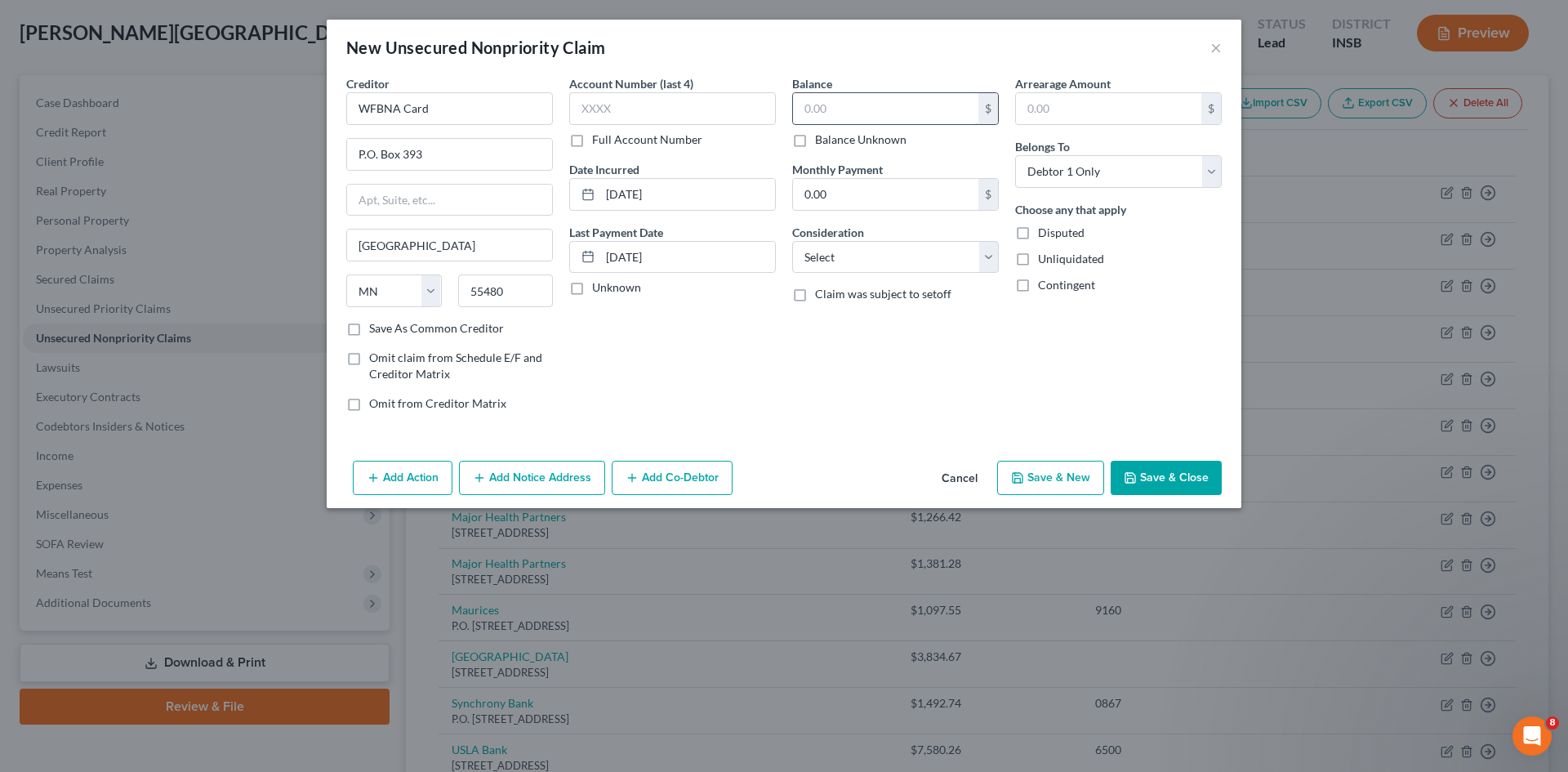
click at [820, 106] on input "text" at bounding box center [885, 108] width 185 height 31
type input "13,551"
click at [883, 264] on select "Select Cable / Satellite Services Collection Agency Credit Card Debt Debt Couns…" at bounding box center [895, 257] width 206 height 33
select select "2"
click at [792, 241] on select "Select Cable / Satellite Services Collection Agency Credit Card Debt Debt Couns…" at bounding box center [895, 257] width 206 height 33
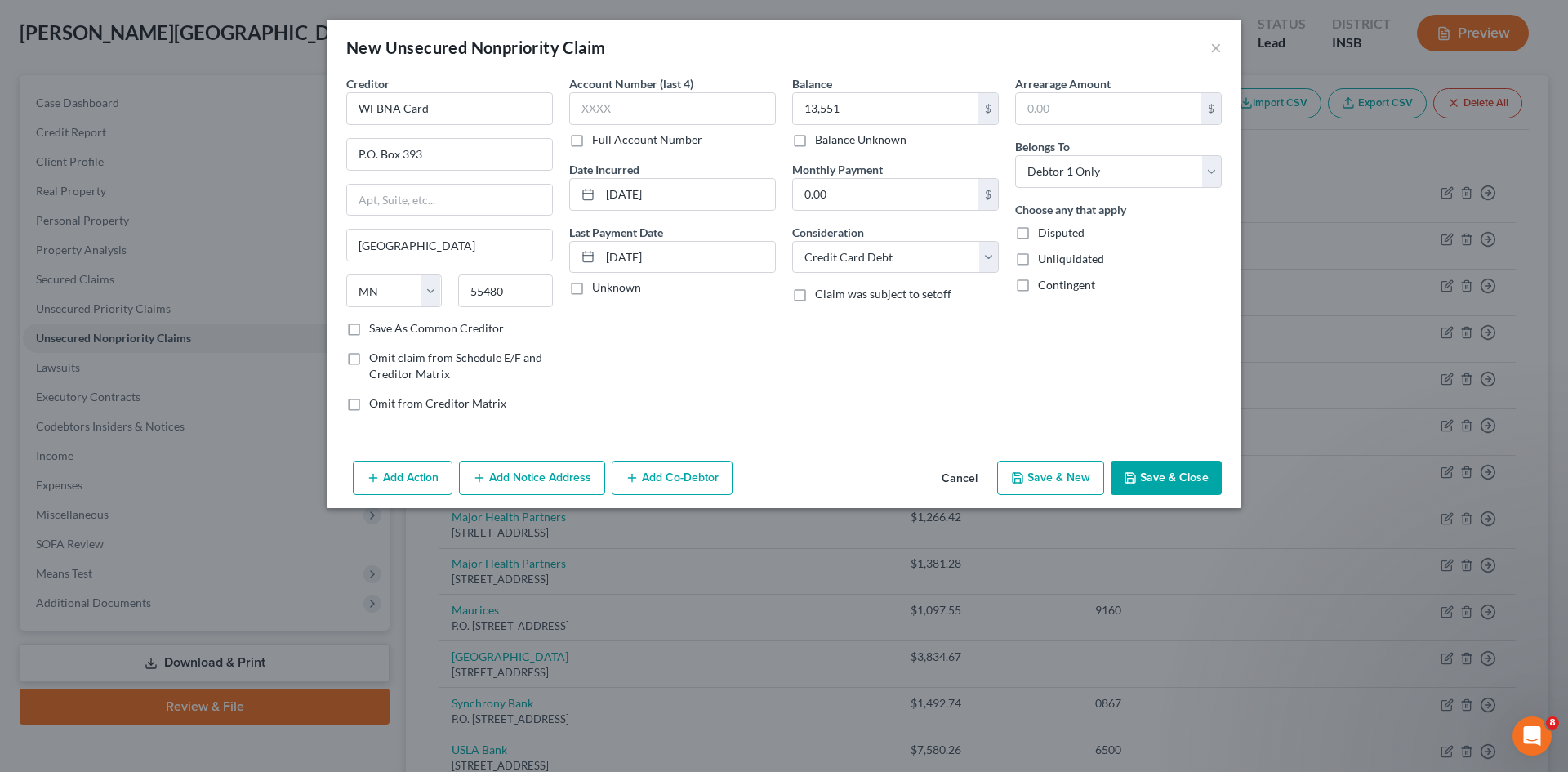
drag, startPoint x: 1141, startPoint y: 477, endPoint x: 1139, endPoint y: 466, distance: 11.2
click at [1141, 474] on button "Save & Close" at bounding box center [1166, 477] width 111 height 34
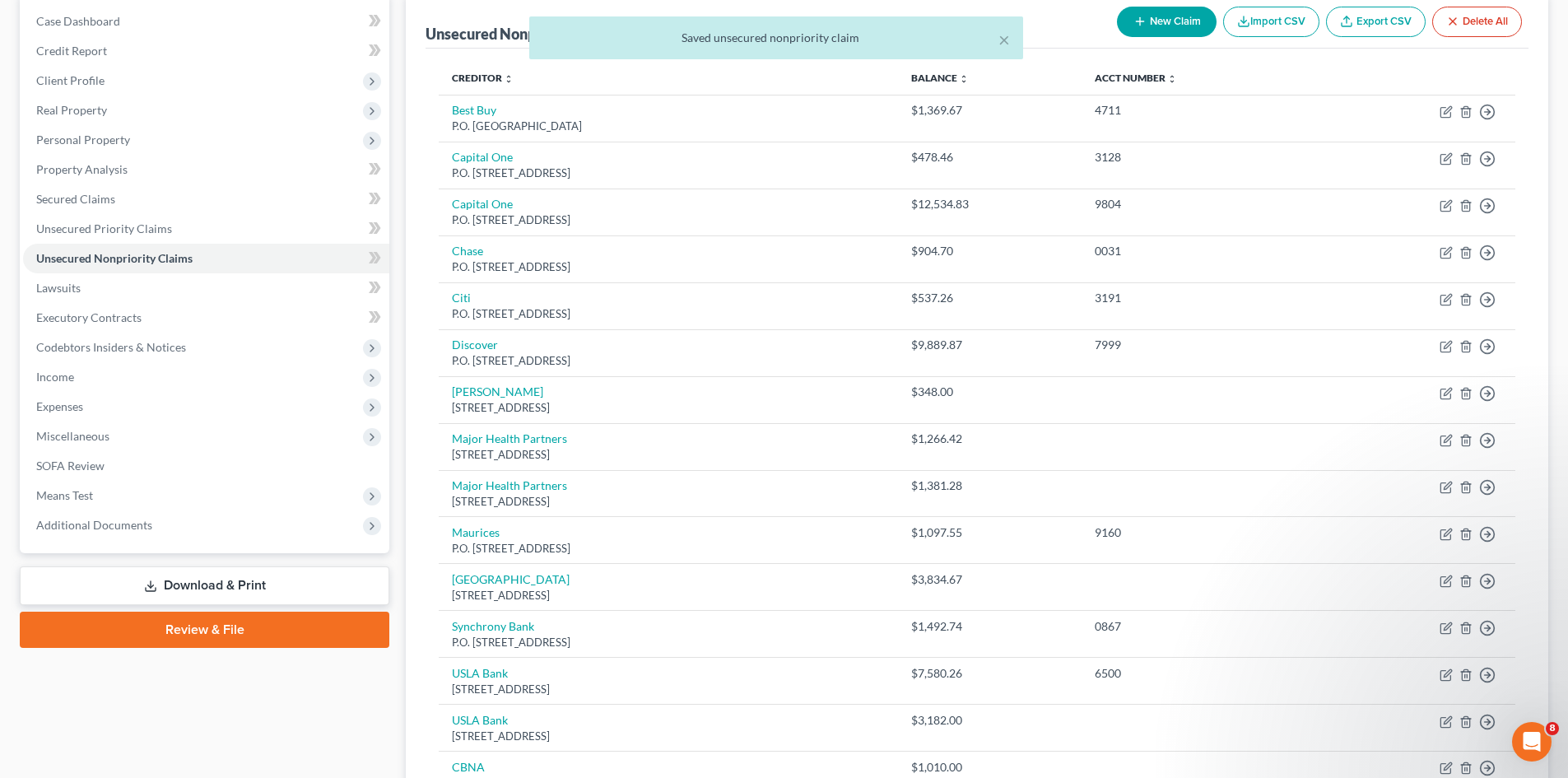
scroll to position [504, 0]
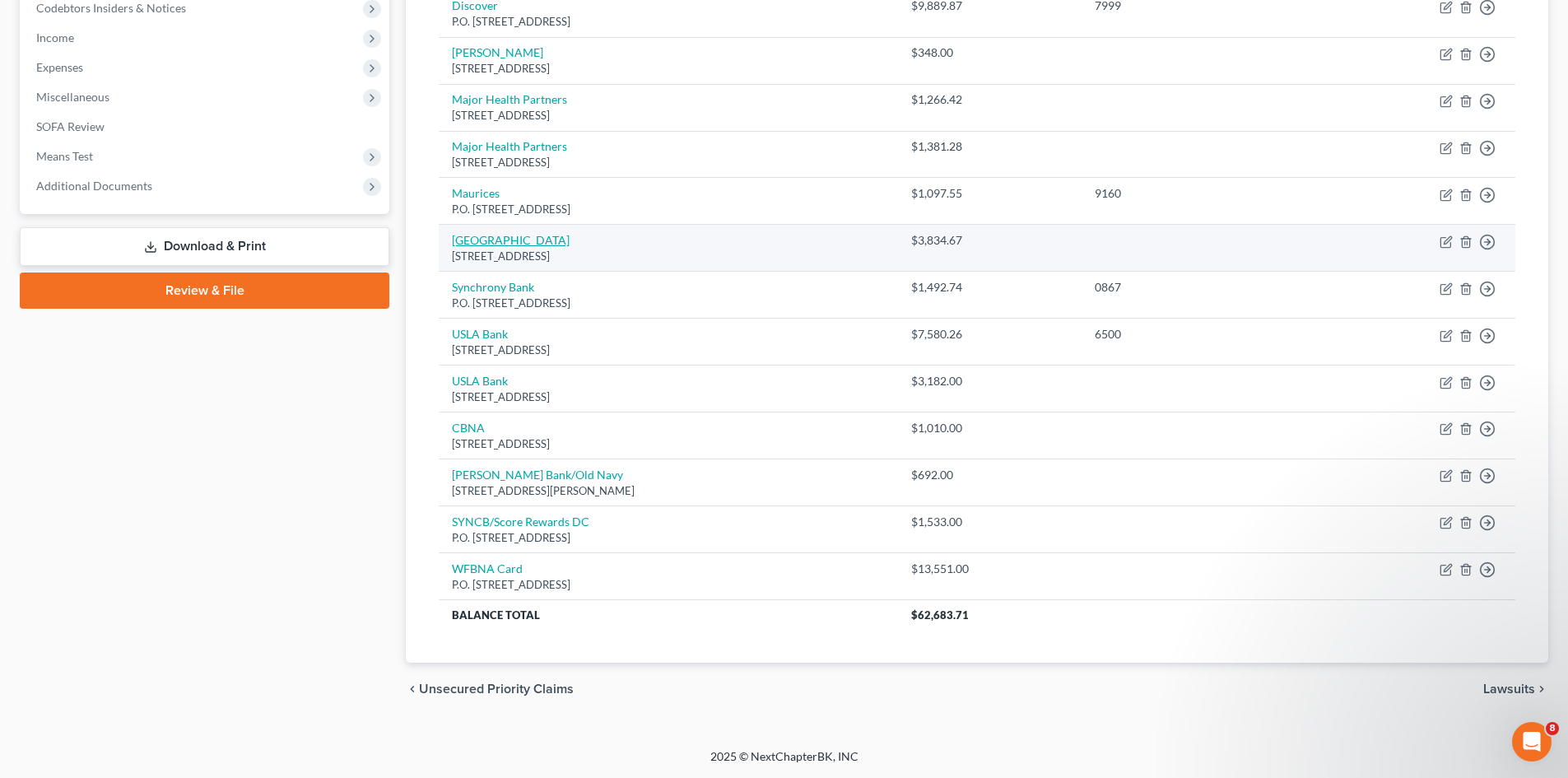
click at [555, 240] on link "[GEOGRAPHIC_DATA]" at bounding box center [511, 240] width 117 height 14
select select "15"
select select "9"
select select "0"
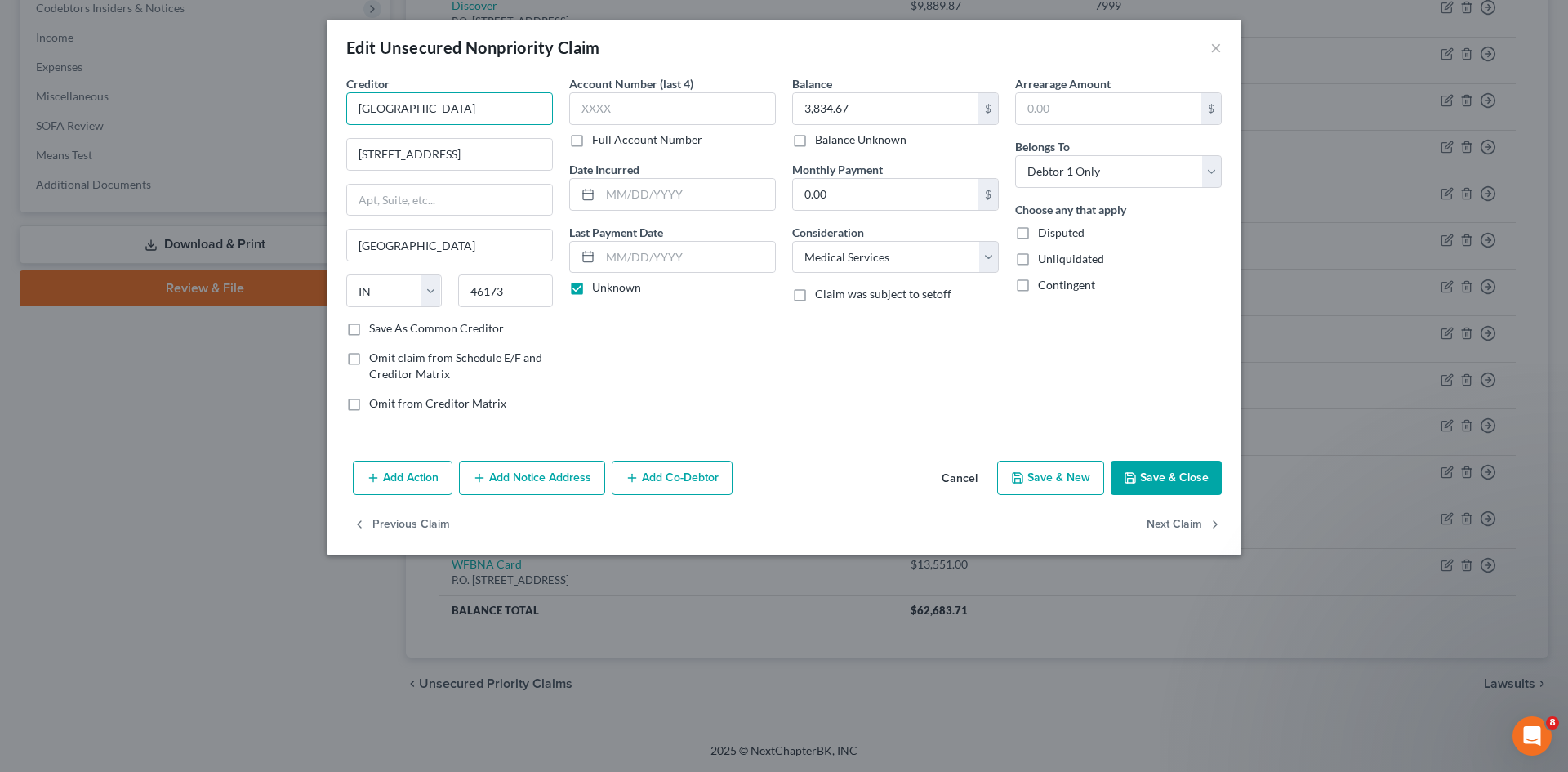
drag, startPoint x: 488, startPoint y: 109, endPoint x: 332, endPoint y: 96, distance: 156.5
click at [332, 96] on div "Creditor * [GEOGRAPHIC_DATA] [STREET_ADDRESS] State [US_STATE][GEOGRAPHIC_DATA]…" at bounding box center [784, 265] width 915 height 379
type input "RMP LLC"
drag, startPoint x: 483, startPoint y: 159, endPoint x: 347, endPoint y: 152, distance: 136.2
click at [347, 152] on input "[STREET_ADDRESS]" at bounding box center [450, 154] width 205 height 31
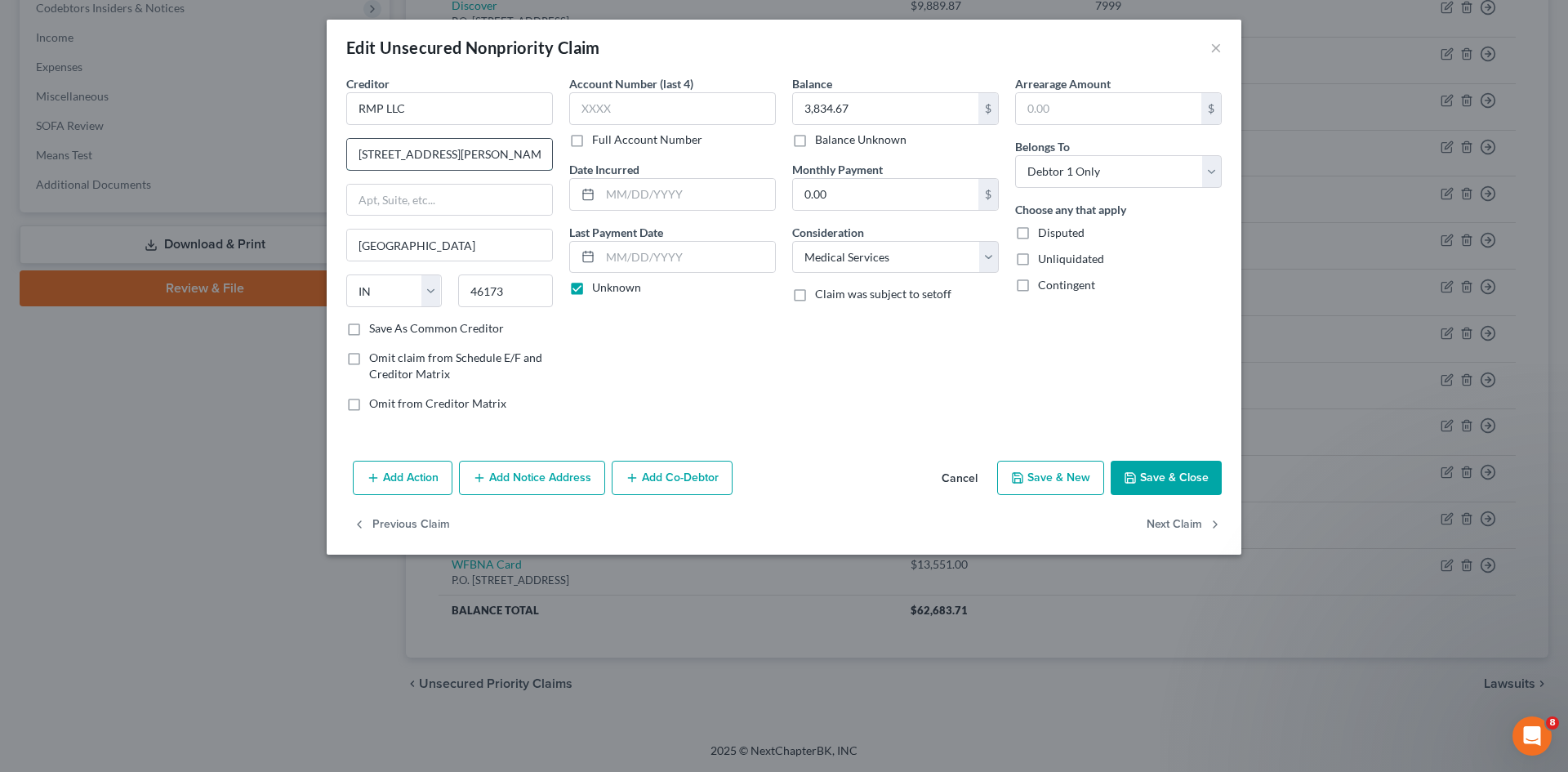
type input "[STREET_ADDRESS][PERSON_NAME]"
type input "[GEOGRAPHIC_DATA]"
click at [509, 292] on input "46173" at bounding box center [506, 290] width 96 height 33
type input "46250"
click at [901, 268] on select "Select Cable / Satellite Services Collection Agency Credit Card Debt Debt Couns…" at bounding box center [895, 257] width 206 height 33
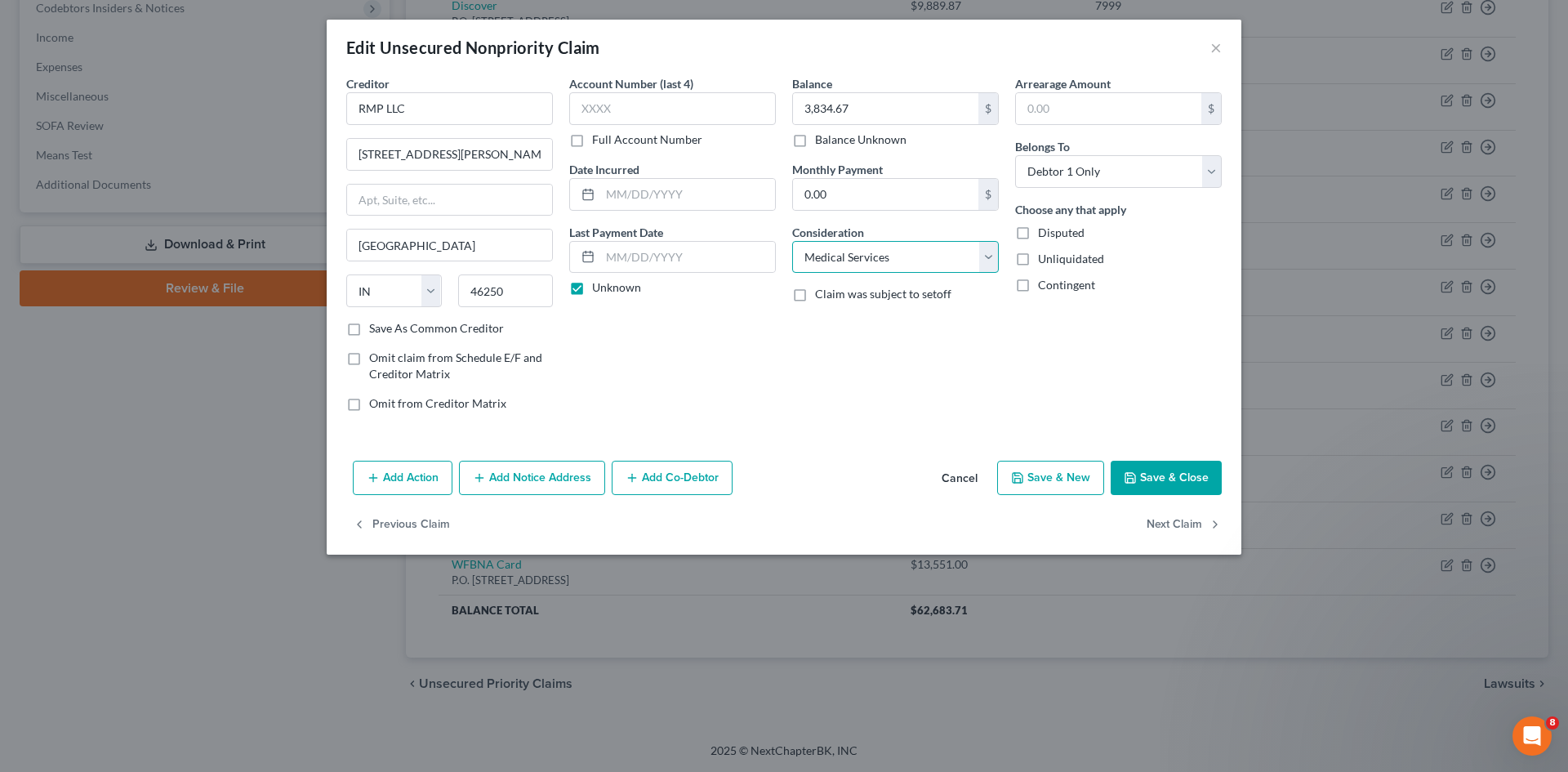
select select "1"
click at [792, 241] on select "Select Cable / Satellite Services Collection Agency Credit Card Debt Debt Couns…" at bounding box center [895, 257] width 206 height 33
click at [978, 478] on button "Cancel" at bounding box center [960, 478] width 62 height 33
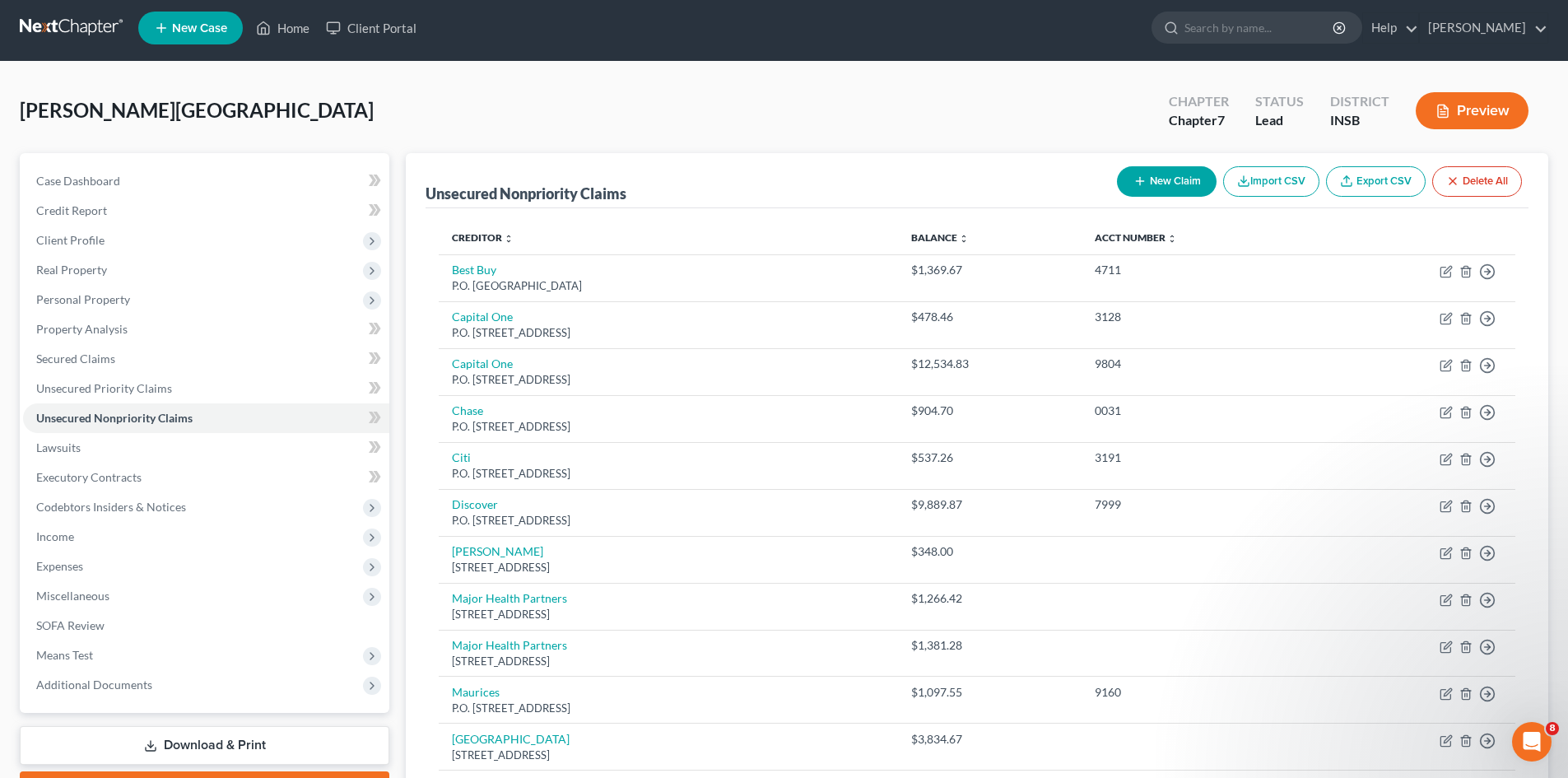
scroll to position [0, 0]
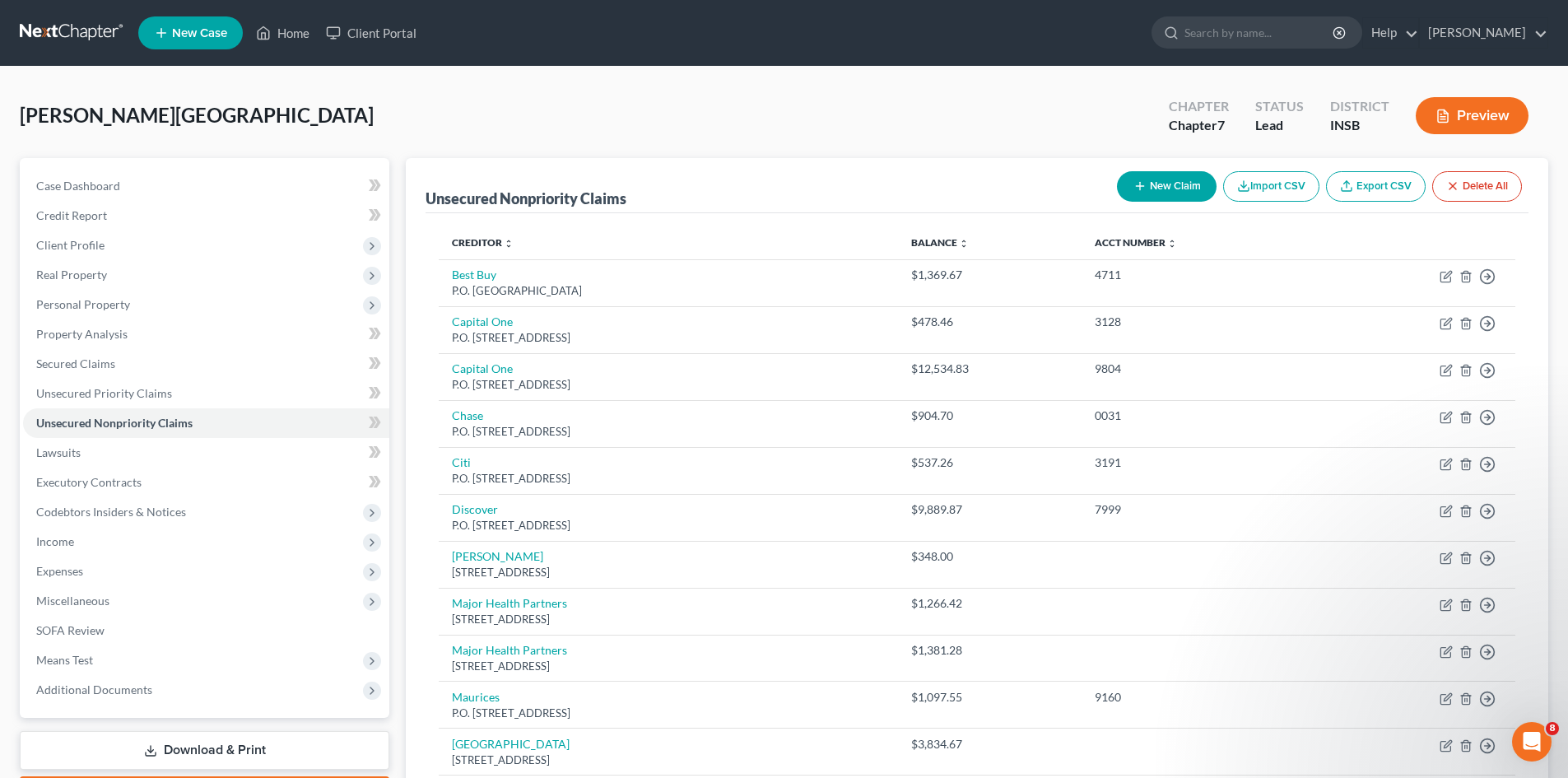
click at [1197, 186] on button "New Claim" at bounding box center [1166, 187] width 100 height 30
select select "0"
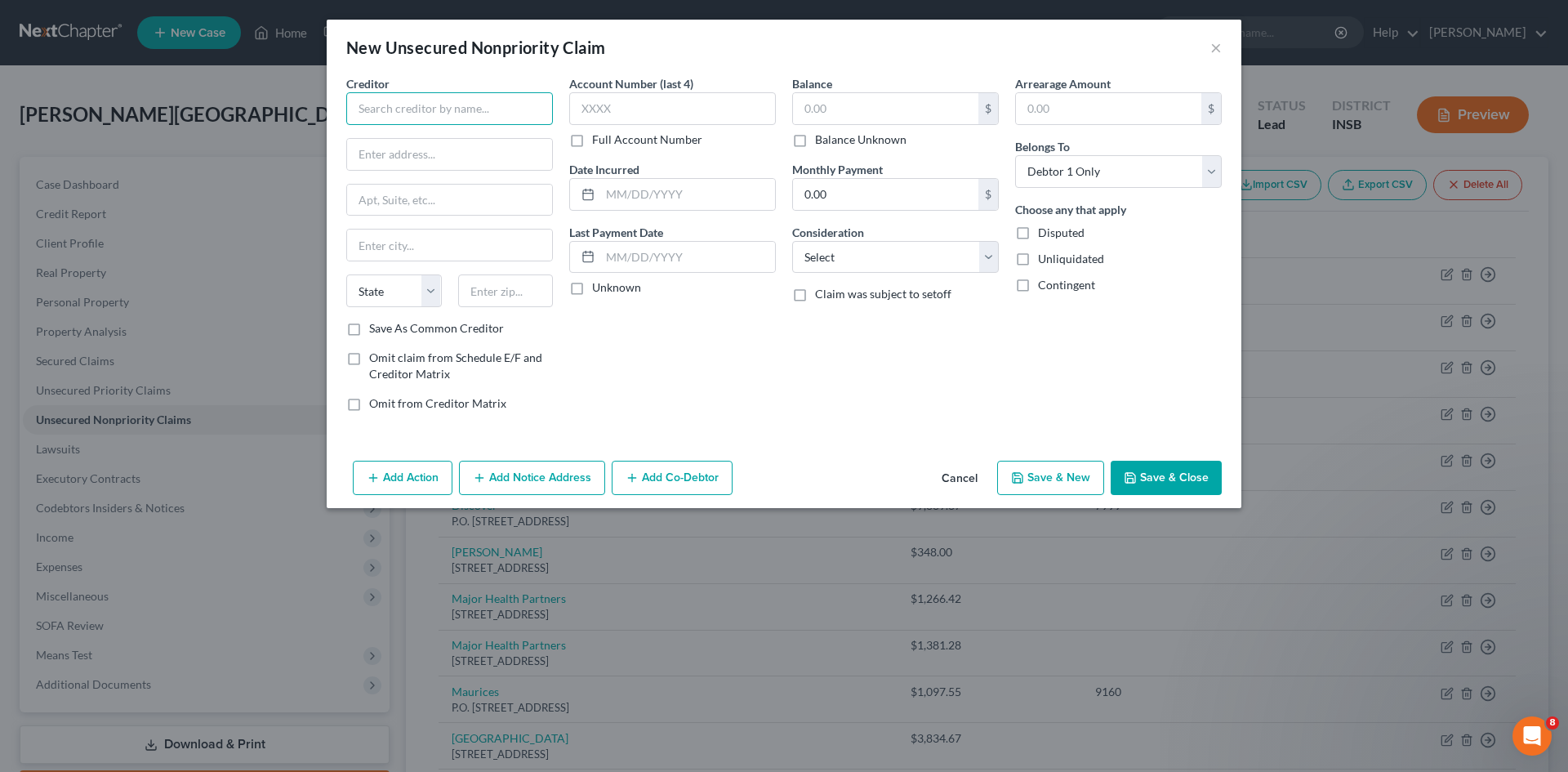
click at [498, 116] on input "text" at bounding box center [450, 108] width 206 height 33
type input "RMP LLC"
type input "[STREET_ADDRESS][PERSON_NAME]"
click at [460, 246] on input "text" at bounding box center [450, 245] width 205 height 31
type input "[GEOGRAPHIC_DATA]"
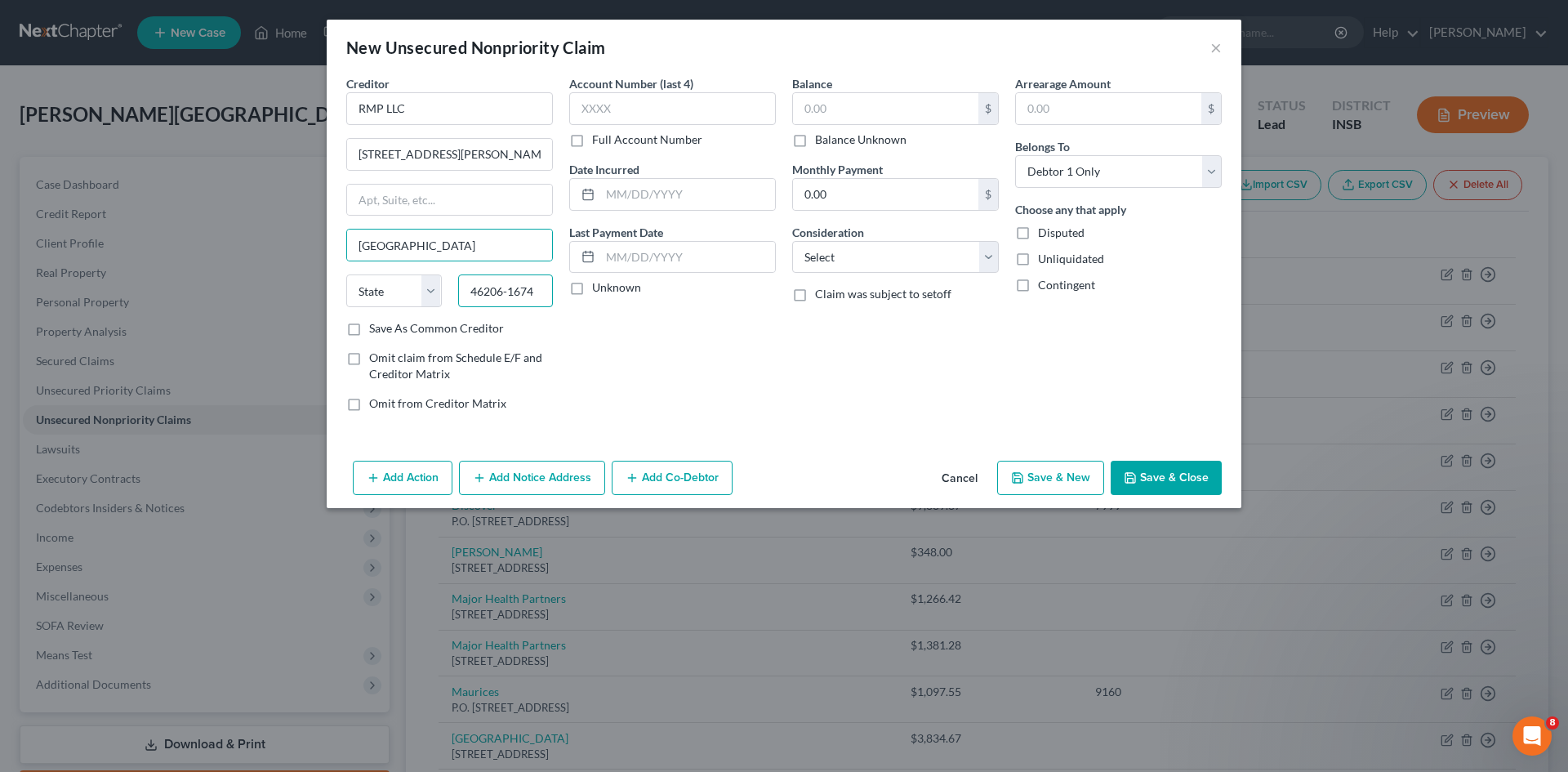
click at [542, 292] on input "46206-1674" at bounding box center [506, 290] width 96 height 33
type input "46250"
select select "15"
click at [890, 107] on input "text" at bounding box center [885, 108] width 185 height 31
type input "3,348"
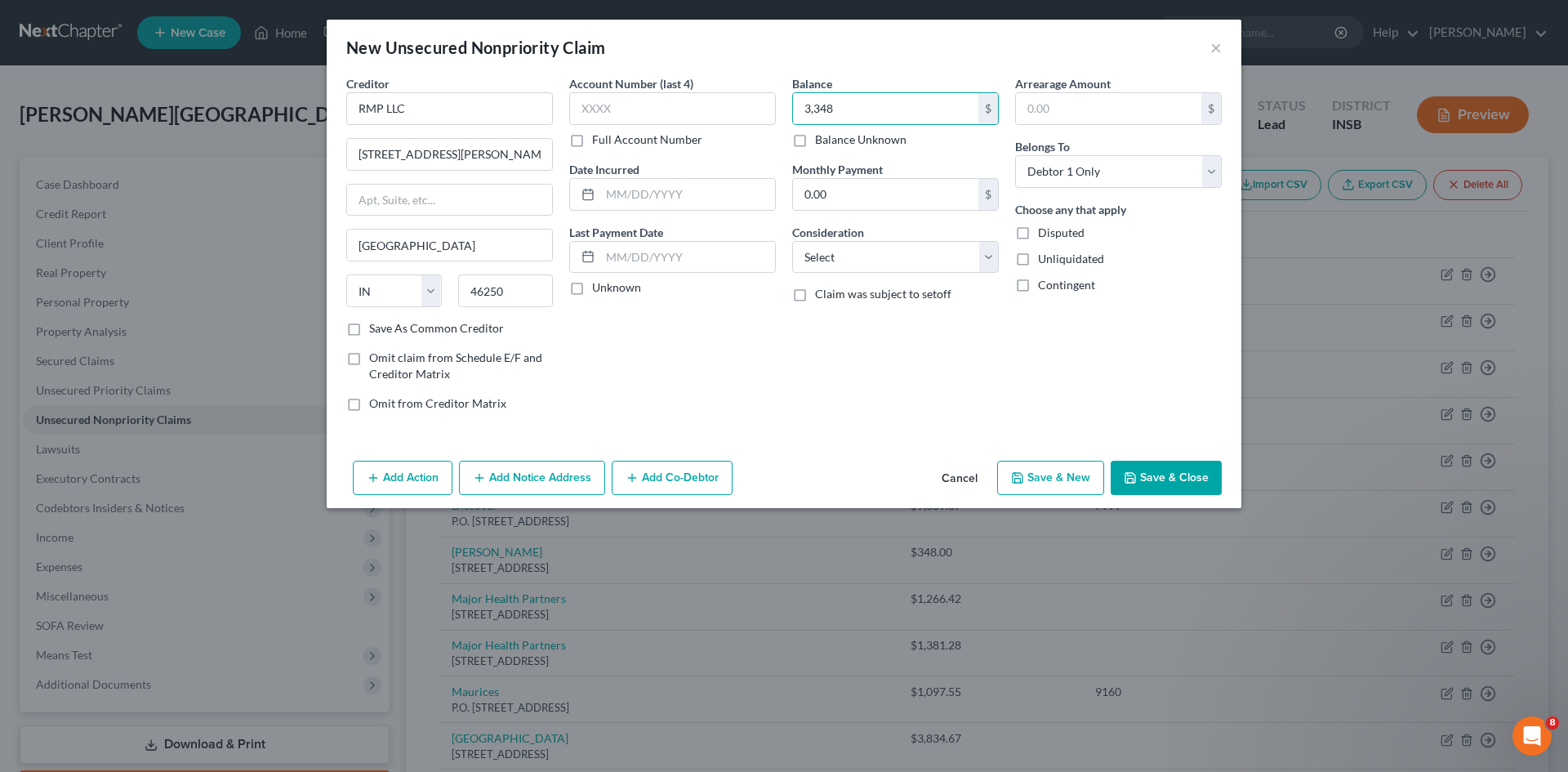
click at [592, 290] on label "Unknown" at bounding box center [617, 287] width 49 height 16
click at [599, 290] on input "Unknown" at bounding box center [604, 284] width 11 height 11
checkbox input "true"
click at [927, 257] on select "Select Cable / Satellite Services Collection Agency Credit Card Debt Debt Couns…" at bounding box center [895, 257] width 206 height 33
select select "1"
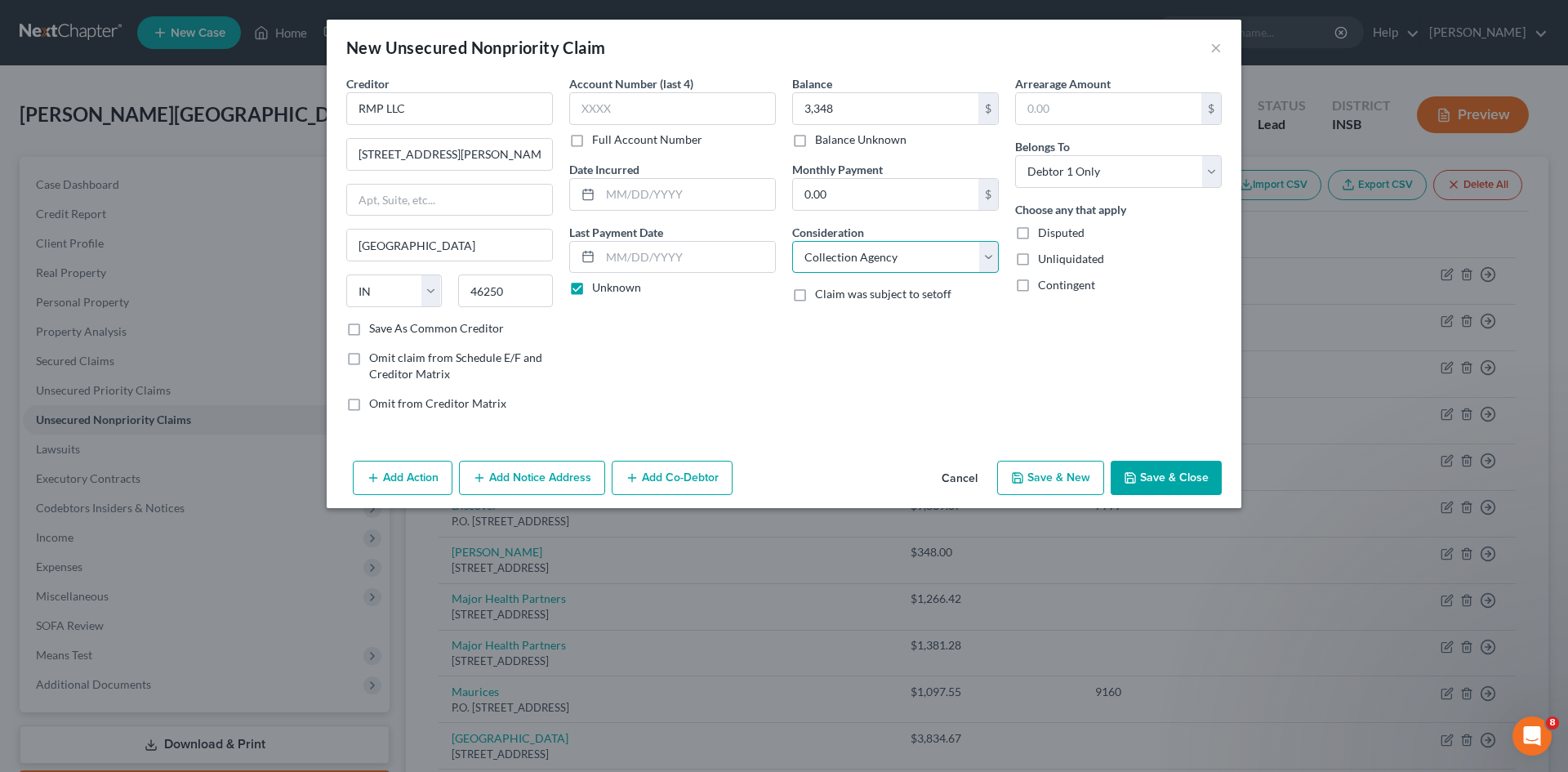
click at [792, 241] on select "Select Cable / Satellite Services Collection Agency Credit Card Debt Debt Couns…" at bounding box center [895, 257] width 206 height 33
click at [1160, 478] on button "Save & Close" at bounding box center [1166, 477] width 111 height 34
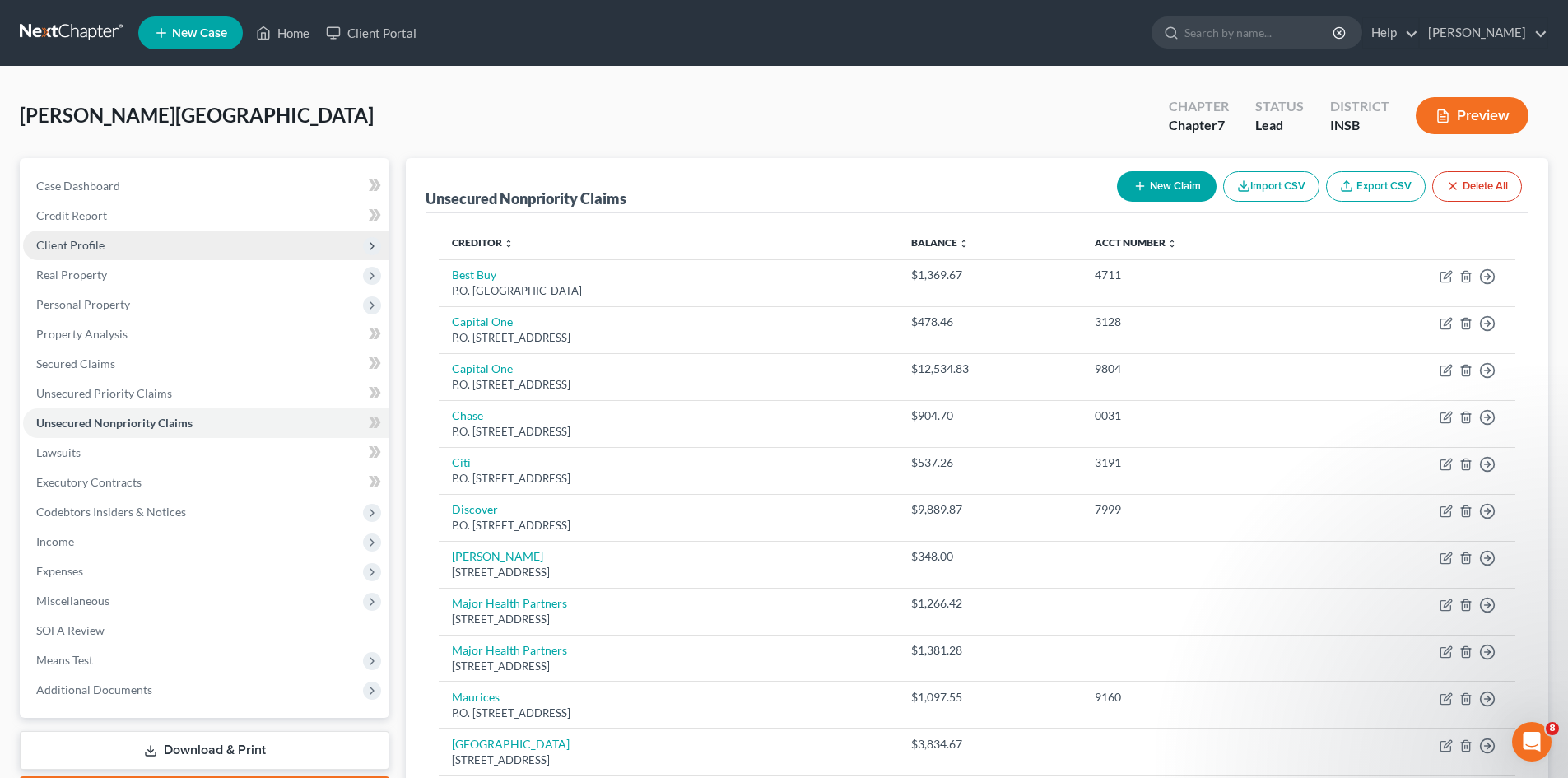
click at [201, 243] on span "Client Profile" at bounding box center [205, 245] width 366 height 30
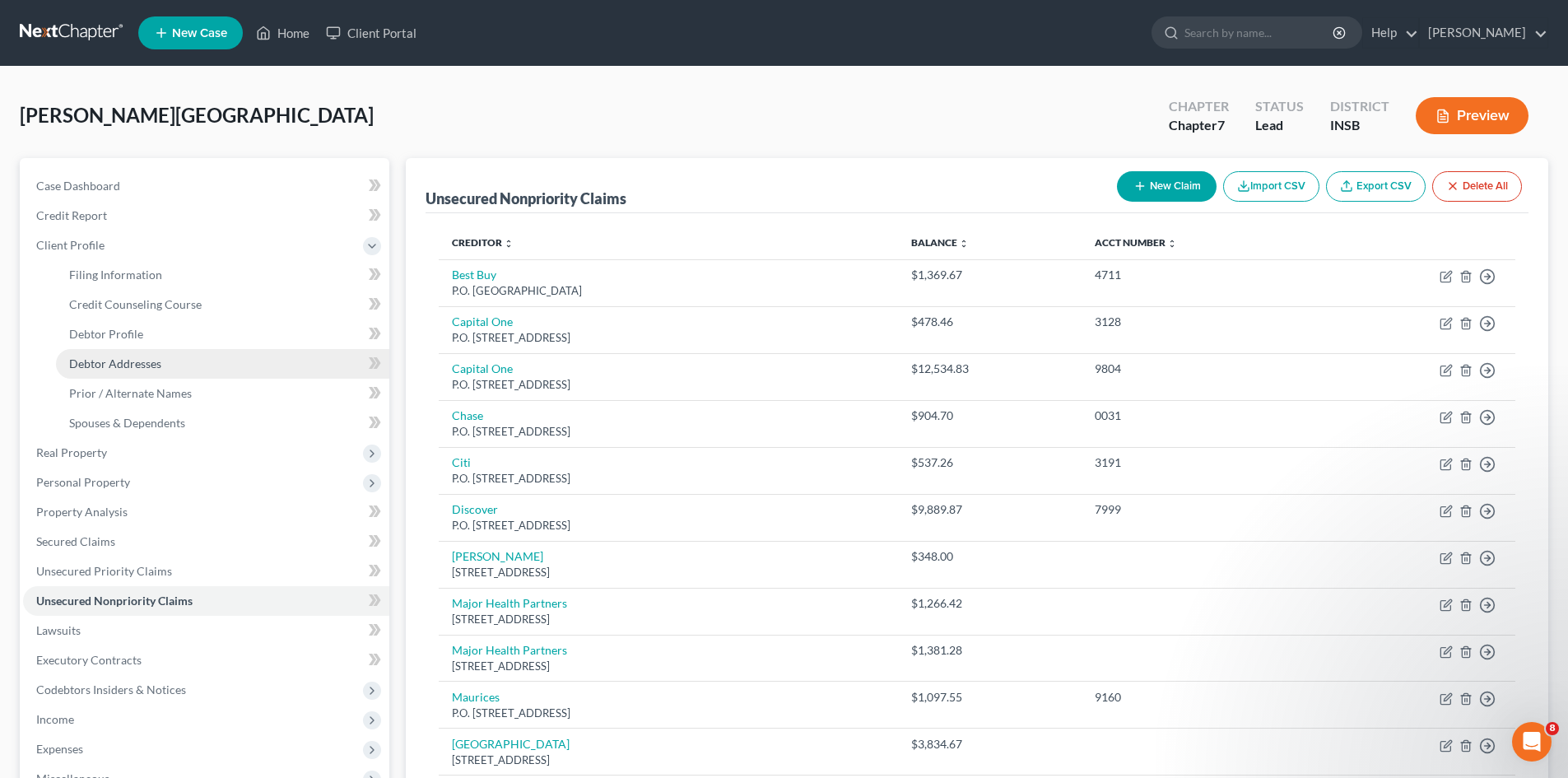
click at [207, 356] on link "Debtor Addresses" at bounding box center [222, 364] width 333 height 30
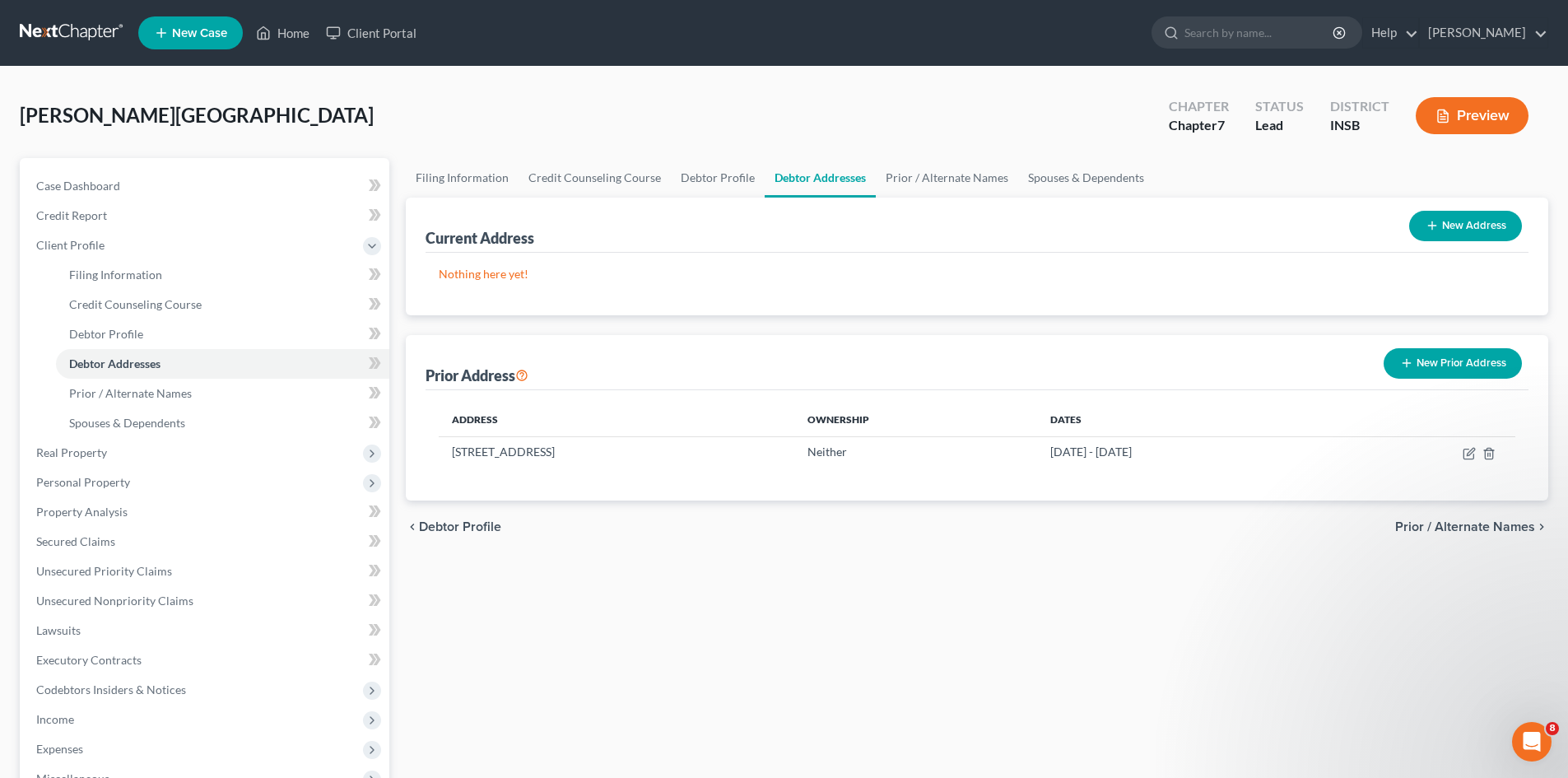
click at [1422, 230] on button "New Address" at bounding box center [1465, 226] width 112 height 30
select select "0"
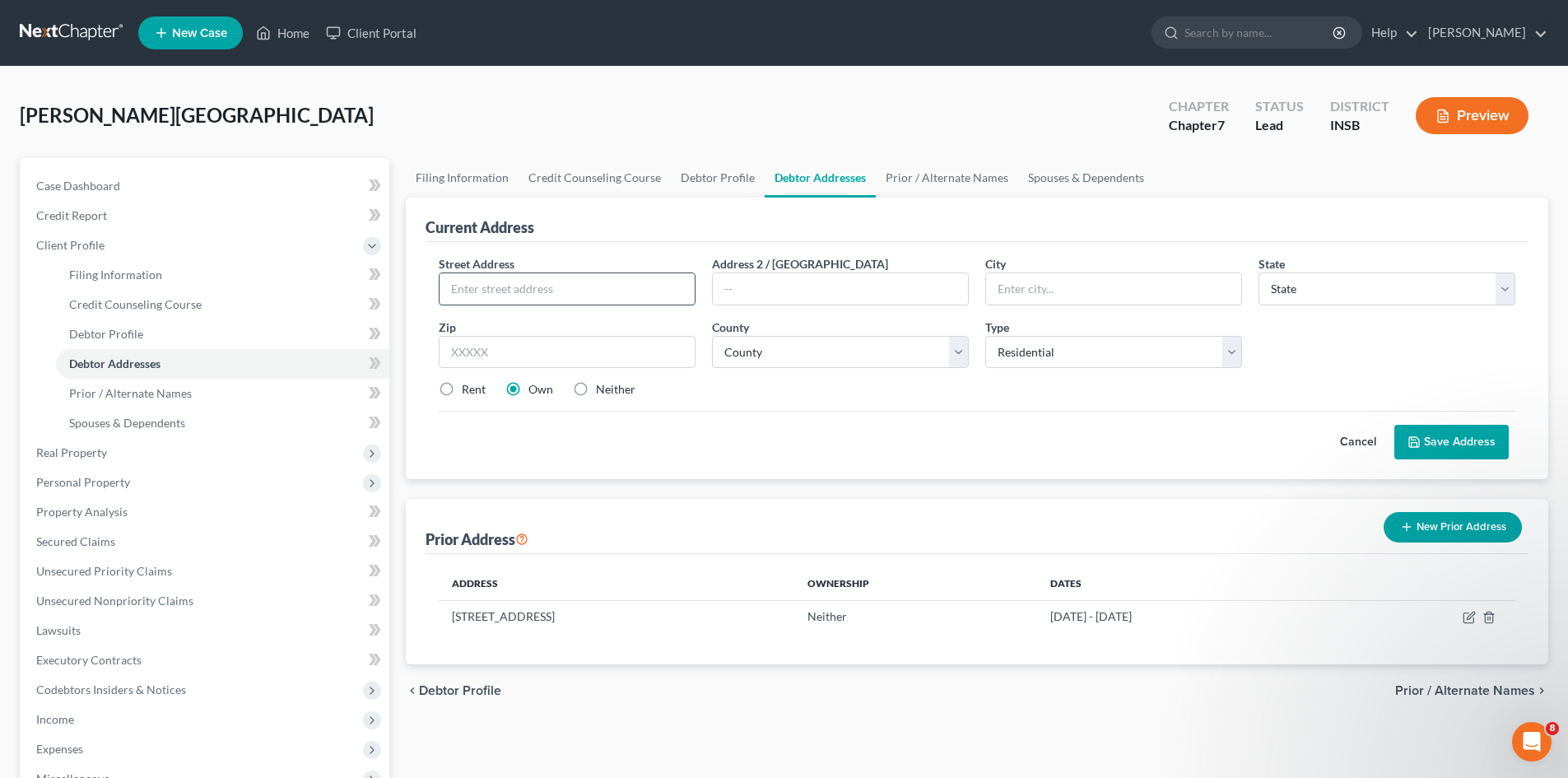
click at [494, 294] on input "text" at bounding box center [567, 288] width 255 height 31
type input "1305 S. 350 W."
type input "[GEOGRAPHIC_DATA]"
select select "15"
type input "46173"
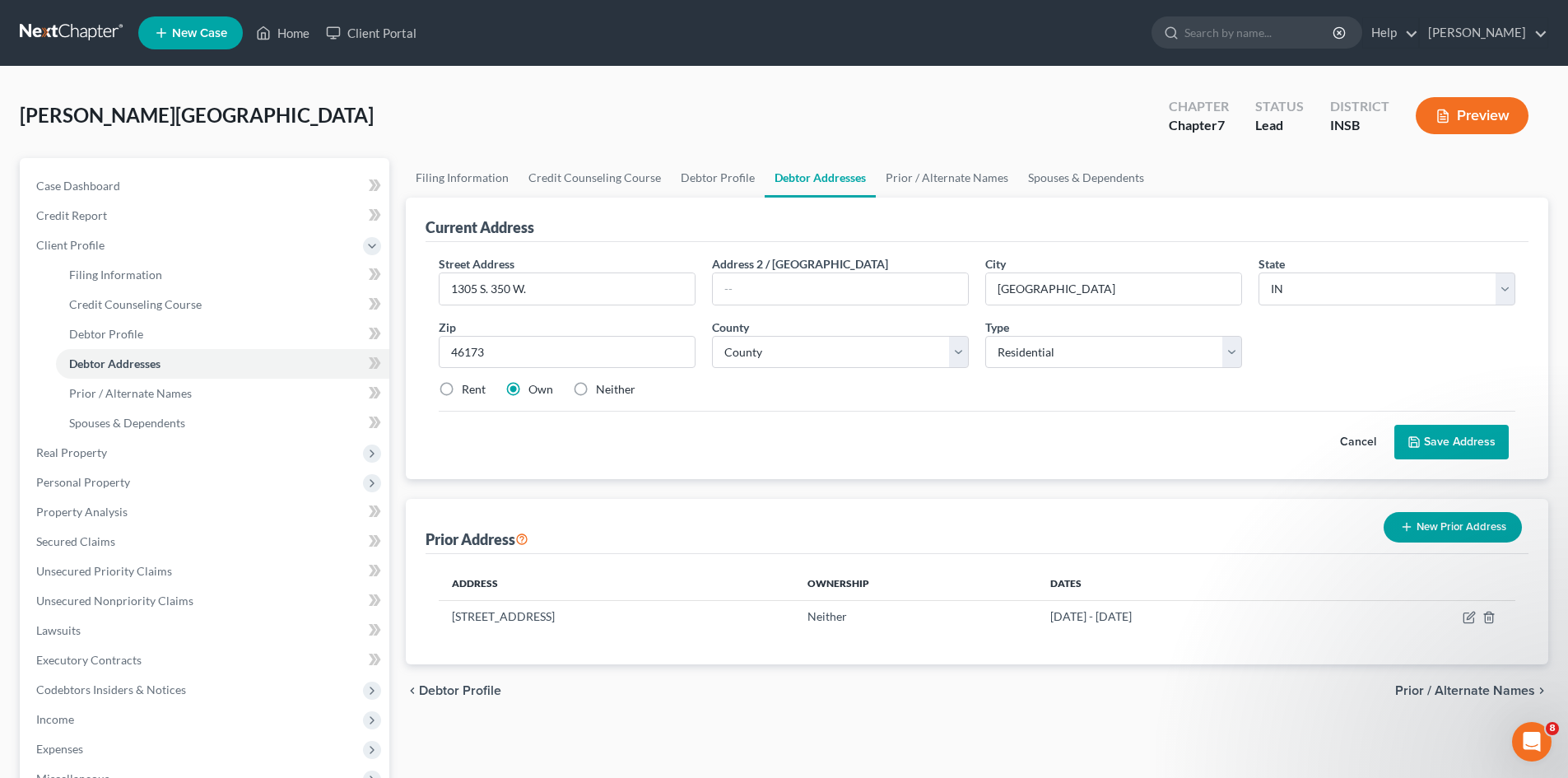
click at [751, 387] on div "Rent Own Neither" at bounding box center [976, 389] width 1093 height 16
click at [462, 392] on label "Rent" at bounding box center [473, 389] width 24 height 16
click at [468, 392] on input "Rent" at bounding box center [473, 386] width 11 height 11
radio input "true"
click at [1468, 447] on button "Save Address" at bounding box center [1451, 441] width 114 height 35
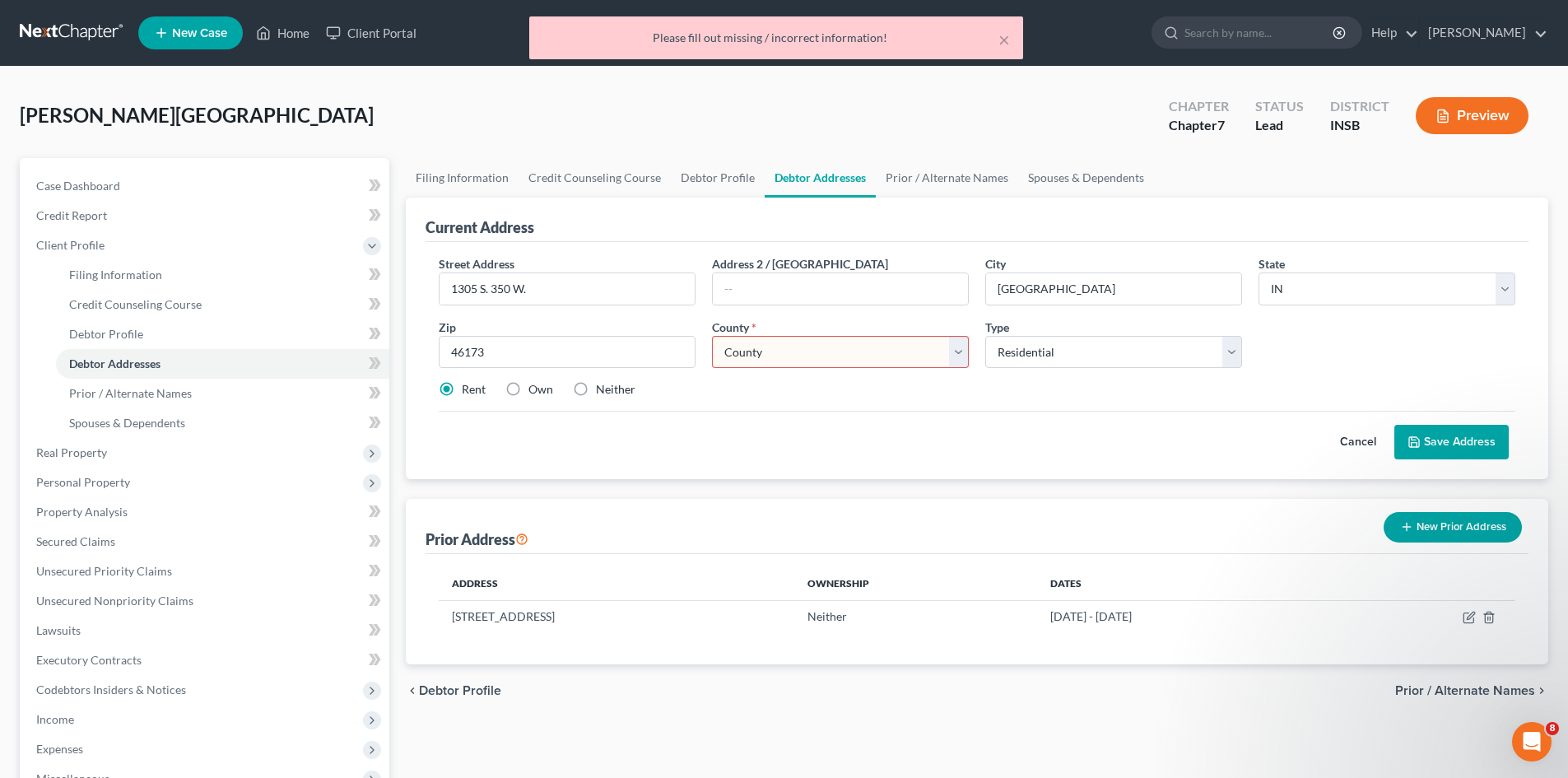
click at [843, 342] on select "County [GEOGRAPHIC_DATA] [GEOGRAPHIC_DATA] [GEOGRAPHIC_DATA] [GEOGRAPHIC_DATA] …" at bounding box center [840, 352] width 257 height 33
select select "69"
click at [712, 336] on select "County [GEOGRAPHIC_DATA] [GEOGRAPHIC_DATA] [GEOGRAPHIC_DATA] [GEOGRAPHIC_DATA] …" at bounding box center [840, 352] width 257 height 33
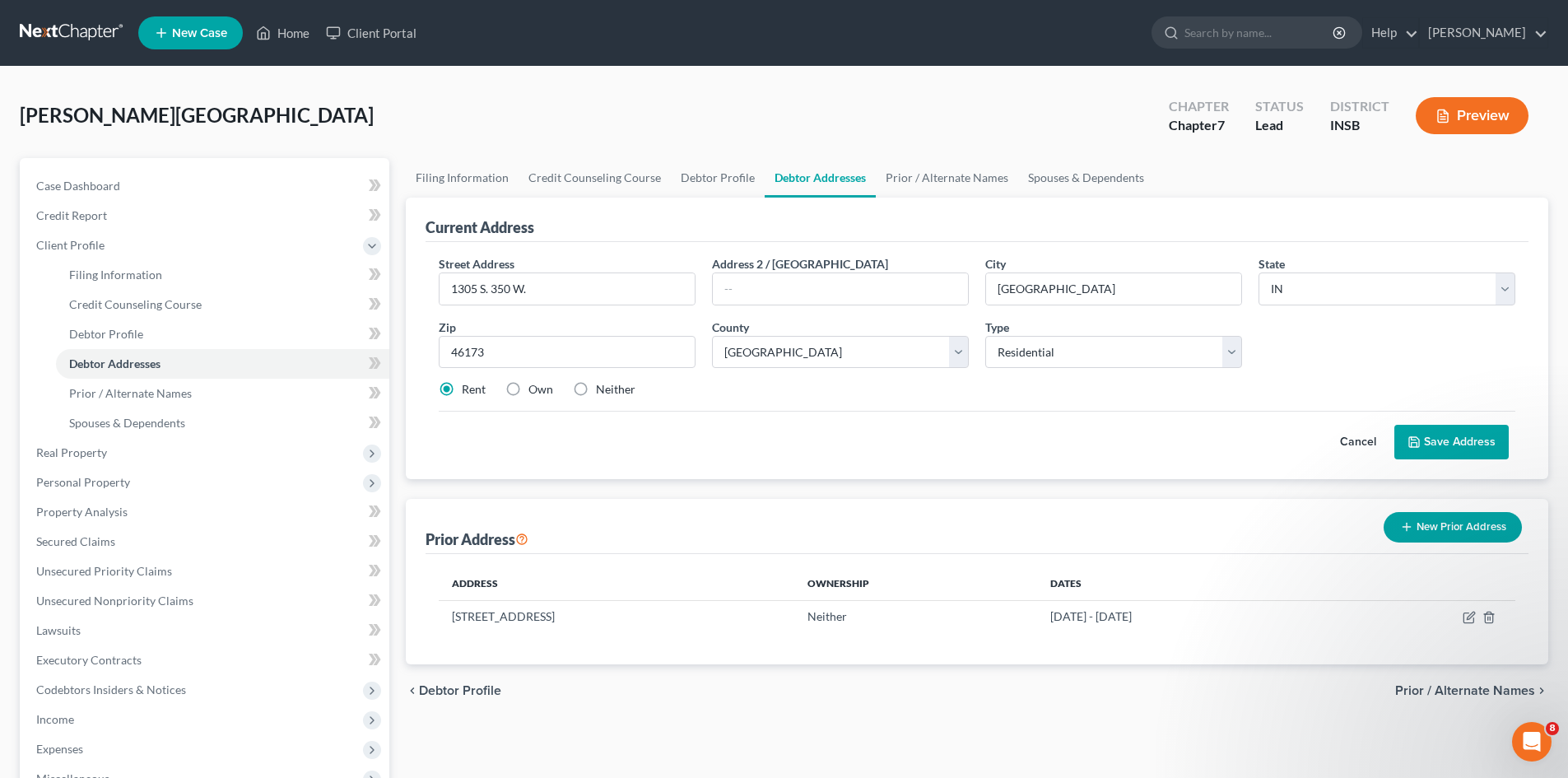
click at [1418, 449] on icon at bounding box center [1414, 442] width 14 height 14
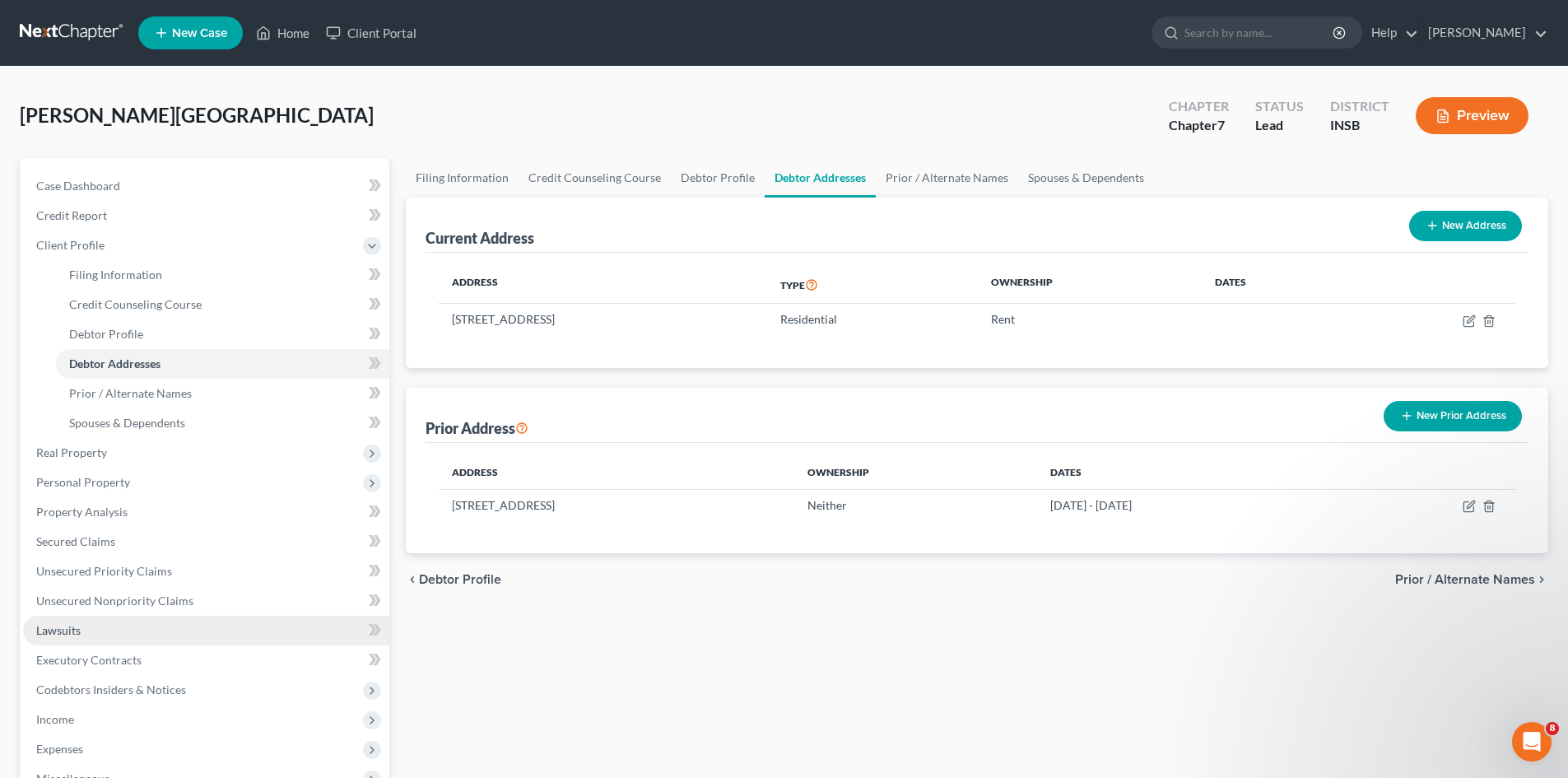
click at [228, 628] on link "Lawsuits" at bounding box center [205, 630] width 366 height 30
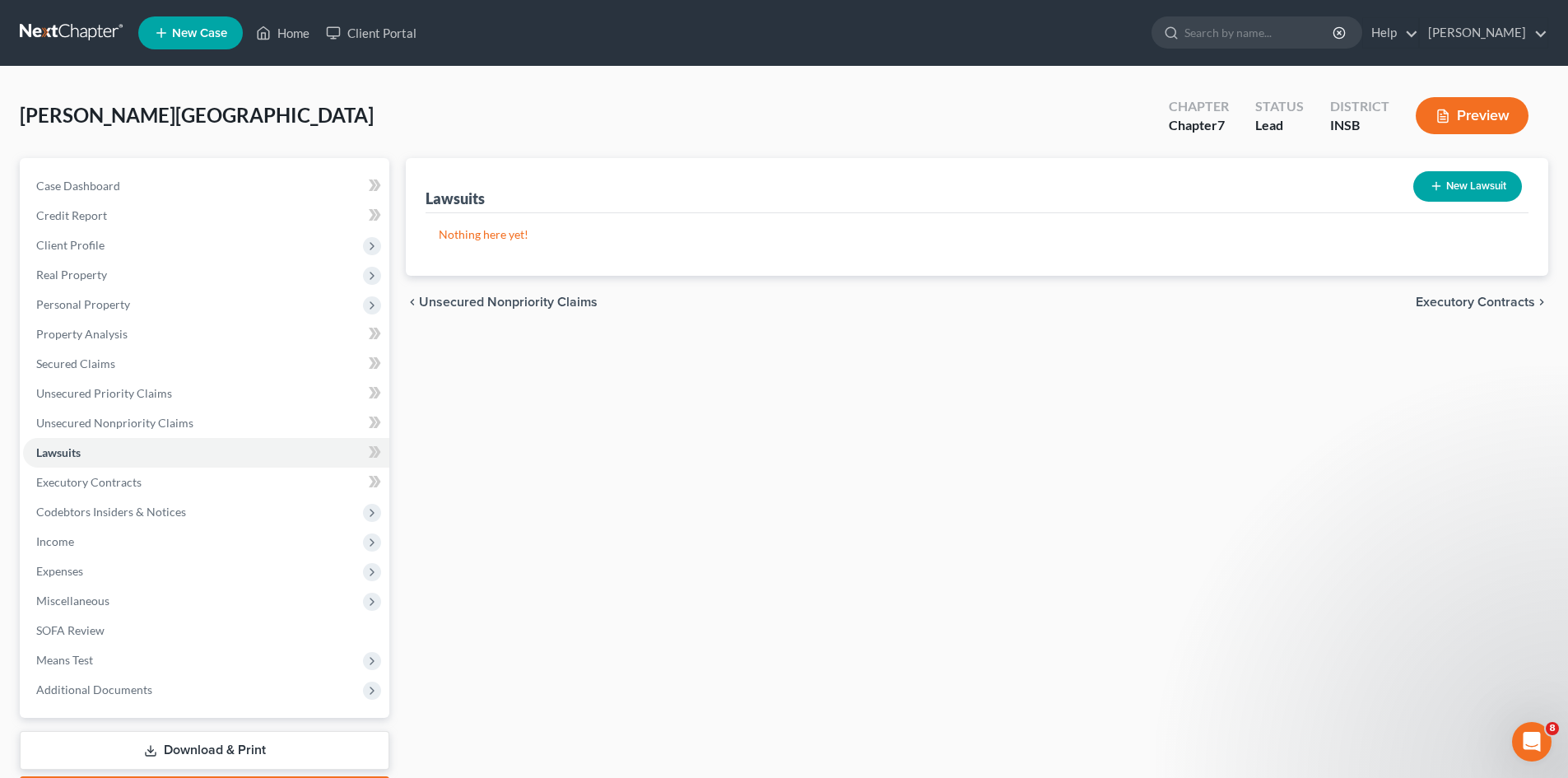
click at [1432, 194] on button "New Lawsuit" at bounding box center [1467, 187] width 109 height 30
select select "0"
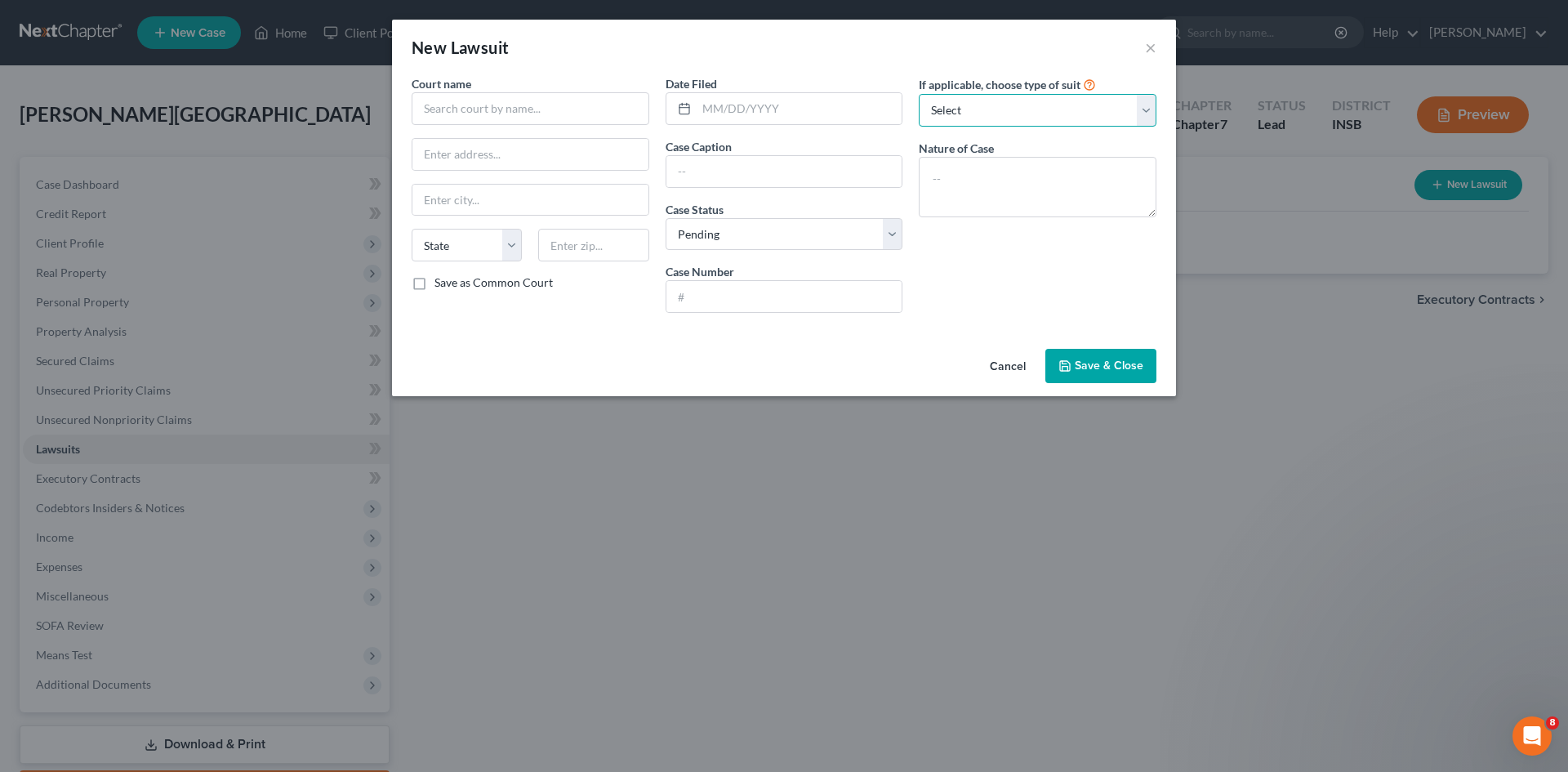
click at [983, 111] on select "Select Repossession Garnishment Foreclosure Attached, Seized, Or Levied Other" at bounding box center [1037, 110] width 237 height 33
click at [1003, 361] on button "Cancel" at bounding box center [1008, 367] width 62 height 33
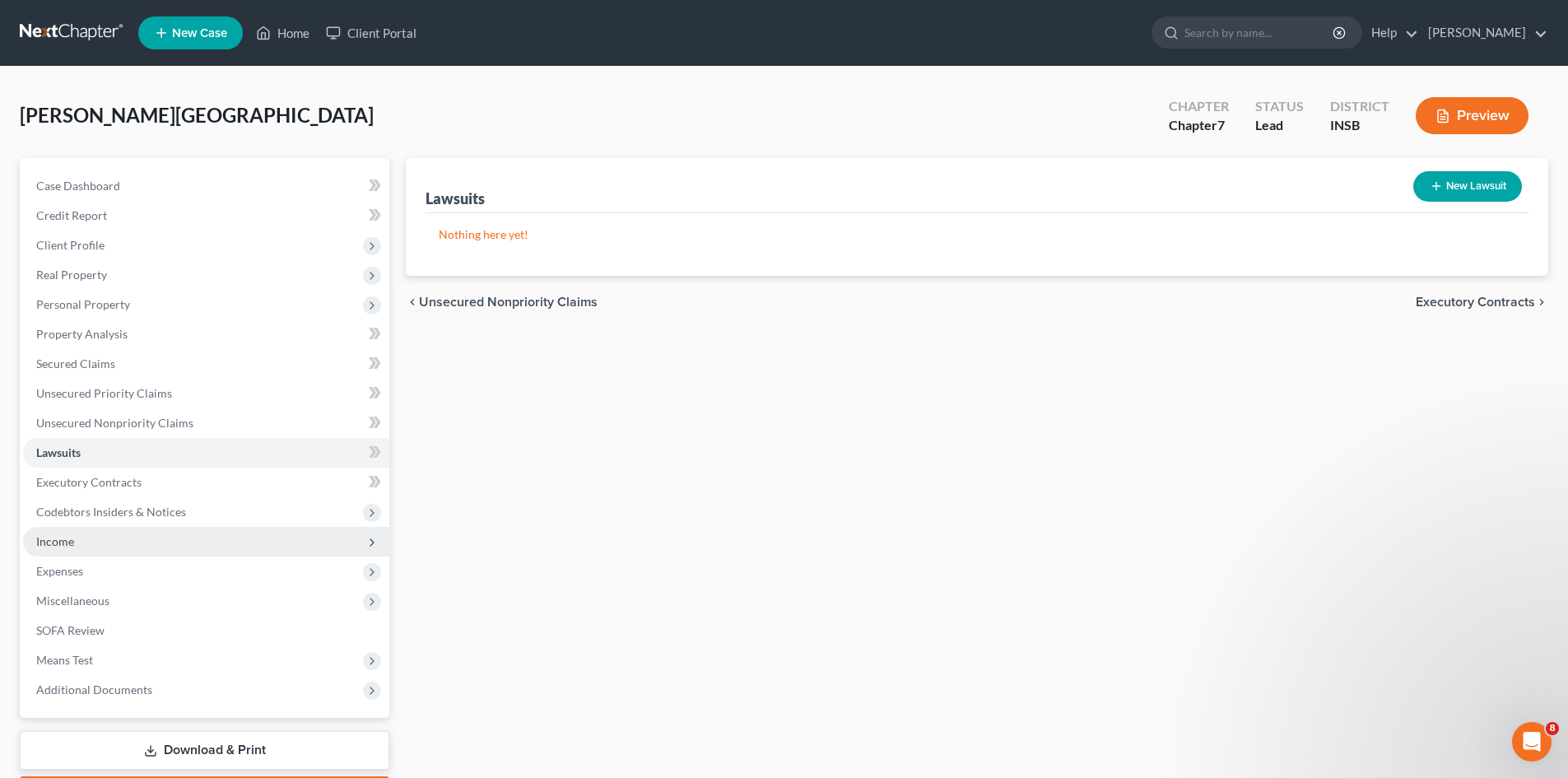
click at [243, 545] on span "Income" at bounding box center [205, 541] width 366 height 30
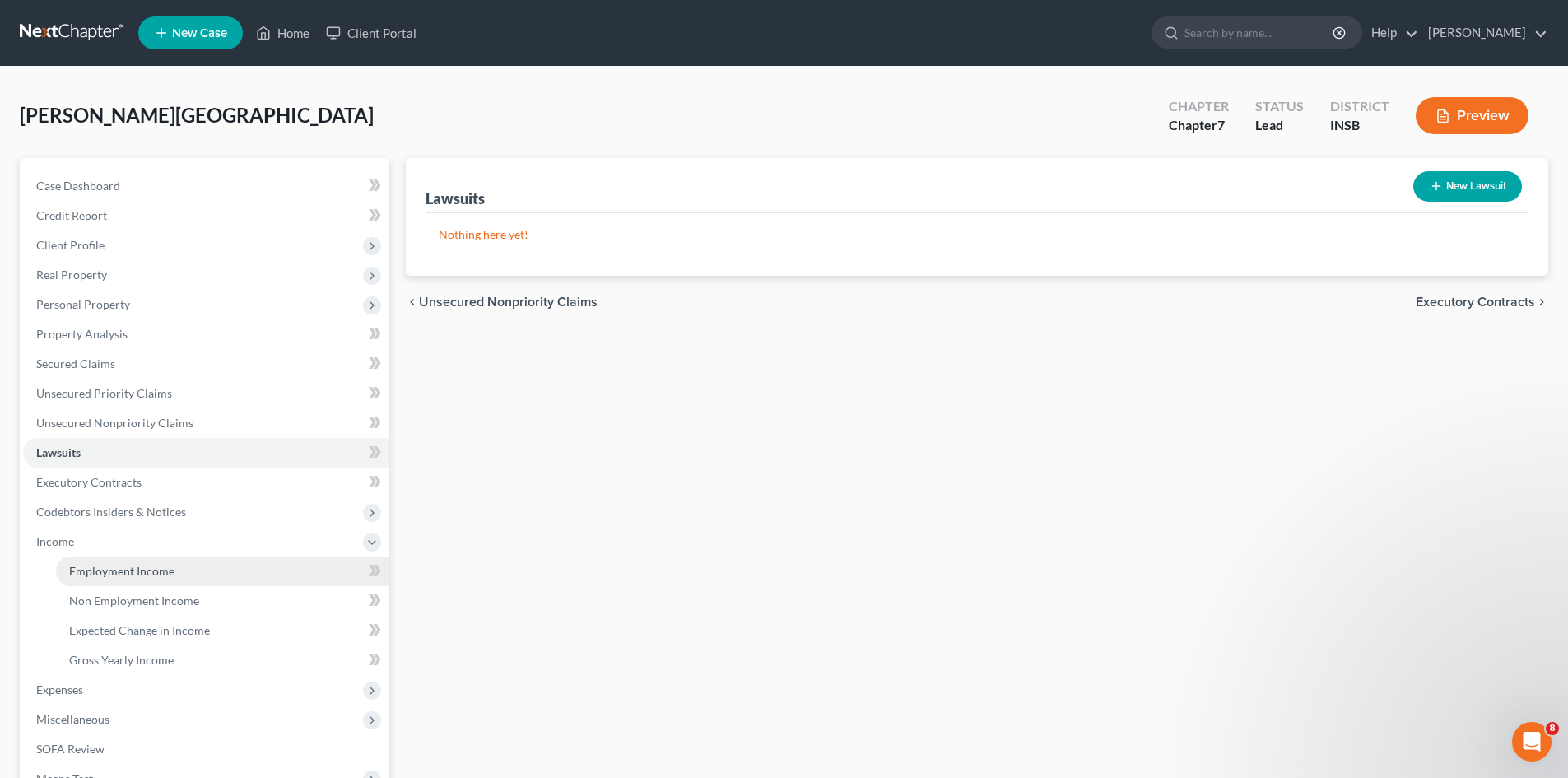
click at [249, 572] on link "Employment Income" at bounding box center [222, 571] width 333 height 30
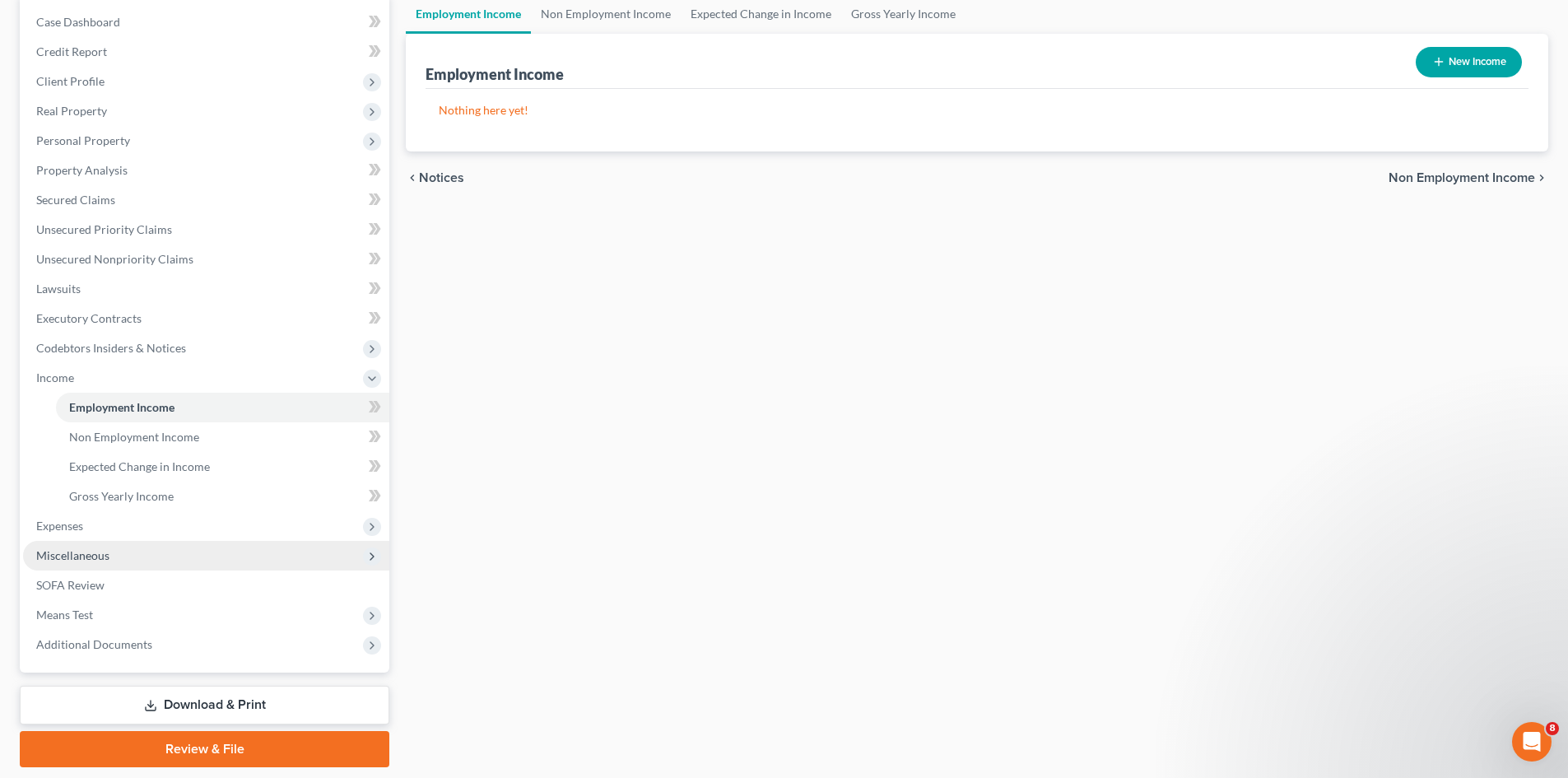
scroll to position [165, 0]
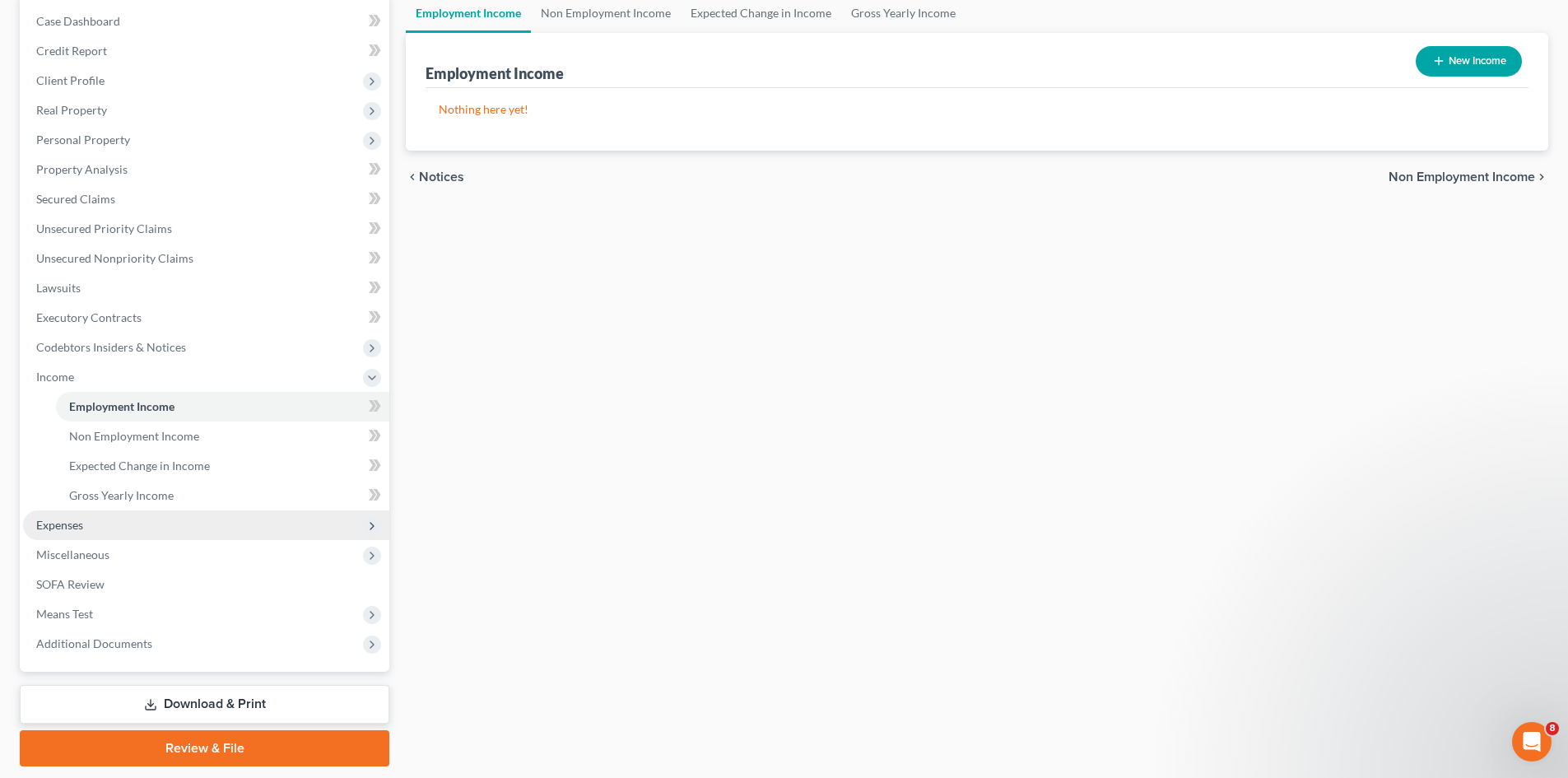
click at [230, 517] on span "Expenses" at bounding box center [205, 525] width 366 height 30
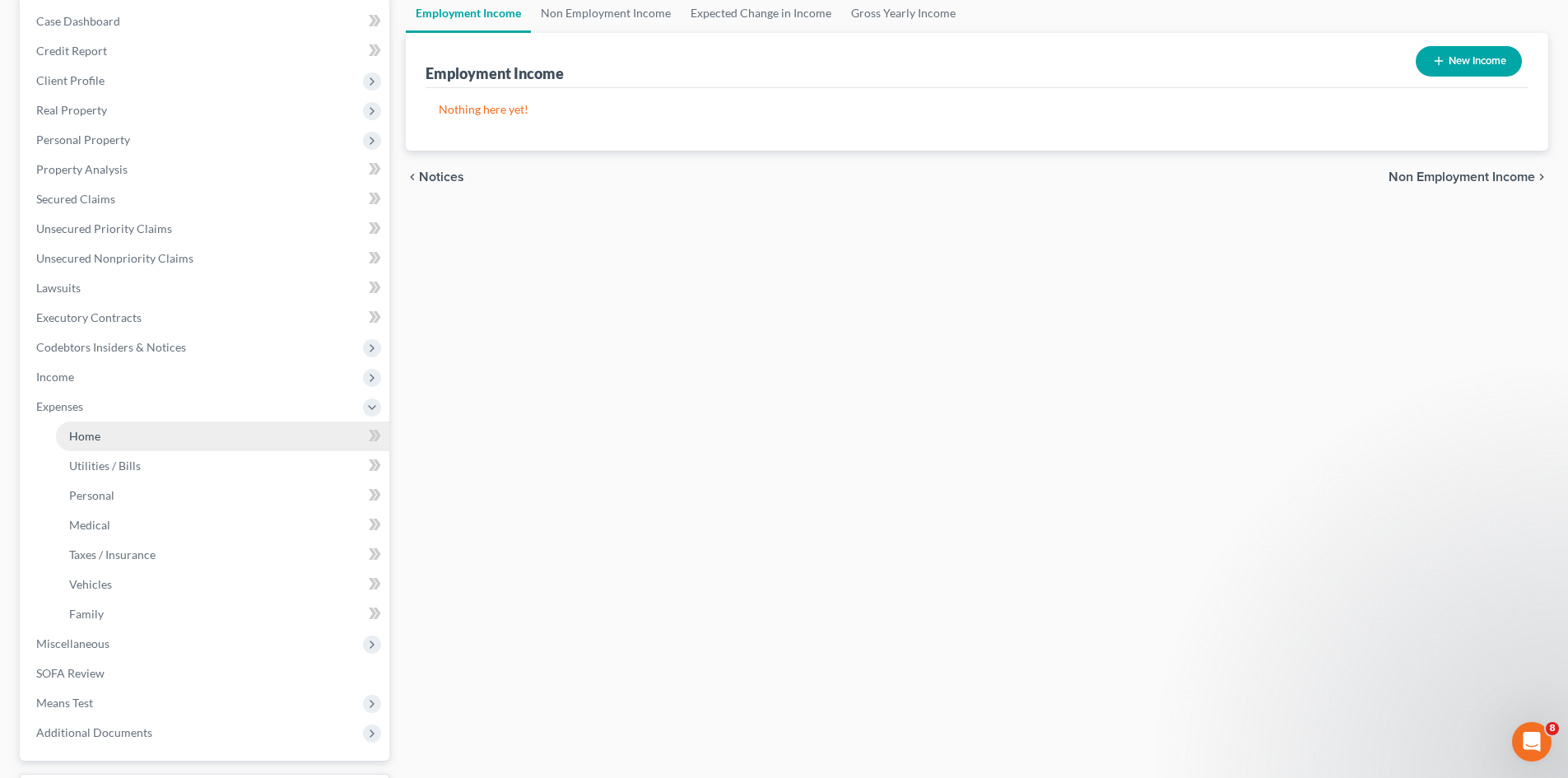
click at [219, 441] on link "Home" at bounding box center [222, 436] width 333 height 30
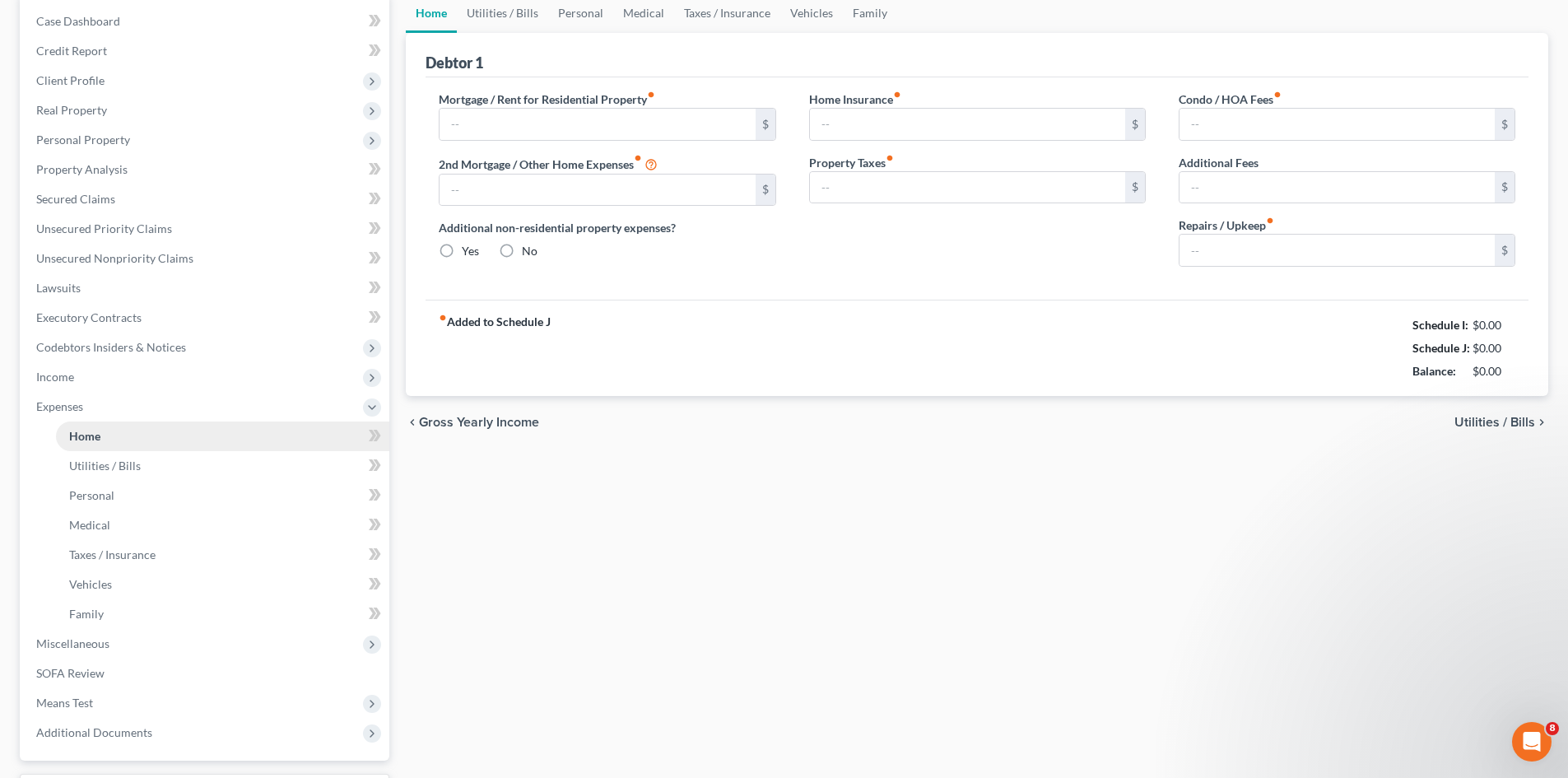
type input "310.00"
type input "0.00"
radio input "true"
type input "0.00"
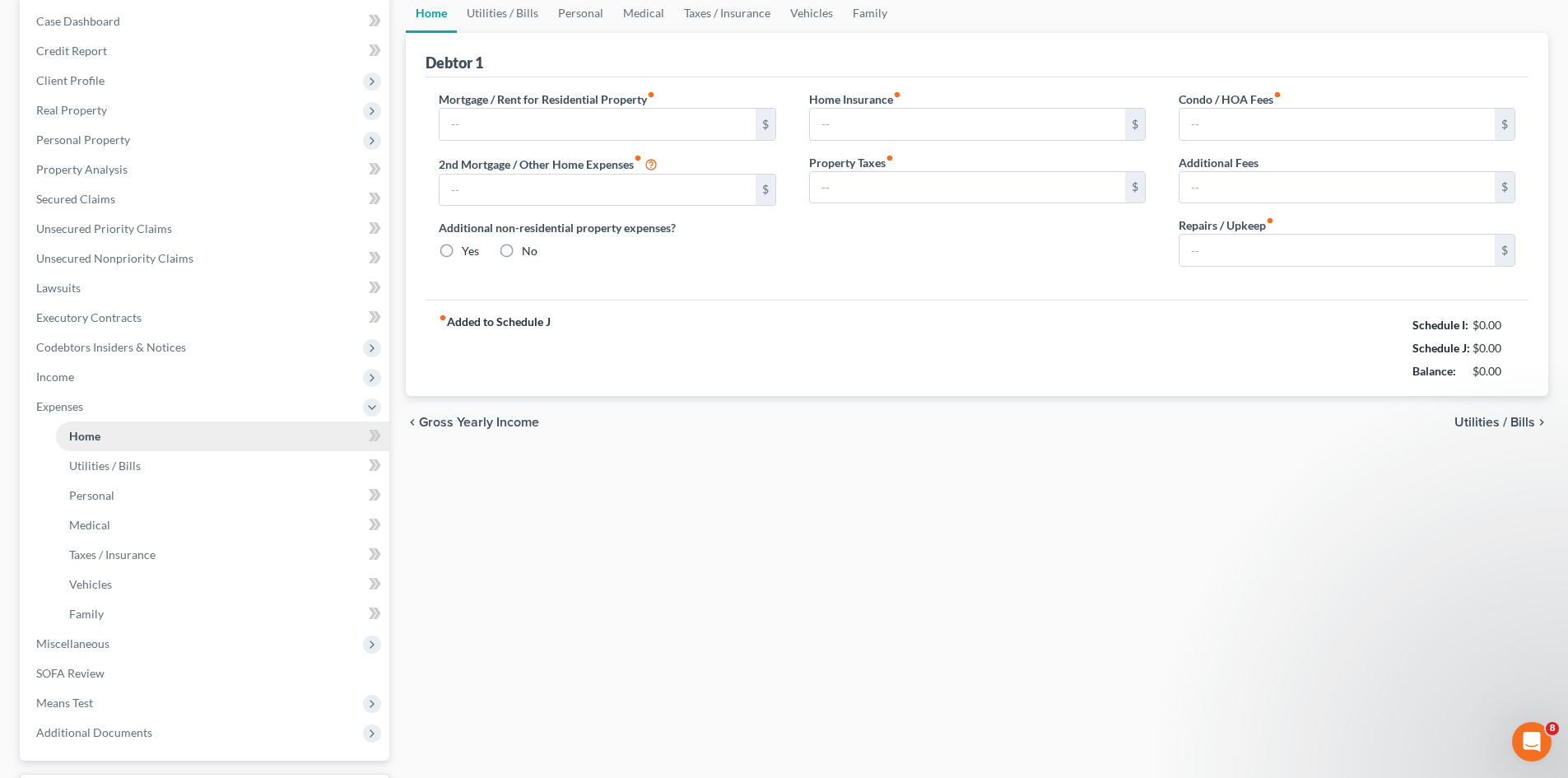
type input "0.00"
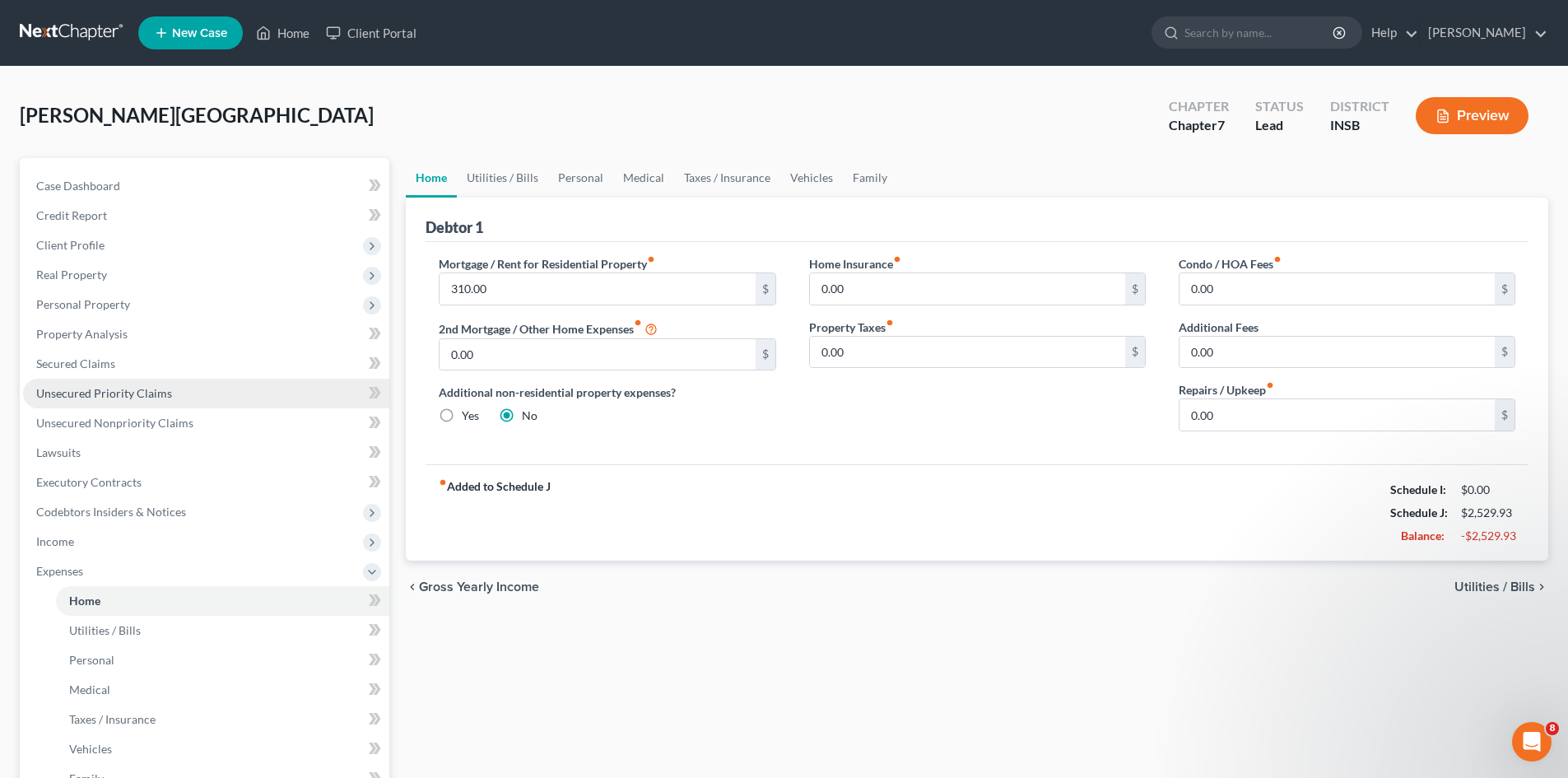
click at [194, 392] on link "Unsecured Priority Claims" at bounding box center [205, 393] width 366 height 30
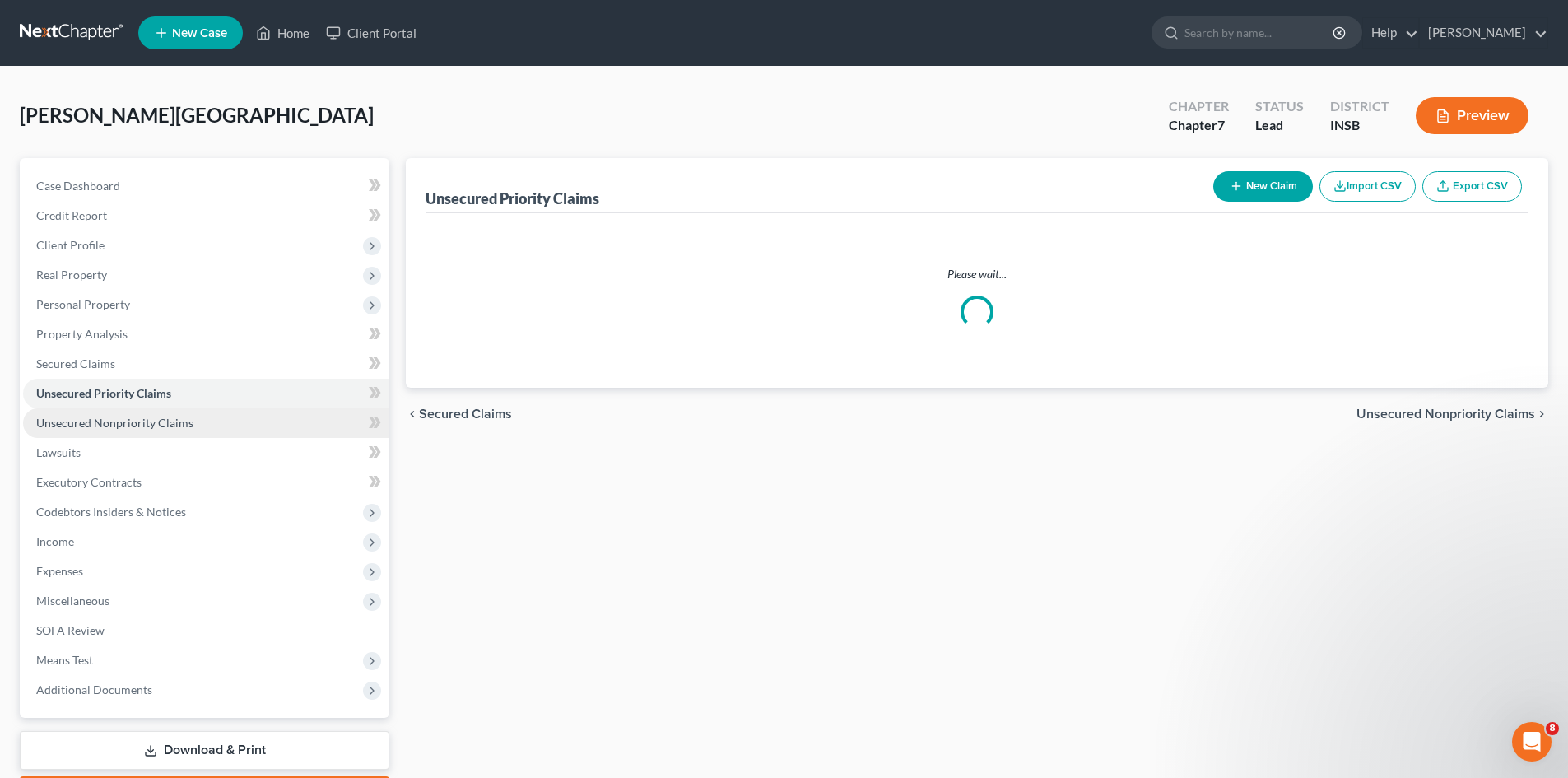
click at [196, 418] on link "Unsecured Nonpriority Claims" at bounding box center [205, 423] width 366 height 30
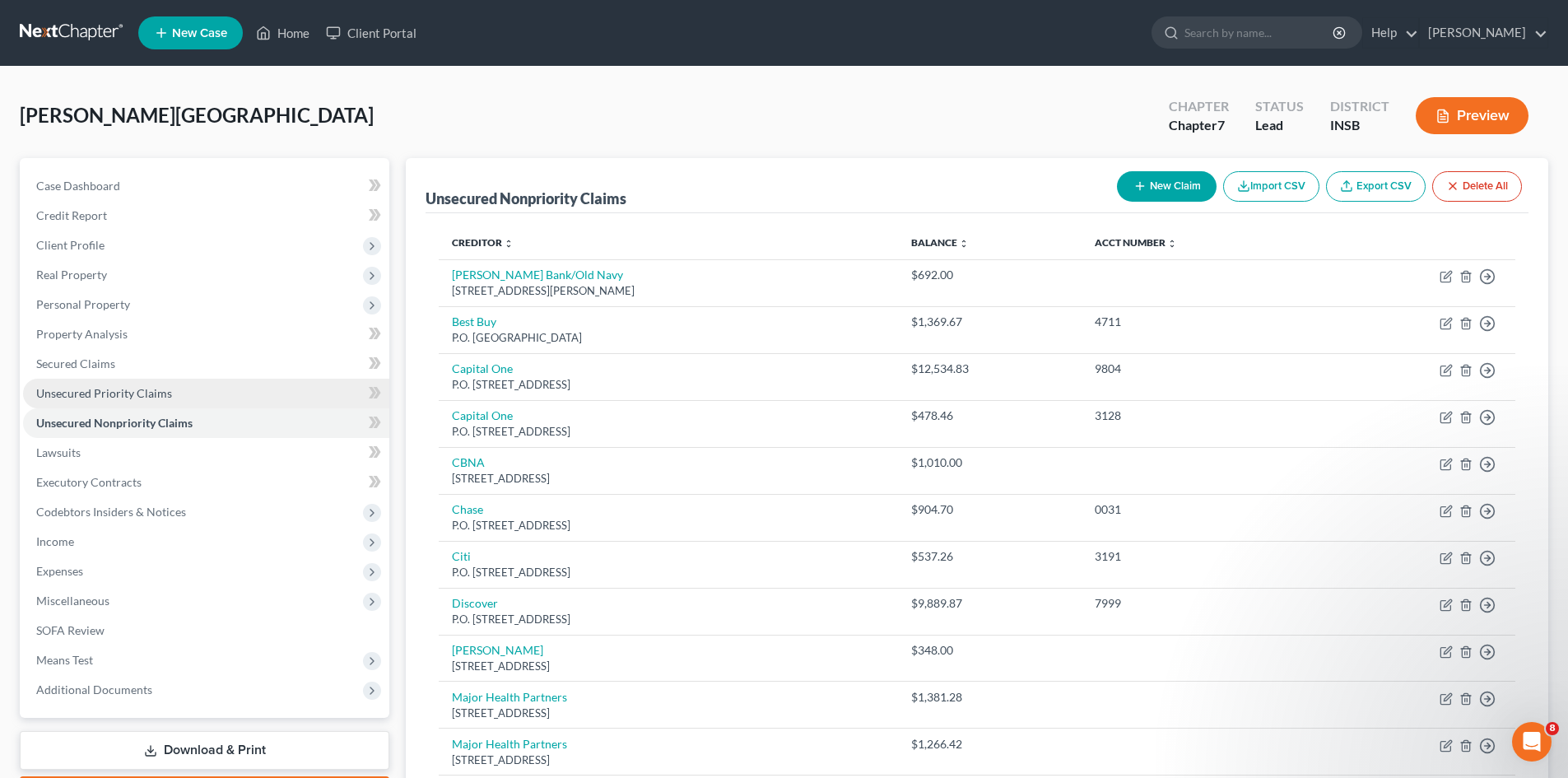
click at [201, 392] on link "Unsecured Priority Claims" at bounding box center [205, 393] width 366 height 30
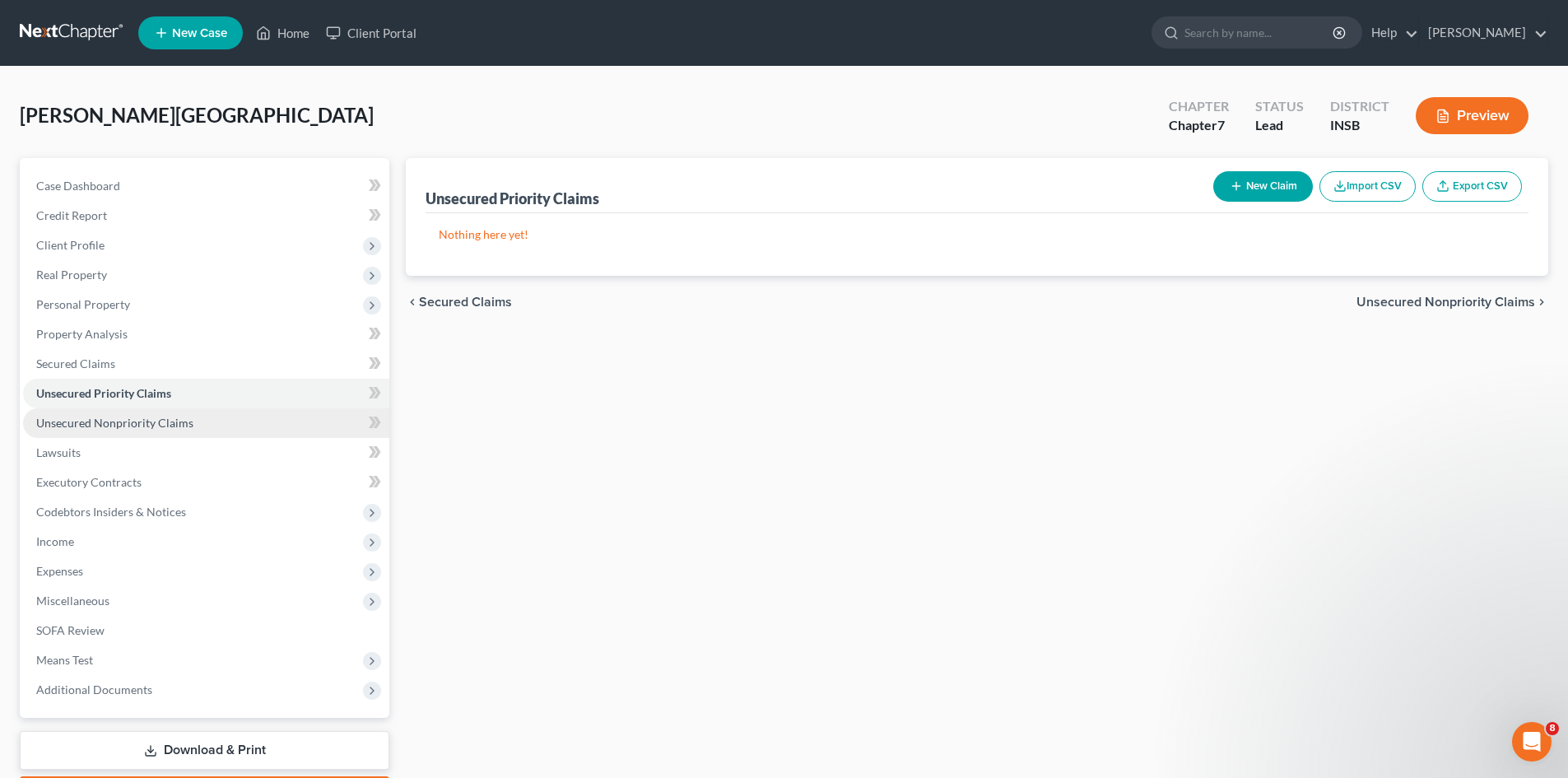
click at [203, 419] on link "Unsecured Nonpriority Claims" at bounding box center [205, 423] width 366 height 30
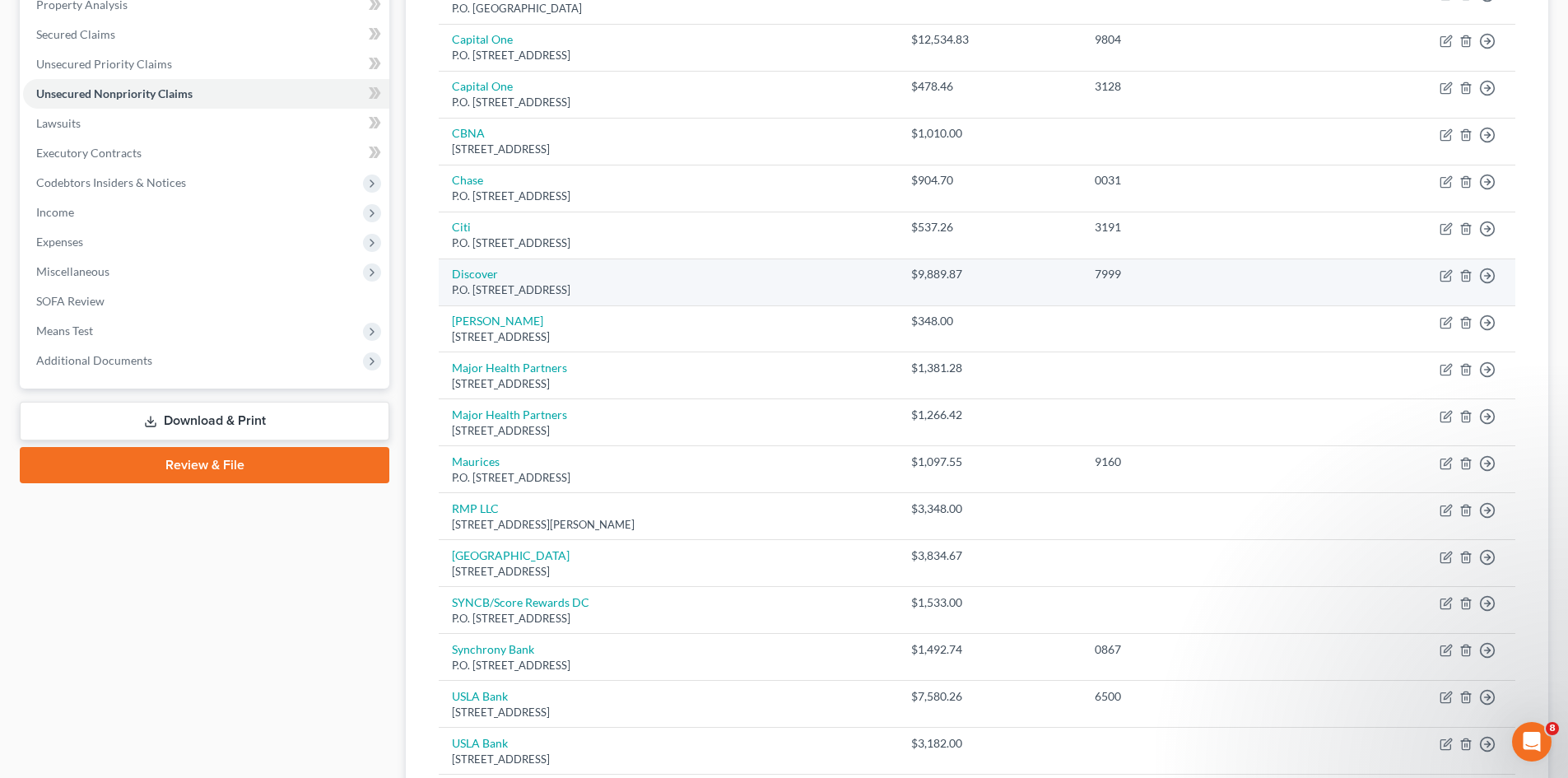
scroll to position [82, 0]
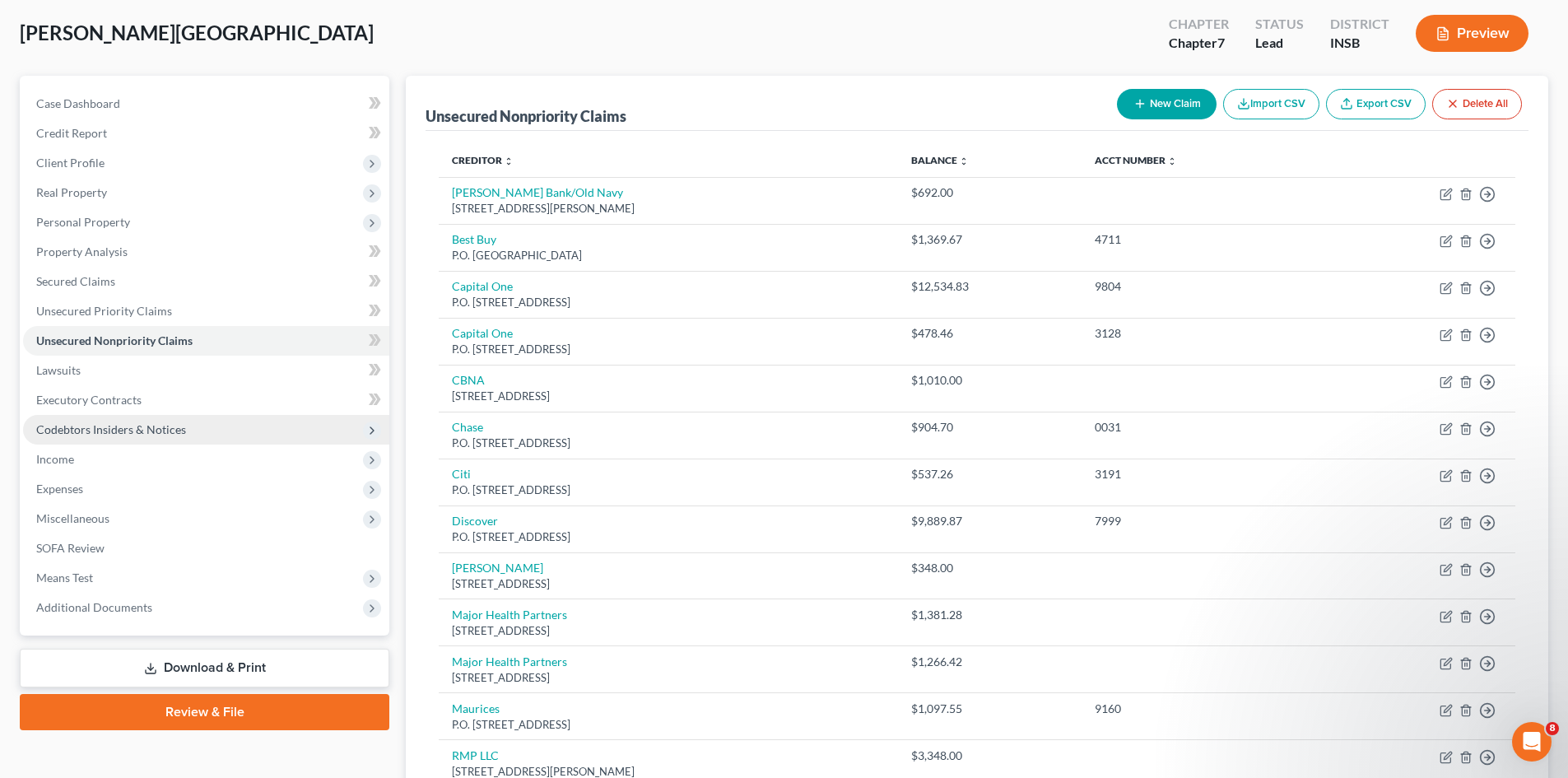
click at [248, 434] on span "Codebtors Insiders & Notices" at bounding box center [205, 430] width 366 height 30
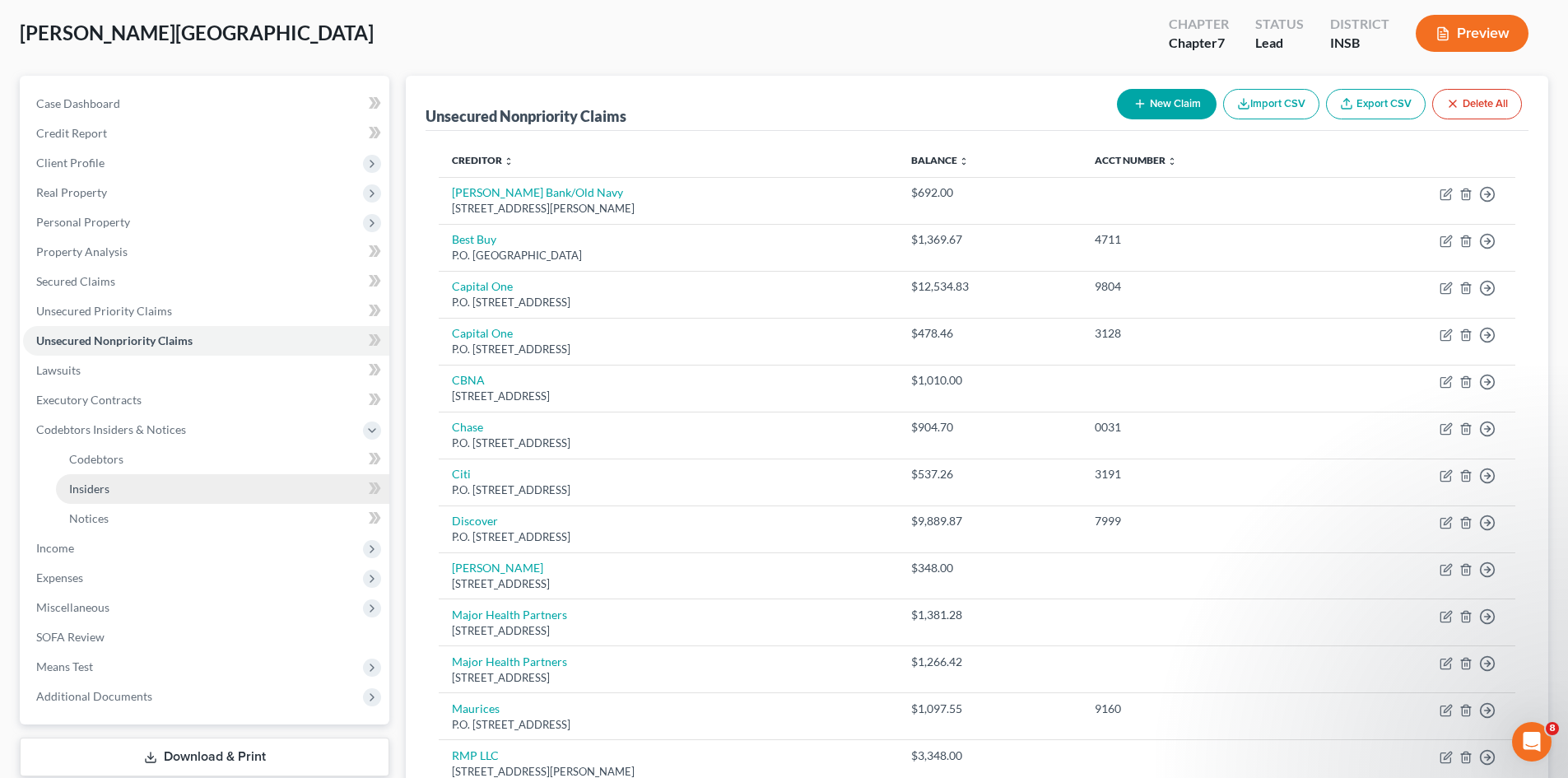
click at [253, 485] on link "Insiders" at bounding box center [222, 489] width 333 height 30
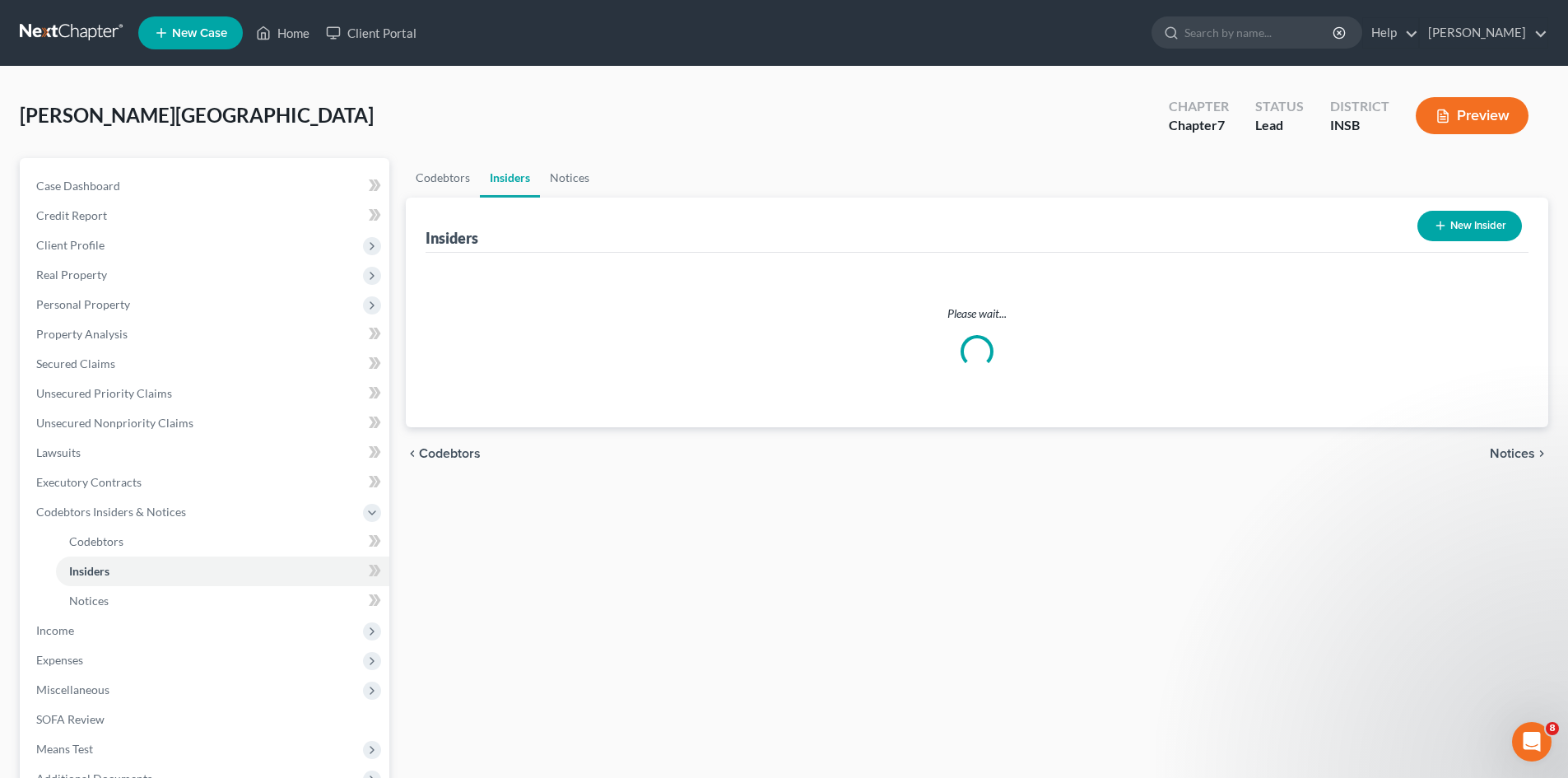
click at [1447, 235] on button "New Insider" at bounding box center [1470, 226] width 105 height 30
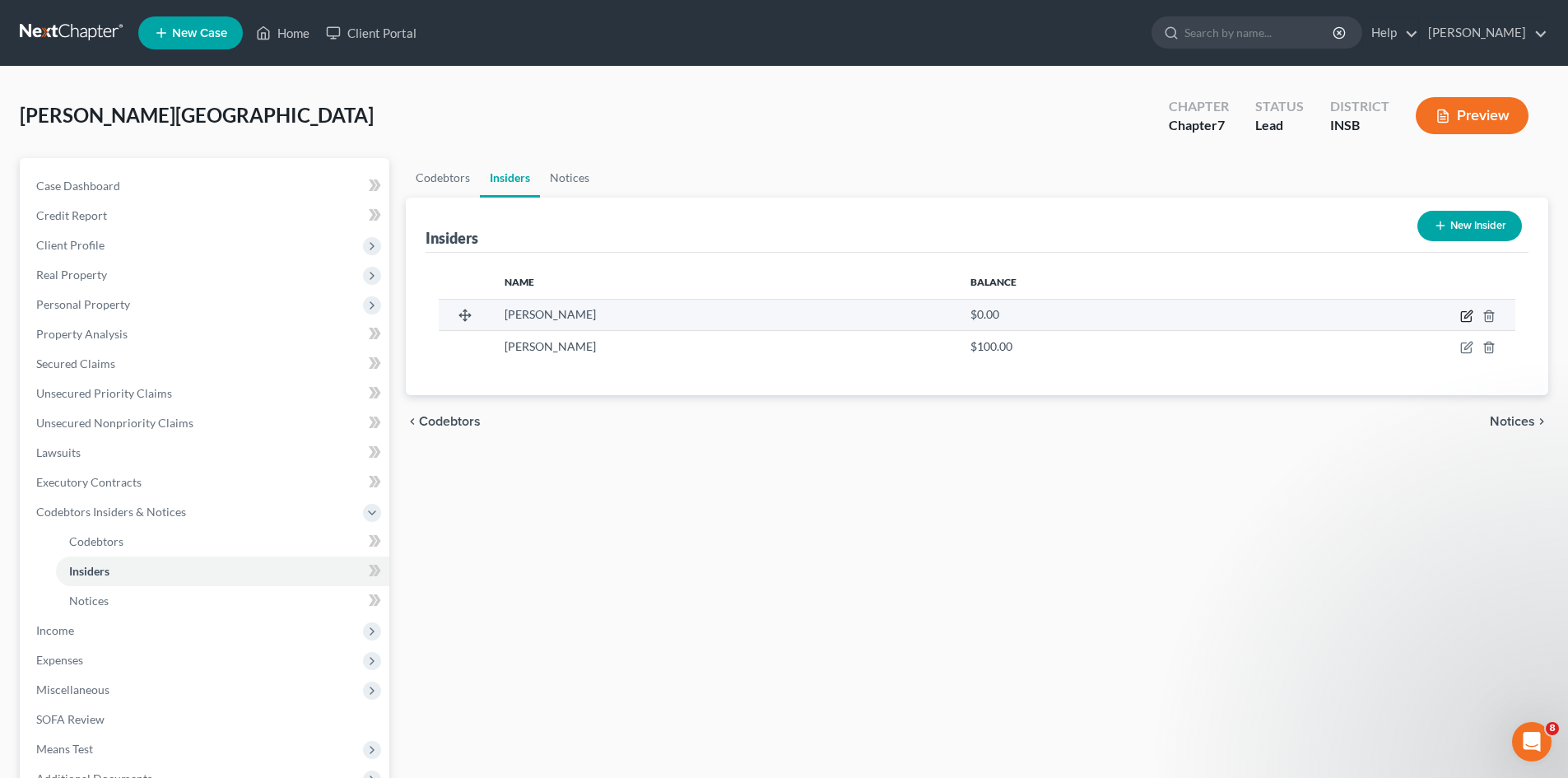
click at [1472, 316] on icon "button" at bounding box center [1467, 316] width 14 height 14
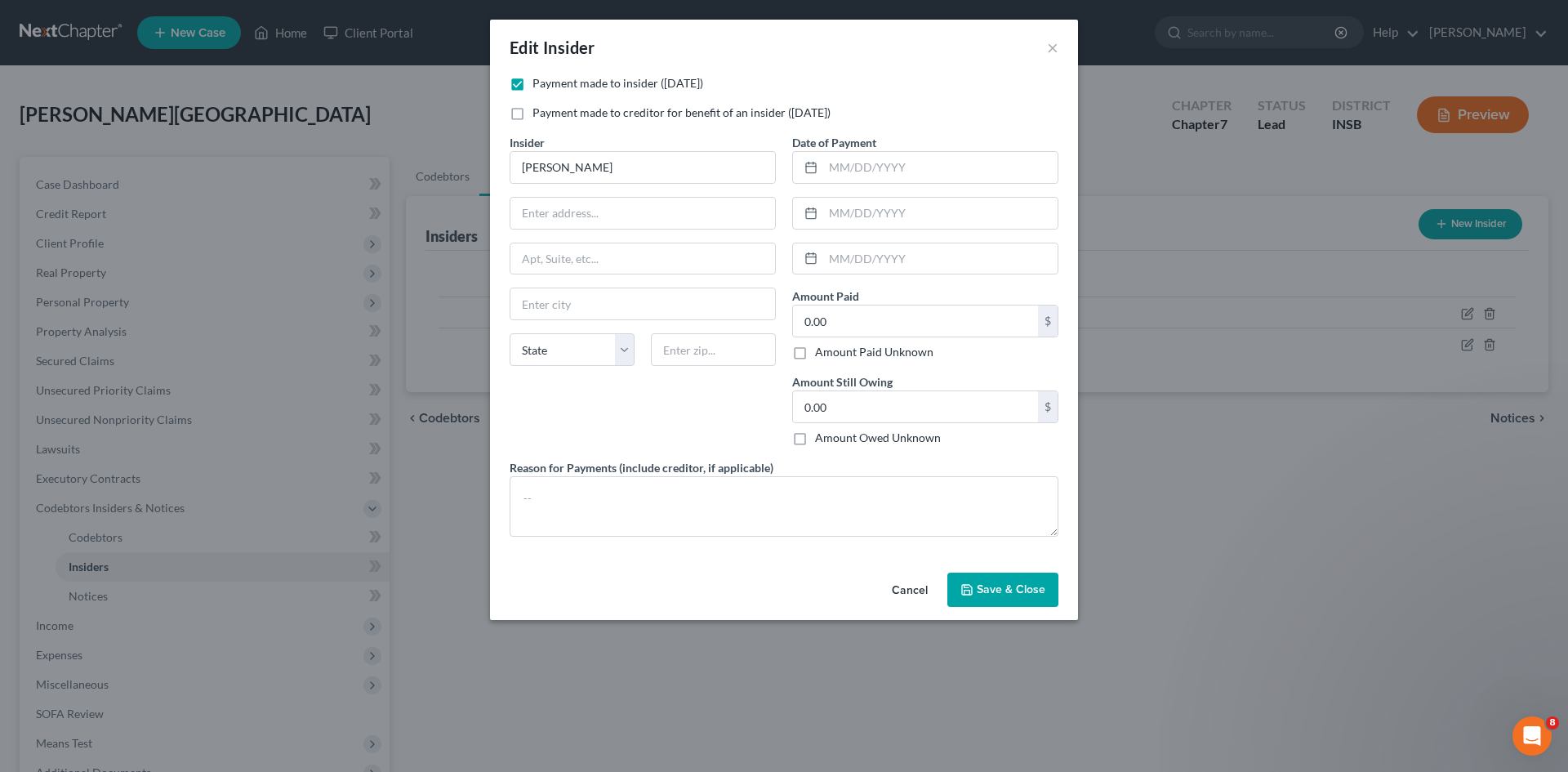
click at [903, 587] on button "Cancel" at bounding box center [910, 591] width 62 height 33
